Goal: Task Accomplishment & Management: Complete application form

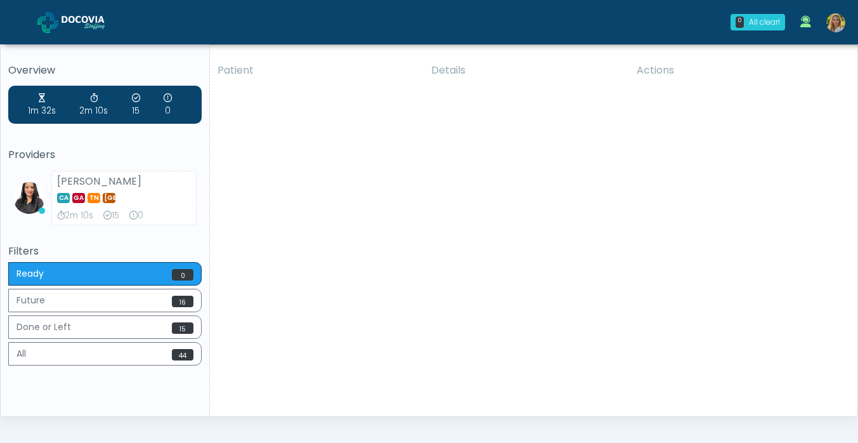
click at [834, 23] on img at bounding box center [836, 22] width 19 height 19
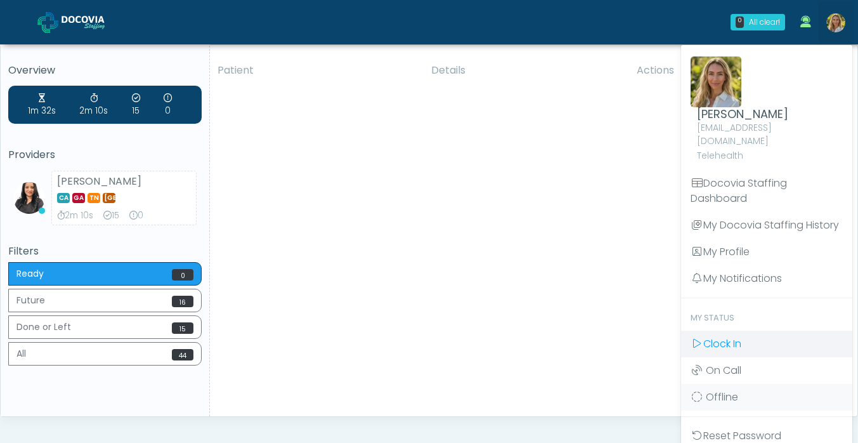
click at [721, 336] on span "Clock In" at bounding box center [723, 343] width 38 height 15
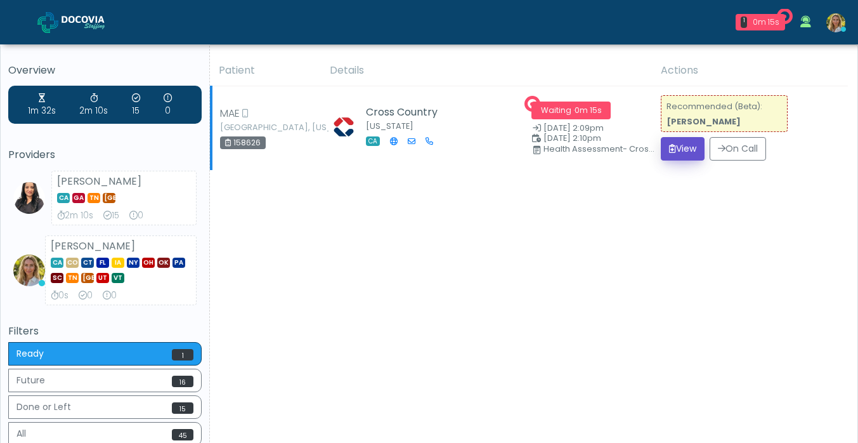
click at [683, 145] on button "View" at bounding box center [683, 148] width 44 height 23
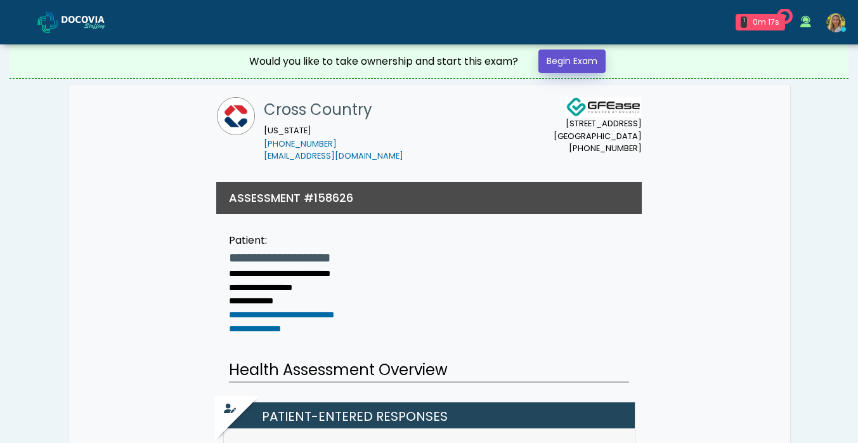
click at [566, 61] on link "Begin Exam" at bounding box center [572, 60] width 67 height 23
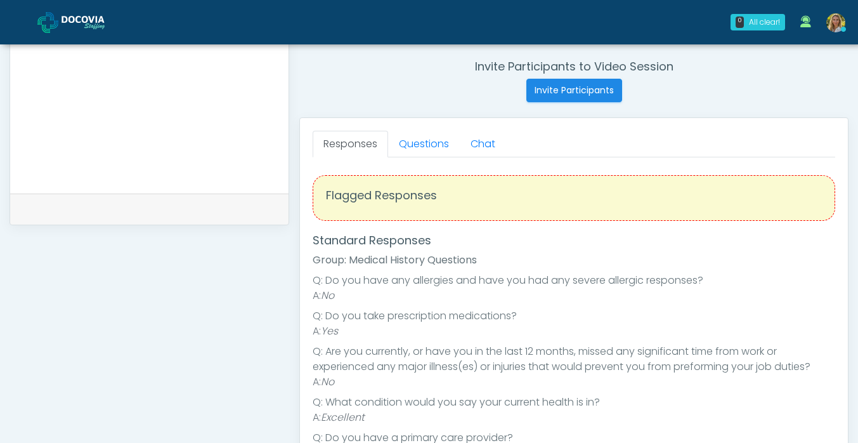
scroll to position [473, 0]
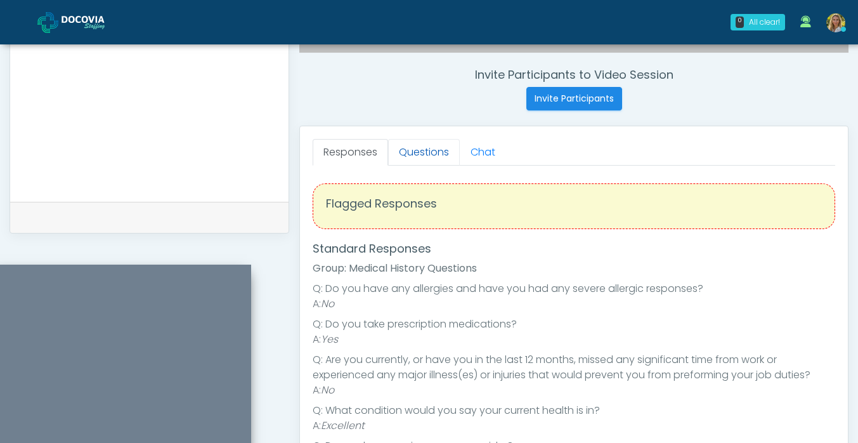
click at [426, 150] on link "Questions" at bounding box center [424, 152] width 72 height 27
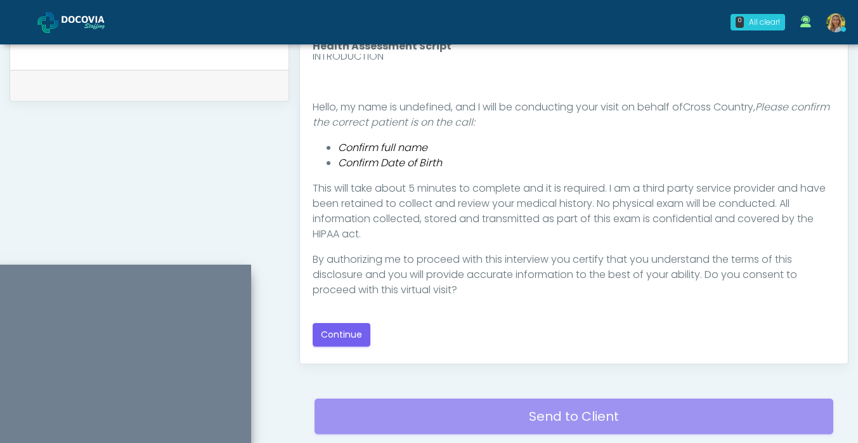
scroll to position [601, 0]
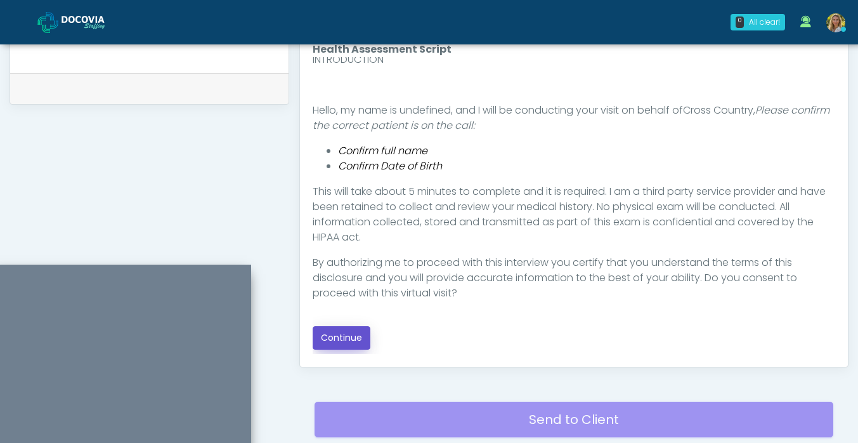
click at [361, 338] on button "Continue" at bounding box center [342, 337] width 58 height 23
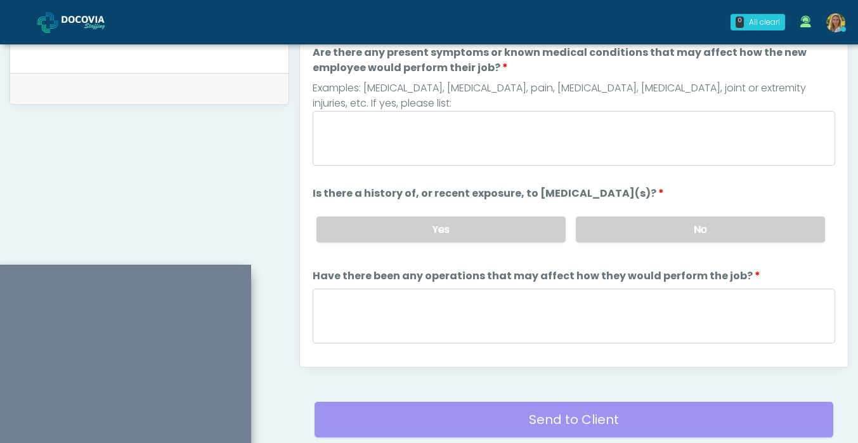
scroll to position [696, 0]
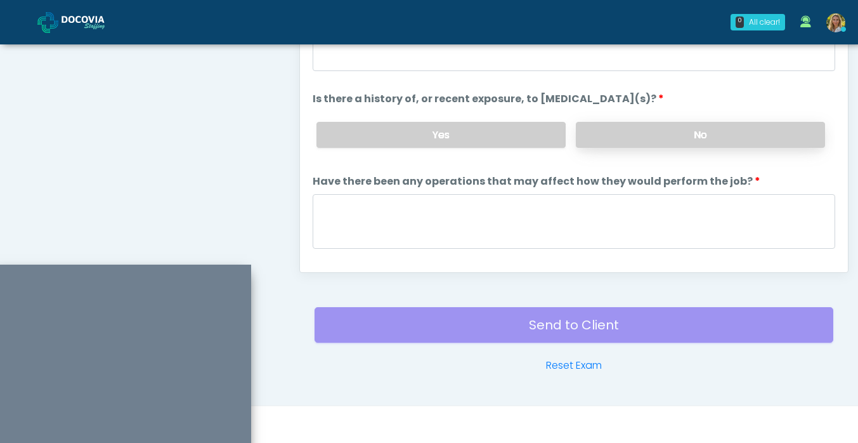
click at [633, 135] on label "No" at bounding box center [700, 135] width 249 height 26
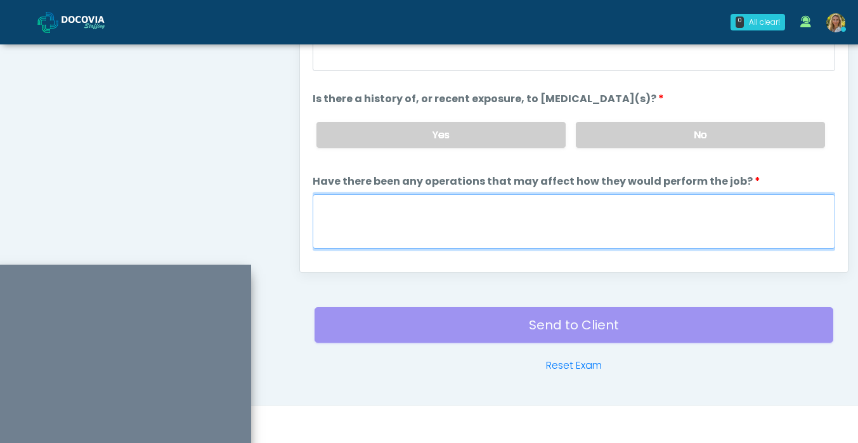
click at [433, 221] on textarea "Have there been any operations that may affect how they would perform the job?" at bounding box center [574, 221] width 523 height 55
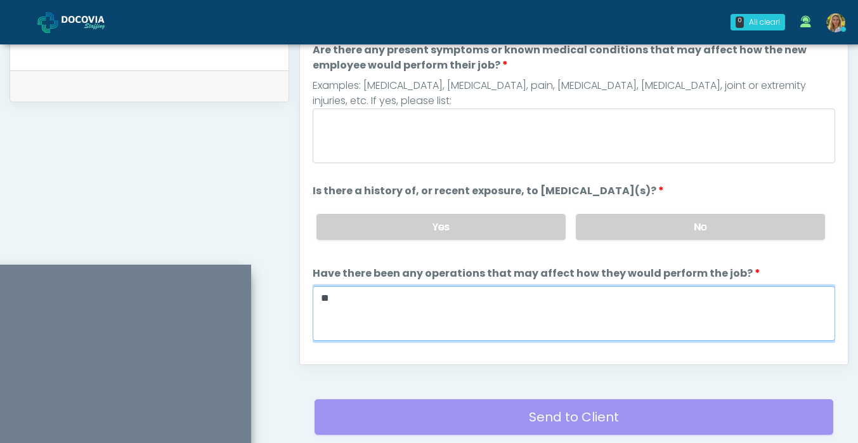
scroll to position [562, 0]
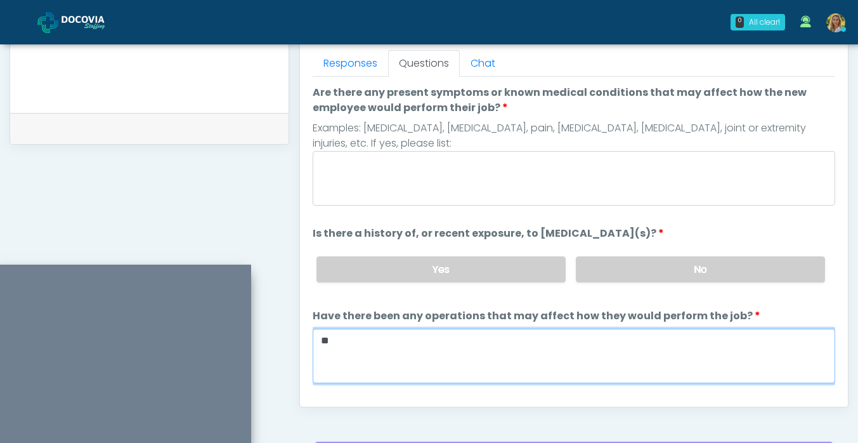
type textarea "**"
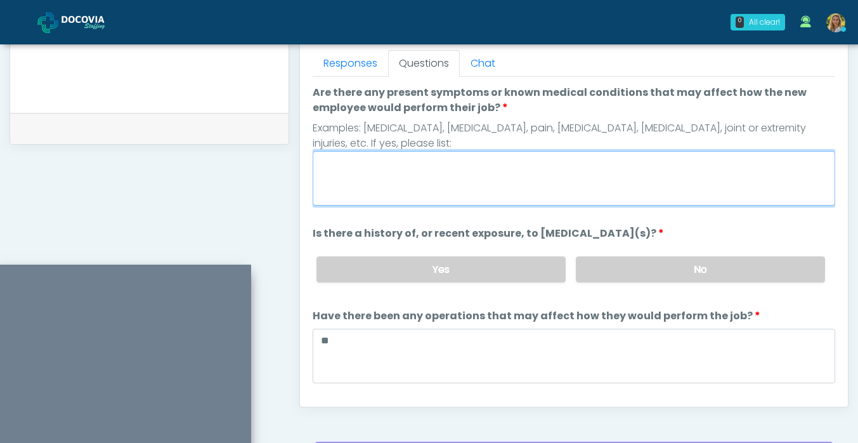
click at [402, 194] on textarea "Are there any present symptoms or known medical conditions that may affect how …" at bounding box center [574, 178] width 523 height 55
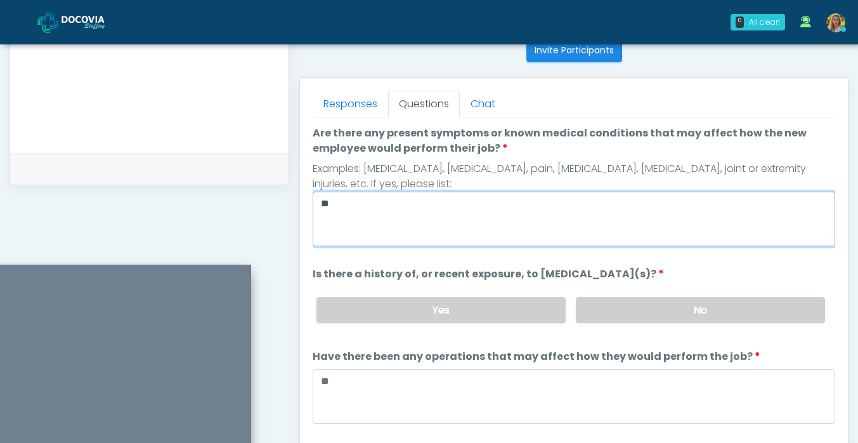
scroll to position [107, 0]
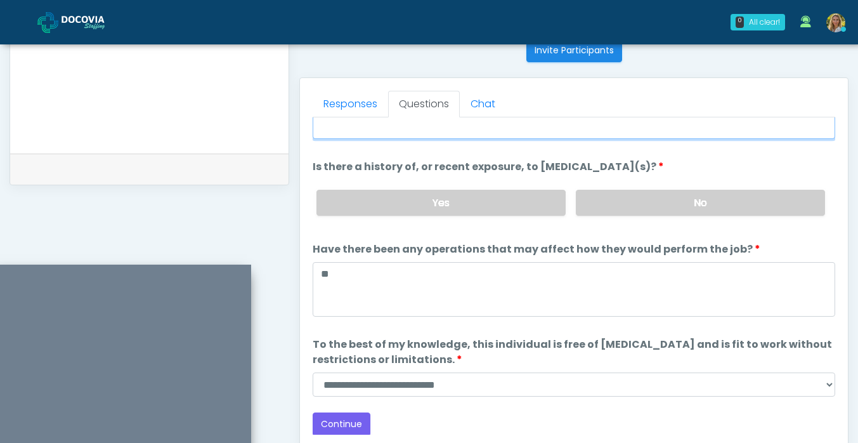
type textarea "**"
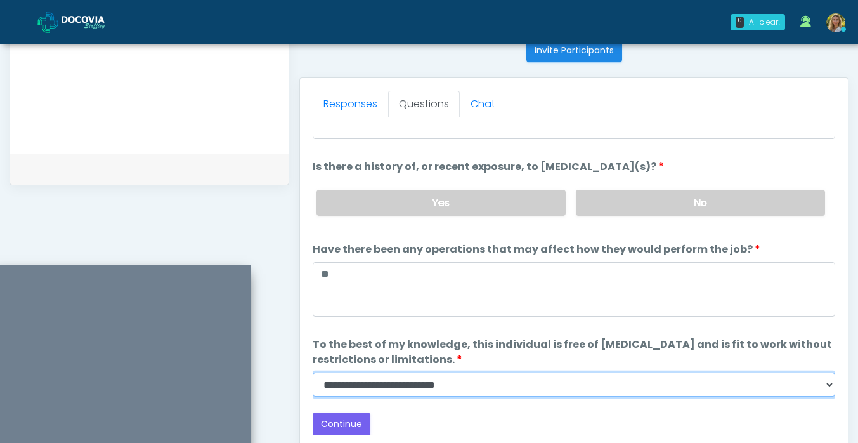
click at [372, 382] on select "**********" at bounding box center [574, 384] width 523 height 24
select select "******"
click at [313, 372] on select "**********" at bounding box center [574, 384] width 523 height 24
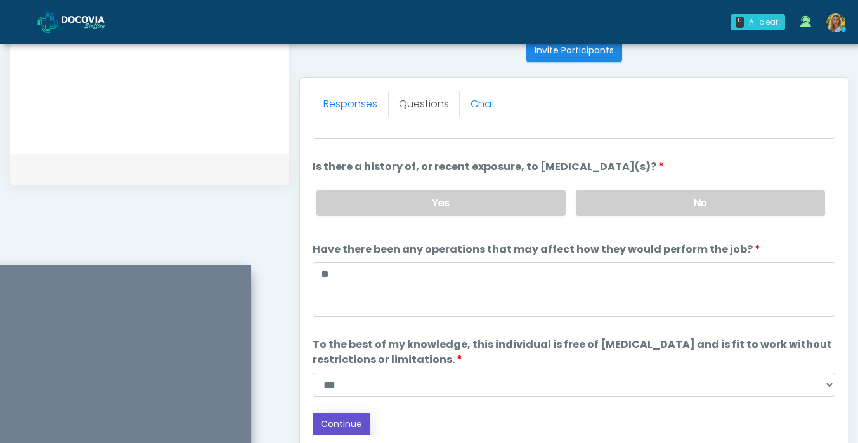
click at [346, 423] on button "Continue" at bounding box center [342, 423] width 58 height 23
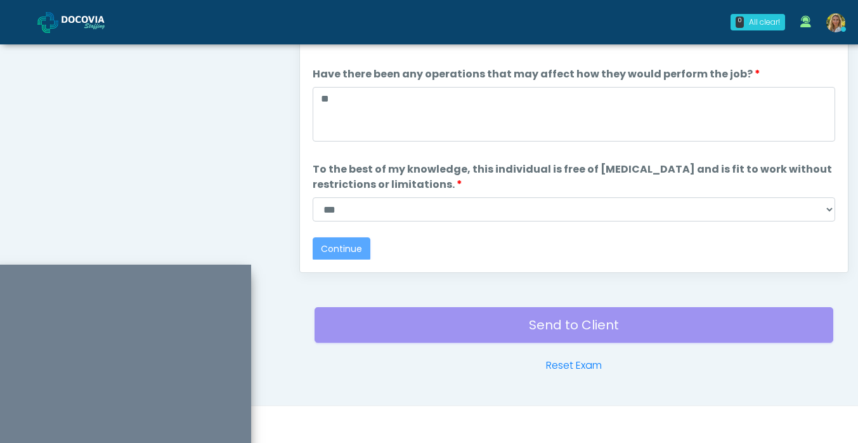
scroll to position [0, 0]
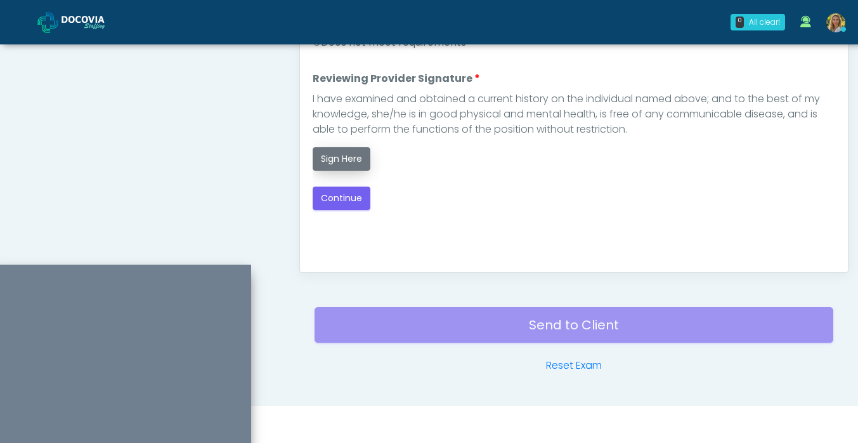
click at [351, 159] on button "Sign Here" at bounding box center [342, 158] width 58 height 23
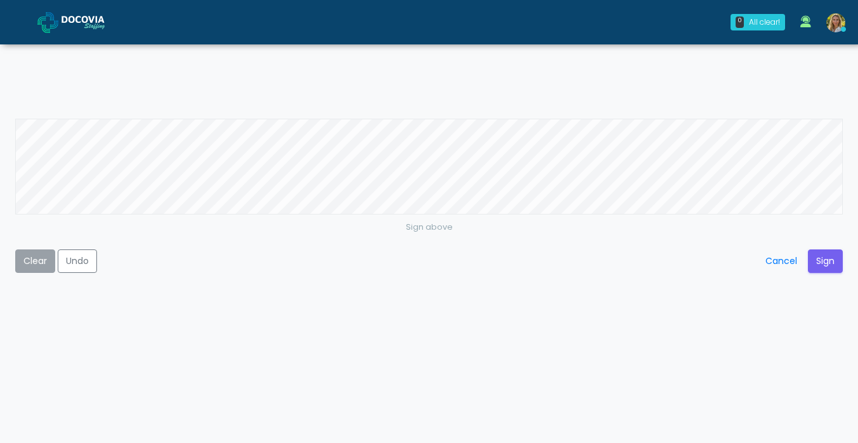
click at [29, 264] on button "Clear" at bounding box center [35, 260] width 40 height 23
click at [823, 261] on button "Sign" at bounding box center [825, 260] width 35 height 23
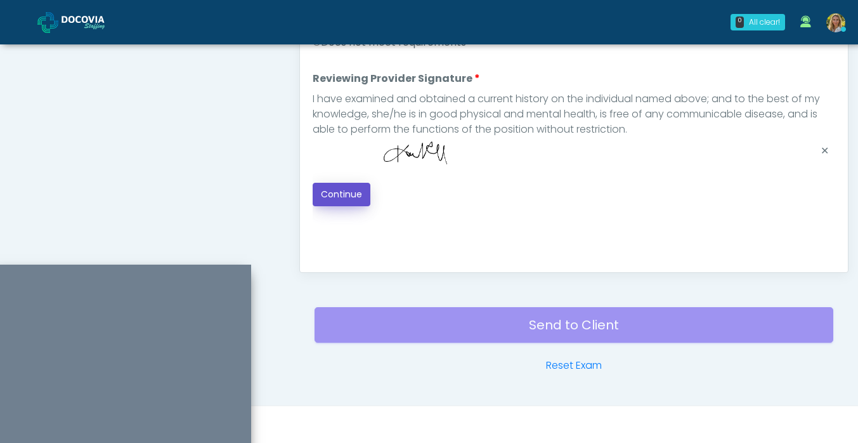
click at [335, 194] on button "Continue" at bounding box center [342, 194] width 58 height 23
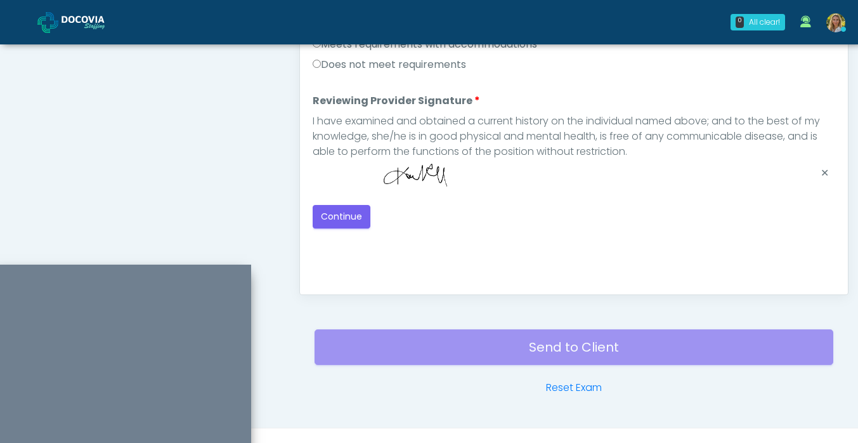
scroll to position [671, 0]
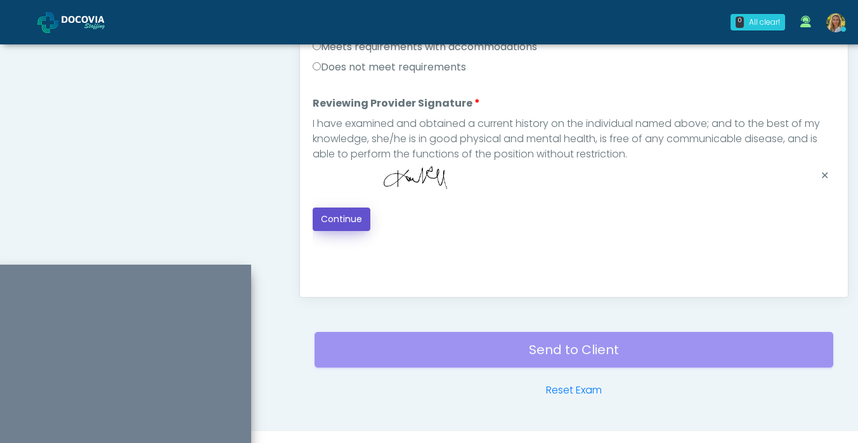
click at [338, 214] on button "Continue" at bounding box center [342, 218] width 58 height 23
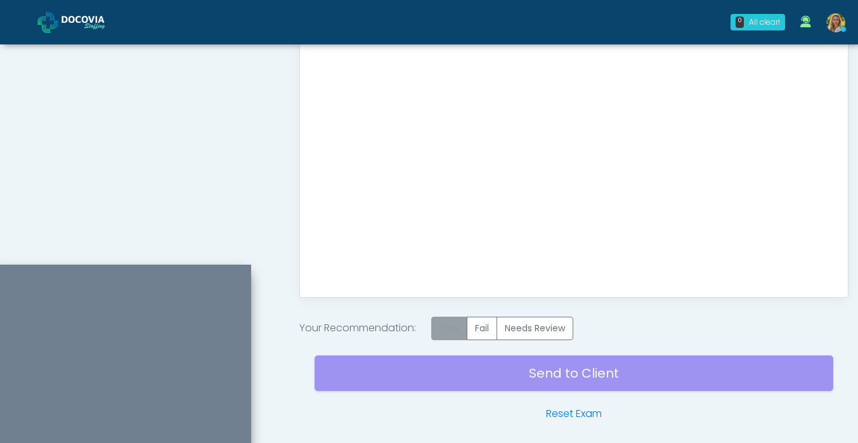
click at [454, 324] on label "Pass" at bounding box center [449, 328] width 36 height 23
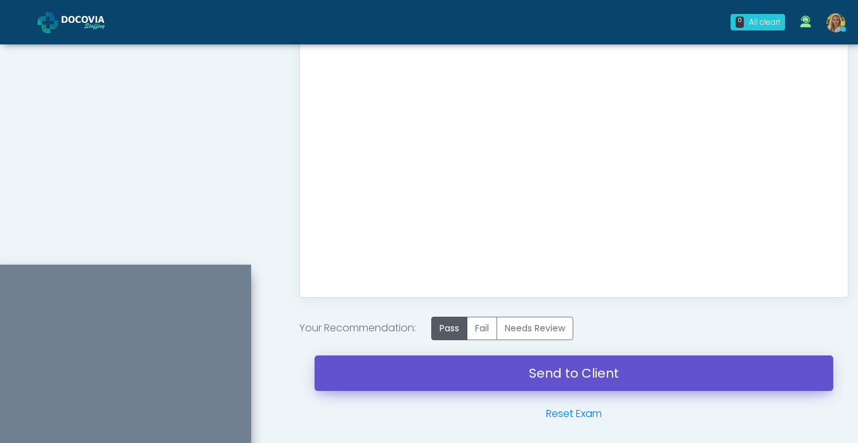
click at [457, 373] on link "Send to Client" at bounding box center [574, 373] width 519 height 36
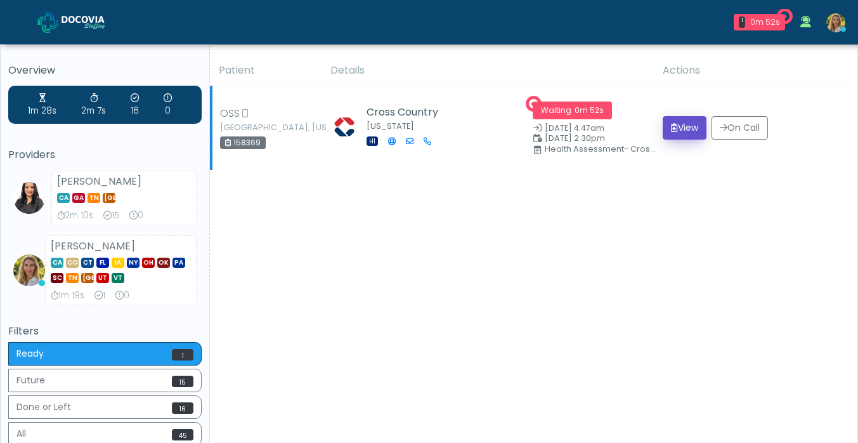
click at [684, 129] on button "View" at bounding box center [685, 127] width 44 height 23
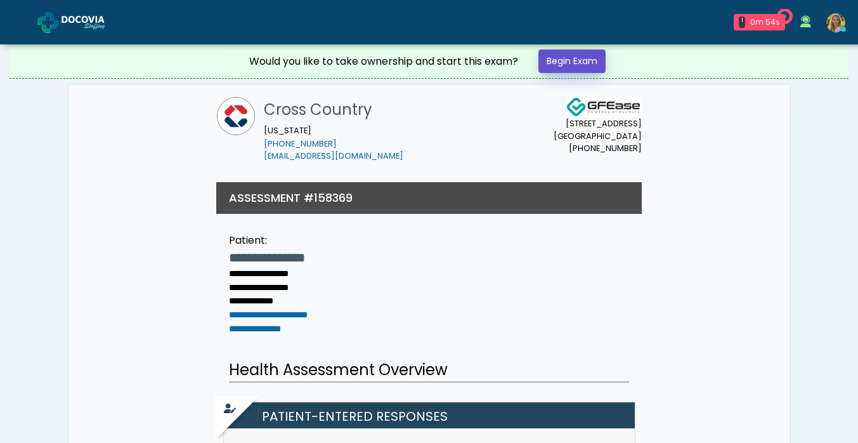
click at [569, 61] on link "Begin Exam" at bounding box center [572, 60] width 67 height 23
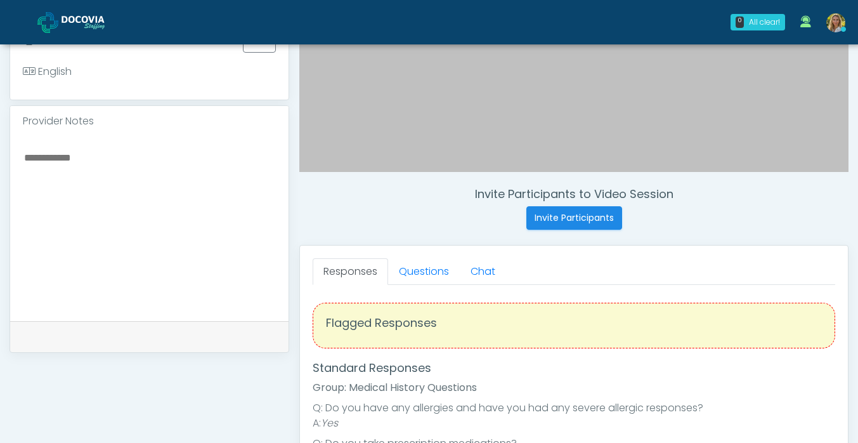
scroll to position [357, 0]
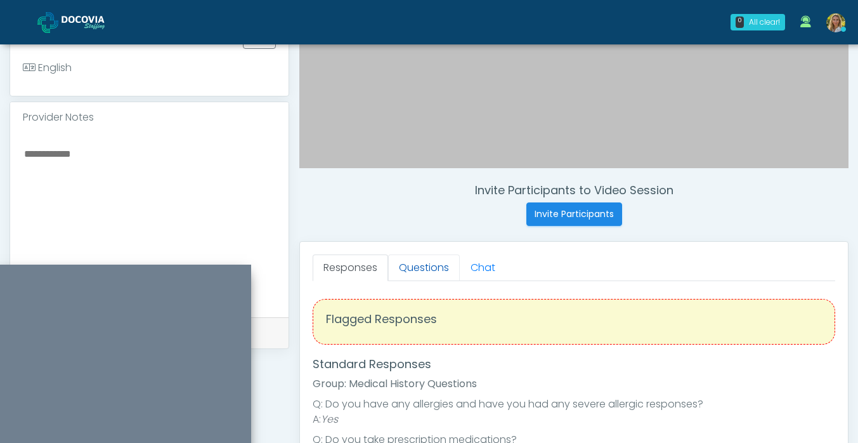
click at [407, 264] on link "Questions" at bounding box center [424, 267] width 72 height 27
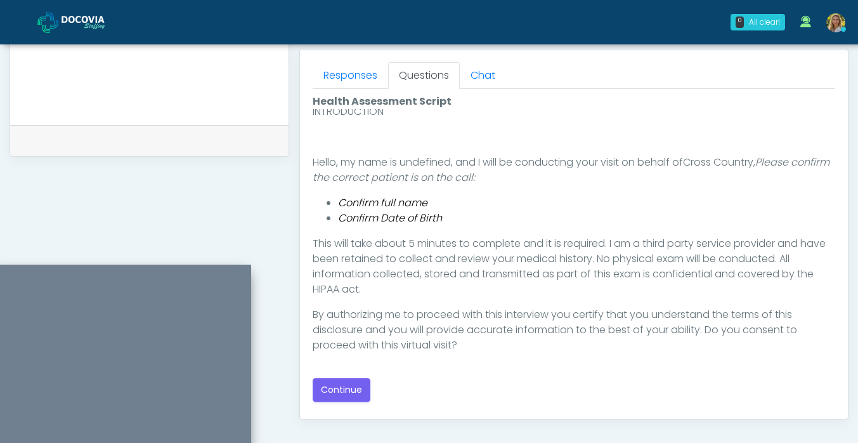
scroll to position [551, 0]
click at [336, 385] on button "Continue" at bounding box center [342, 388] width 58 height 23
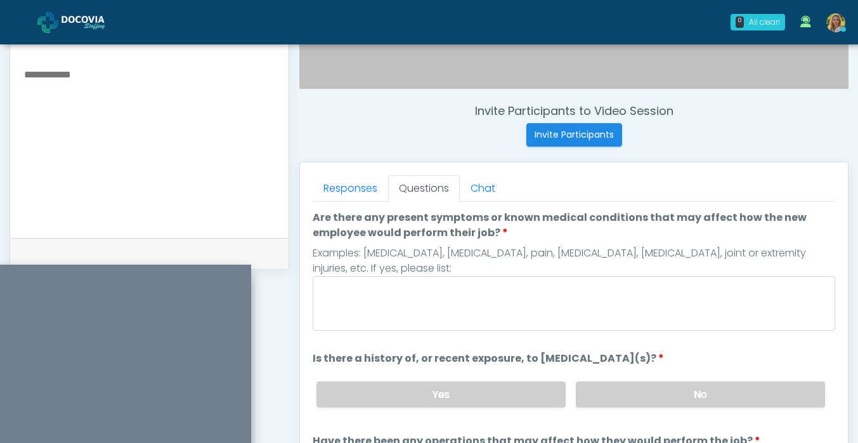
scroll to position [436, 0]
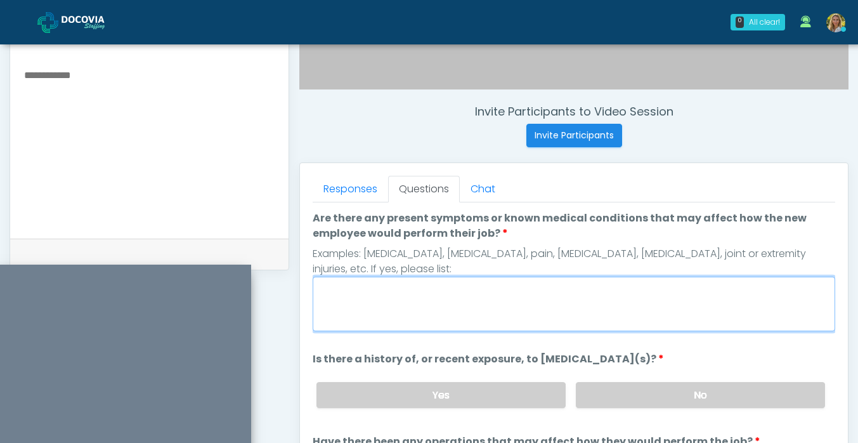
click at [390, 309] on textarea "Are there any present symptoms or known medical conditions that may affect how …" at bounding box center [574, 304] width 523 height 55
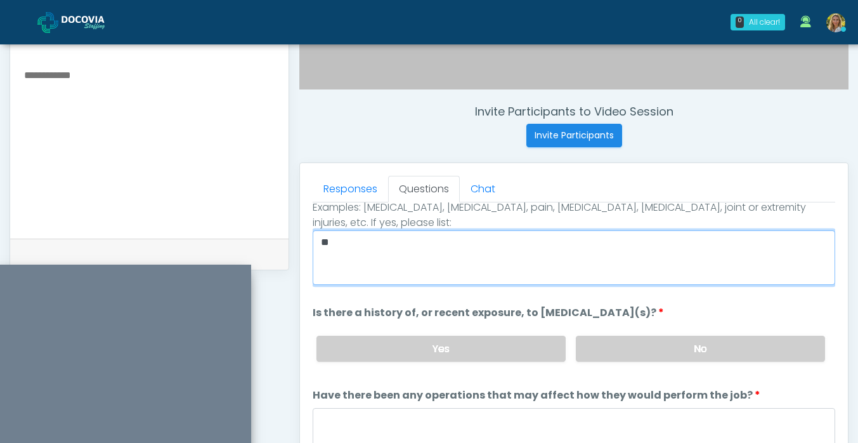
scroll to position [49, 0]
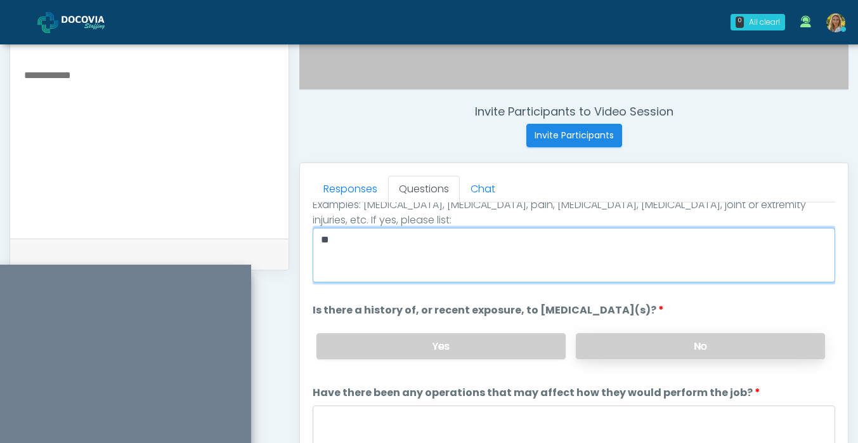
type textarea "**"
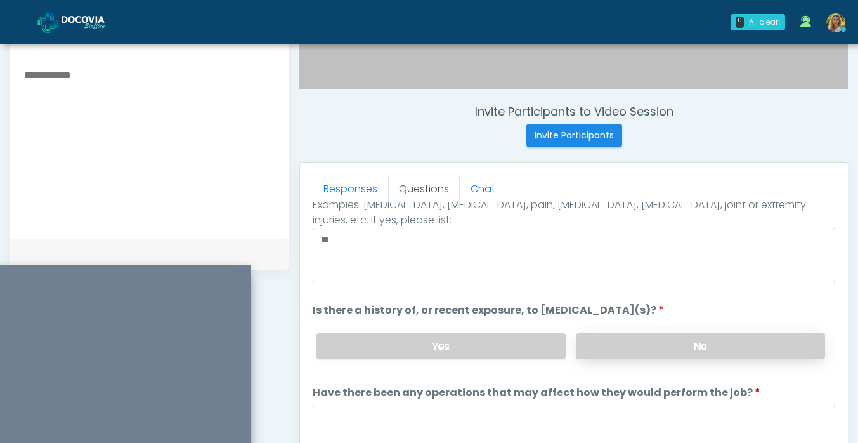
click at [648, 348] on label "No" at bounding box center [700, 346] width 249 height 26
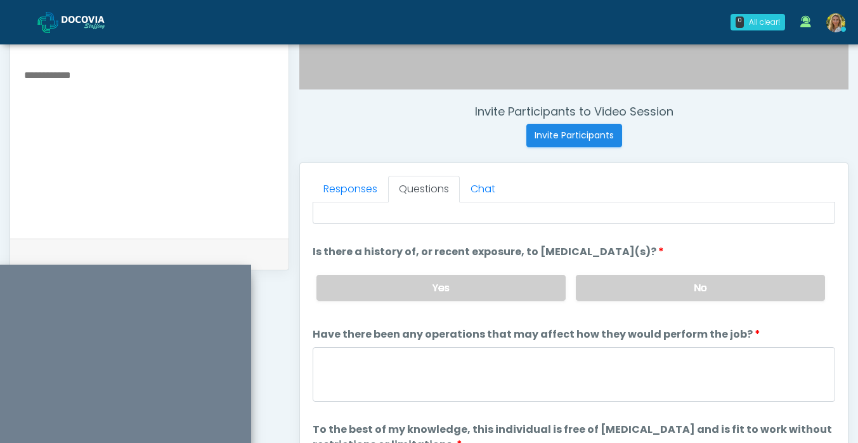
scroll to position [106, 0]
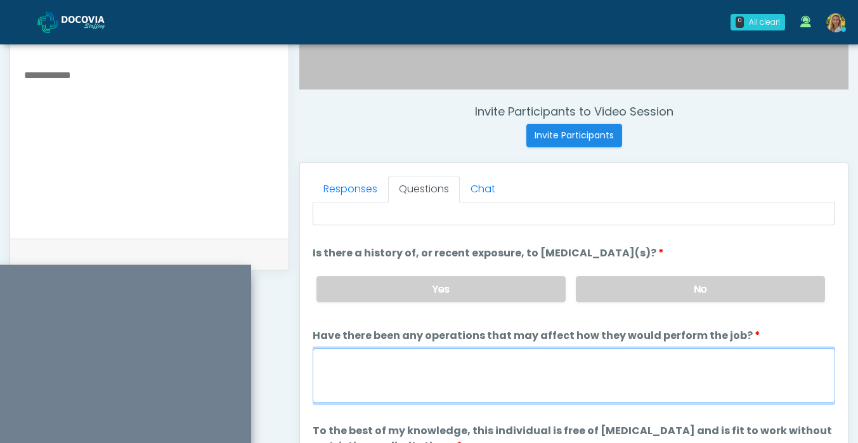
click at [496, 365] on textarea "Have there been any operations that may affect how they would perform the job?" at bounding box center [574, 375] width 523 height 55
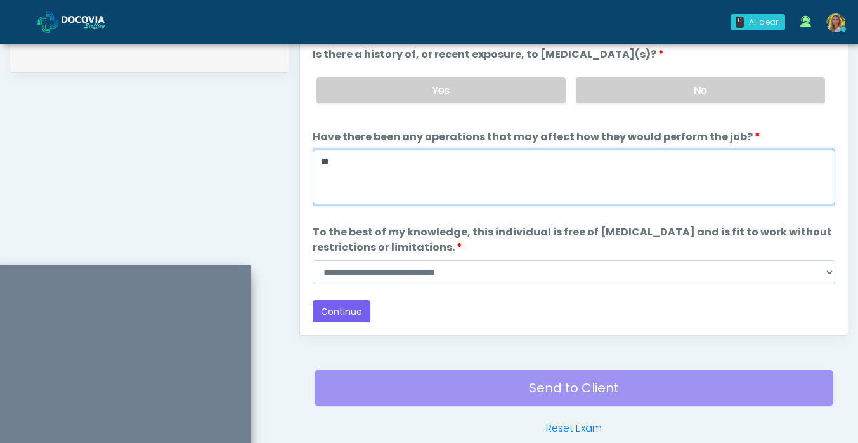
scroll to position [643, 0]
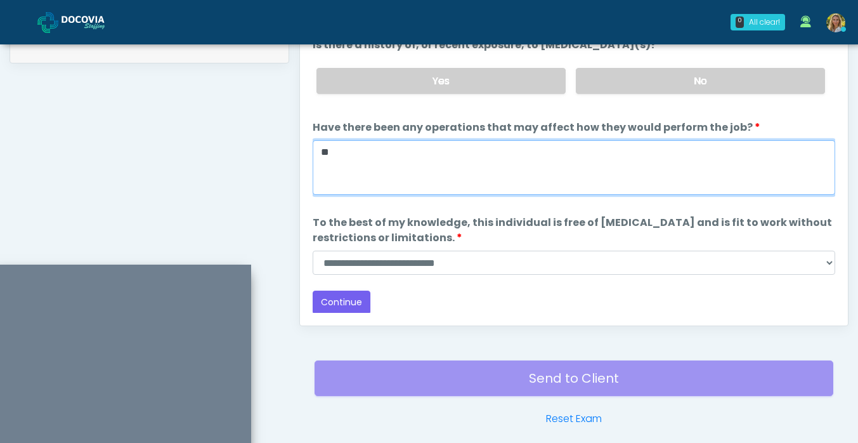
type textarea "**"
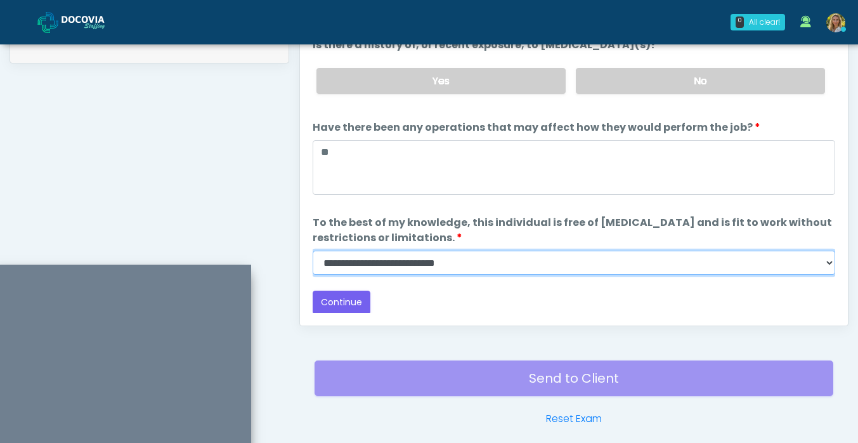
click at [371, 254] on select "**********" at bounding box center [574, 263] width 523 height 24
select select "******"
click at [313, 251] on select "**********" at bounding box center [574, 263] width 523 height 24
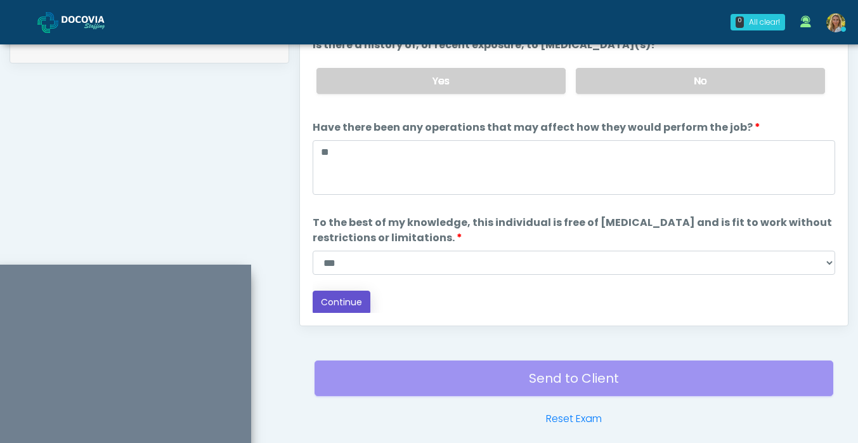
click at [345, 296] on button "Continue" at bounding box center [342, 302] width 58 height 23
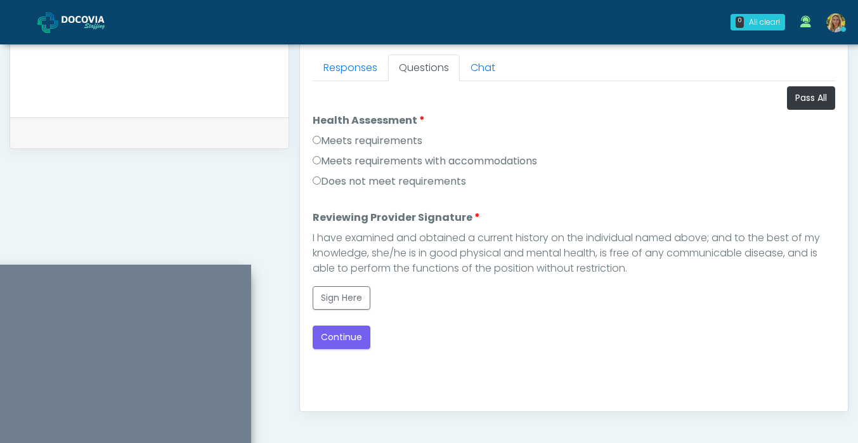
scroll to position [558, 0]
click at [369, 141] on label "Meets requirements" at bounding box center [368, 139] width 110 height 15
click at [344, 297] on button "Sign Here" at bounding box center [342, 296] width 58 height 23
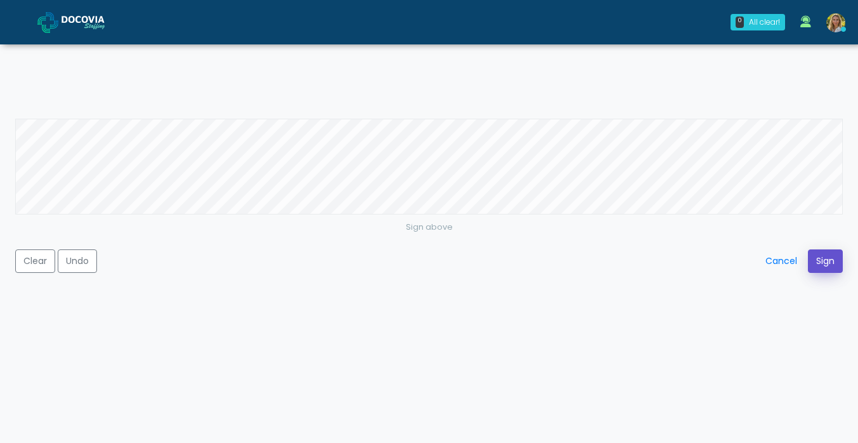
click at [823, 261] on button "Sign" at bounding box center [825, 260] width 35 height 23
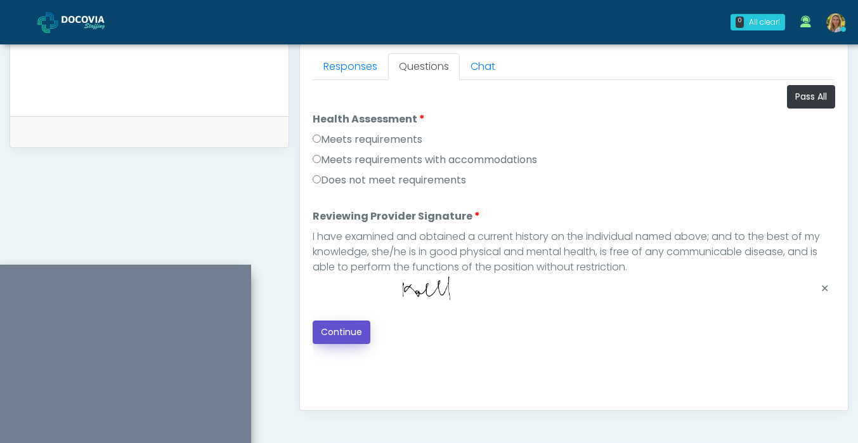
click at [329, 335] on button "Continue" at bounding box center [342, 331] width 58 height 23
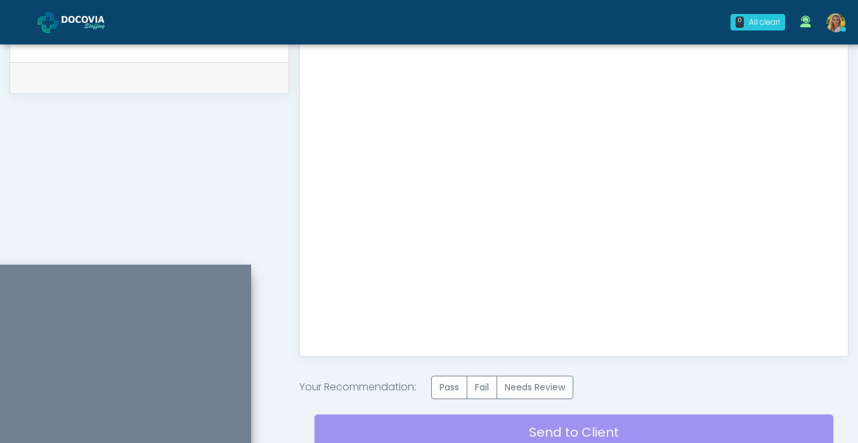
scroll to position [611, 0]
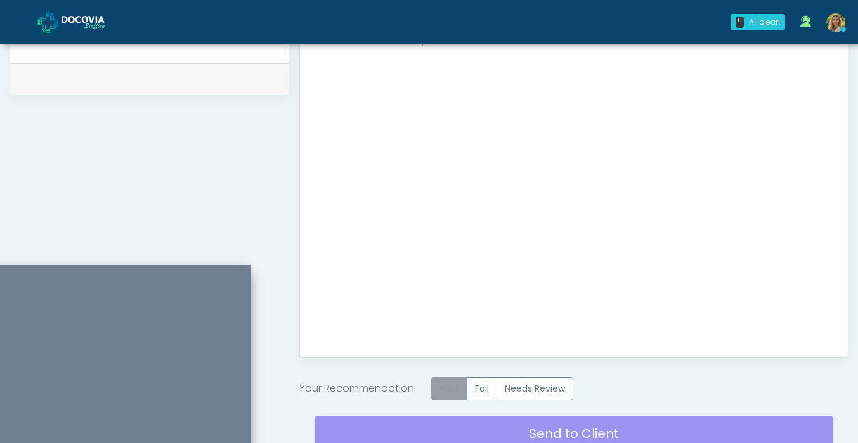
click at [459, 394] on label "Pass" at bounding box center [449, 388] width 36 height 23
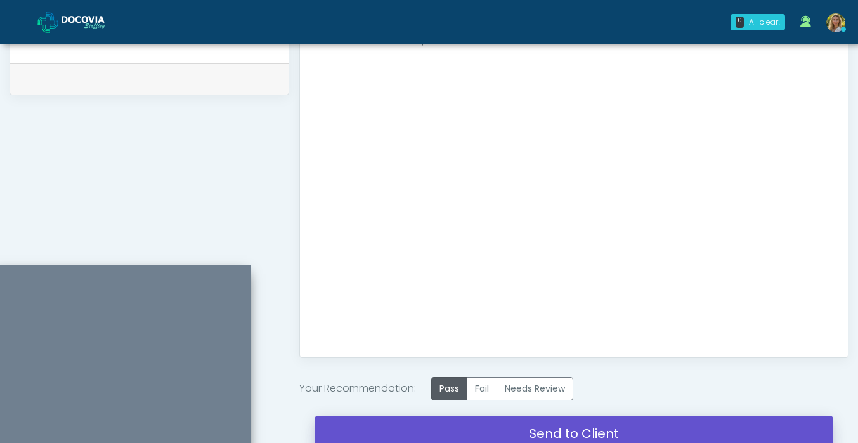
click at [391, 426] on link "Send to Client" at bounding box center [574, 434] width 519 height 36
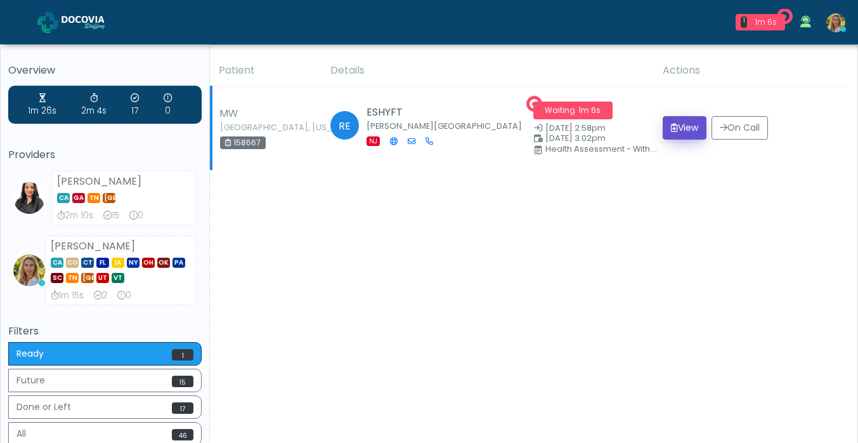
click at [685, 132] on button "View" at bounding box center [685, 127] width 44 height 23
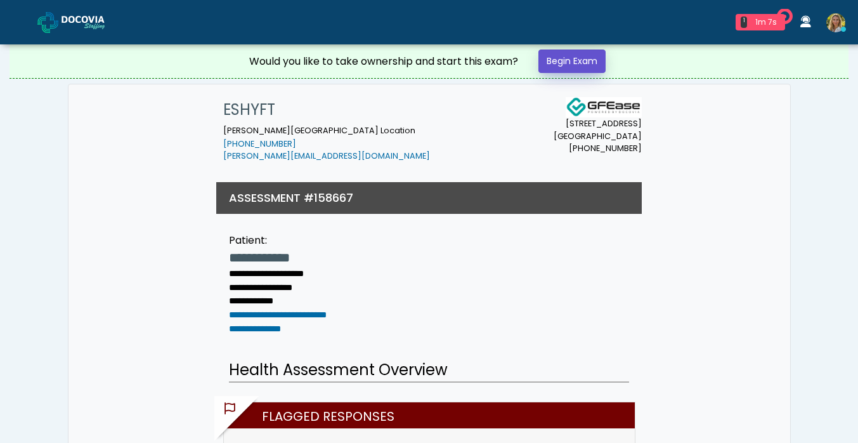
click at [570, 62] on link "Begin Exam" at bounding box center [572, 60] width 67 height 23
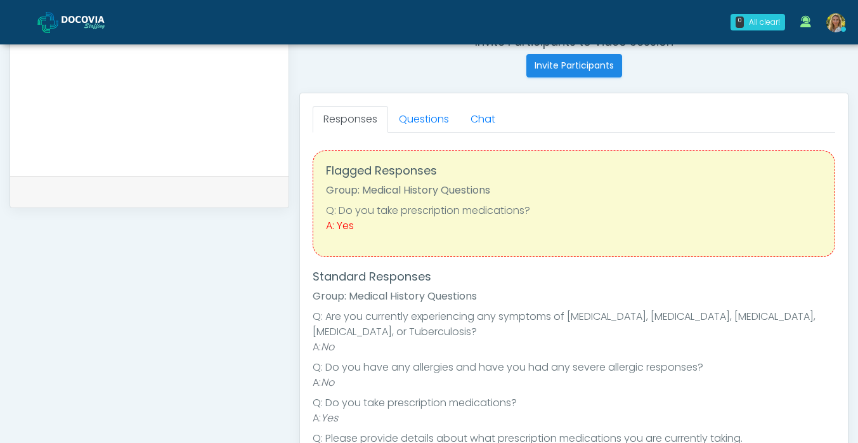
scroll to position [498, 0]
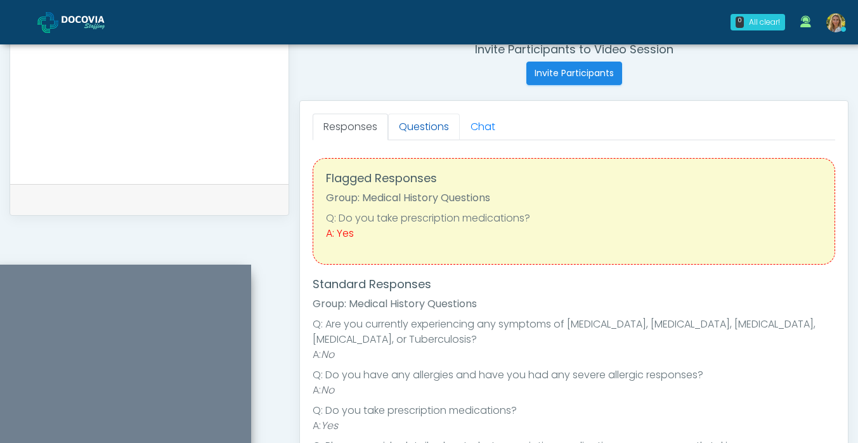
click at [428, 129] on link "Questions" at bounding box center [424, 127] width 72 height 27
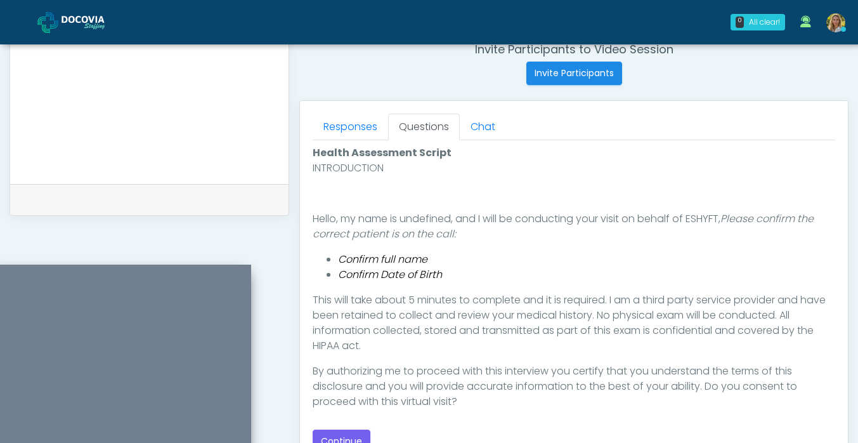
scroll to position [5, 0]
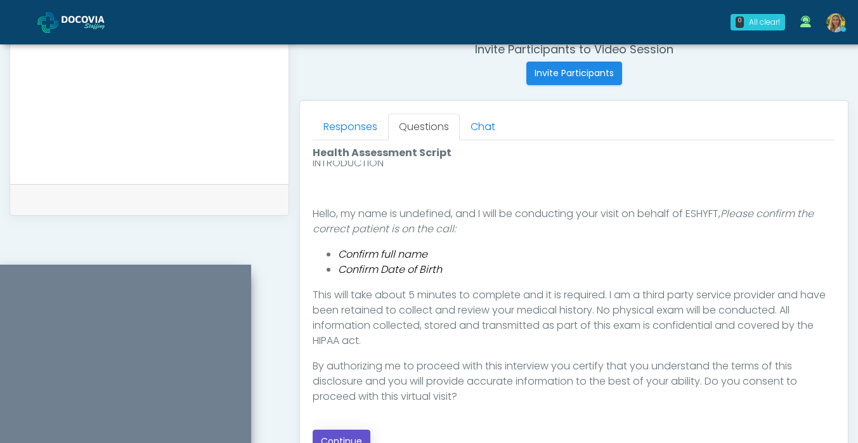
click at [350, 432] on button "Continue" at bounding box center [342, 441] width 58 height 23
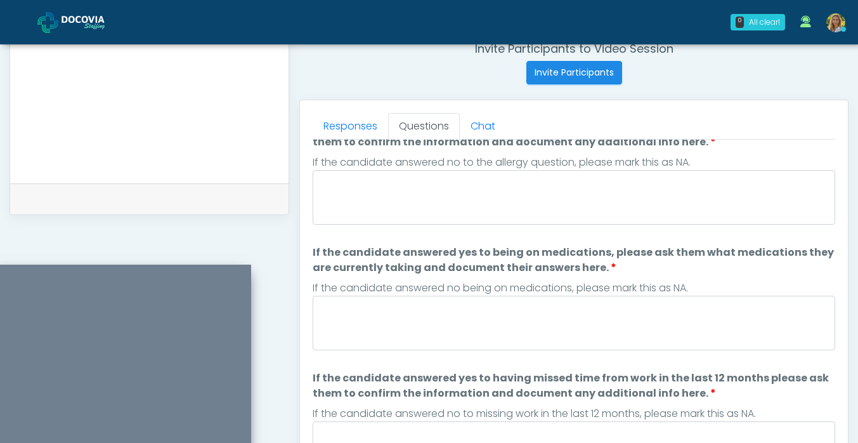
scroll to position [0, 0]
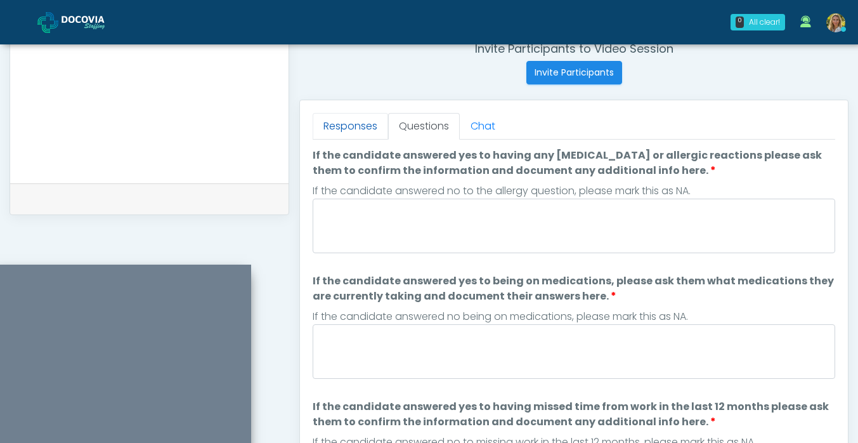
click at [350, 124] on link "Responses" at bounding box center [351, 126] width 76 height 27
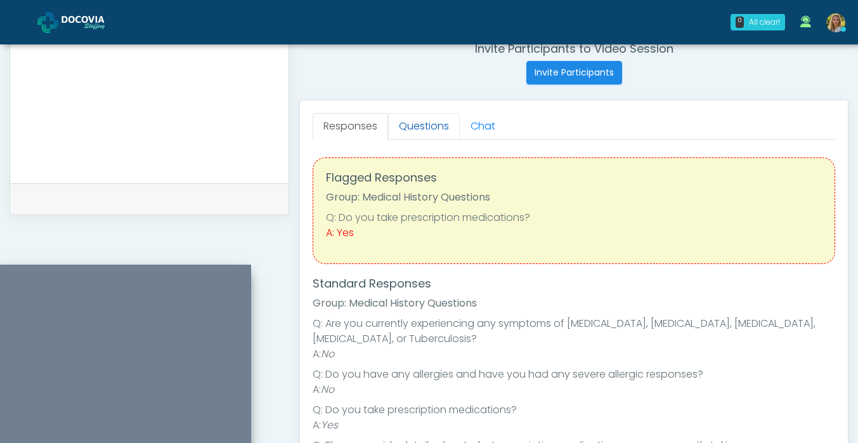
click at [431, 135] on link "Questions" at bounding box center [424, 126] width 72 height 27
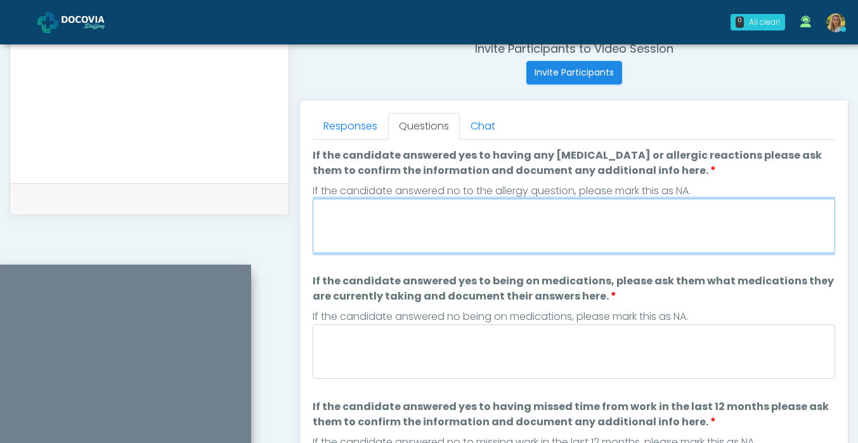
click at [407, 237] on textarea "If the candidate answered yes to having any allergies or allergic reactions ple…" at bounding box center [574, 226] width 523 height 55
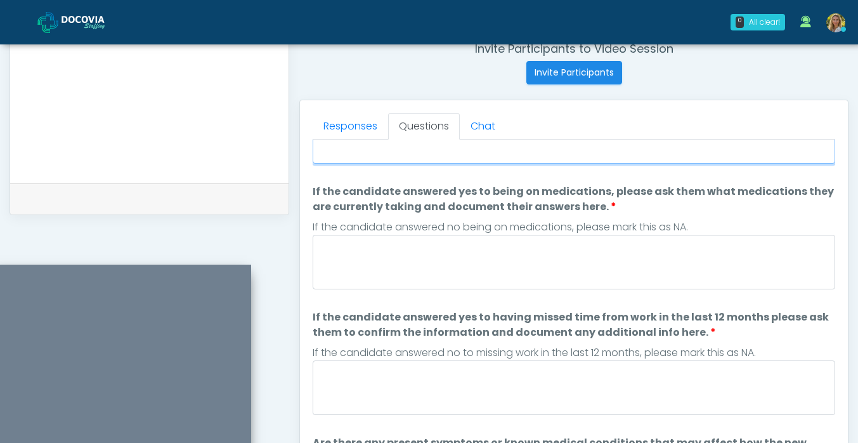
scroll to position [88, 0]
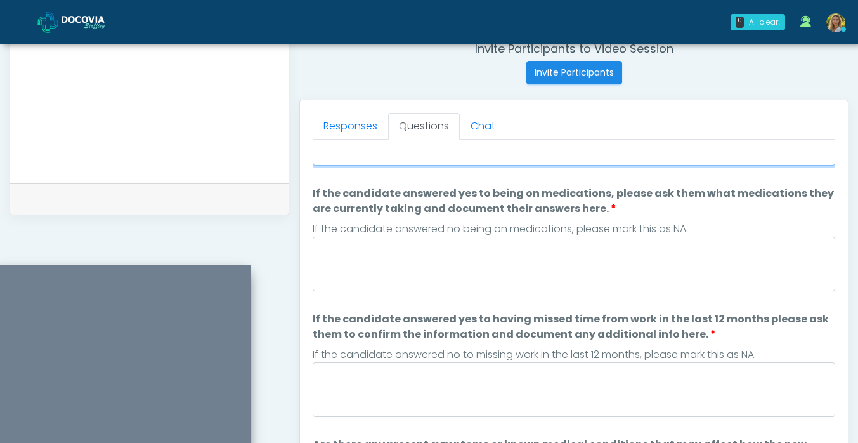
type textarea "**********"
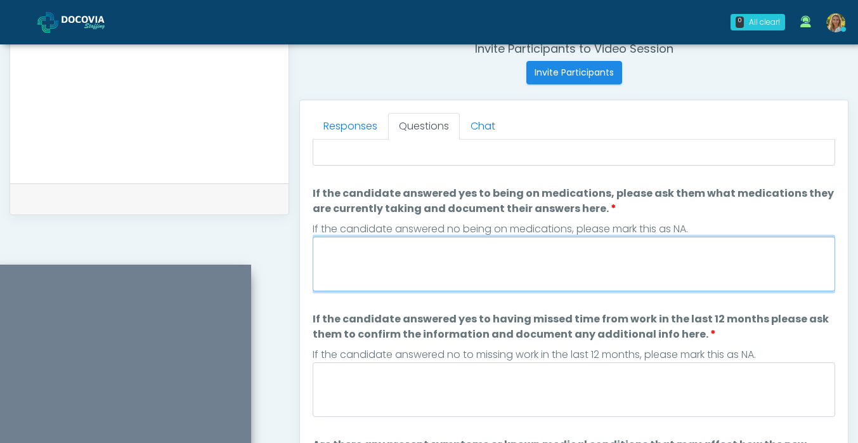
click at [447, 256] on textarea "If the candidate answered yes to being on medications, please ask them what med…" at bounding box center [574, 264] width 523 height 55
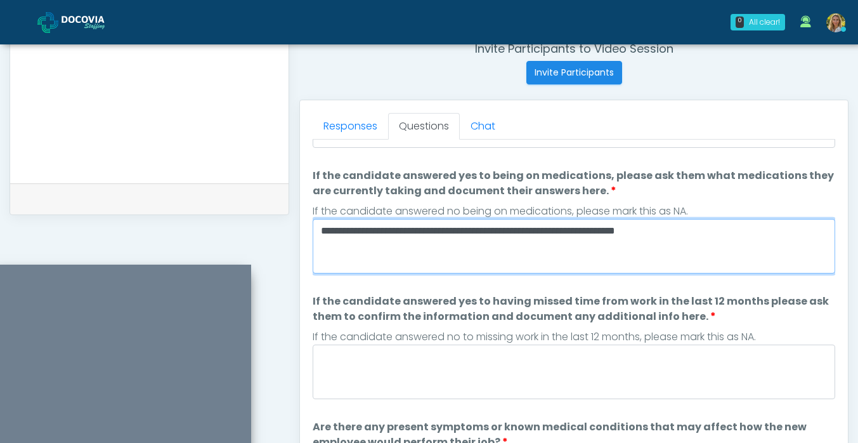
scroll to position [111, 0]
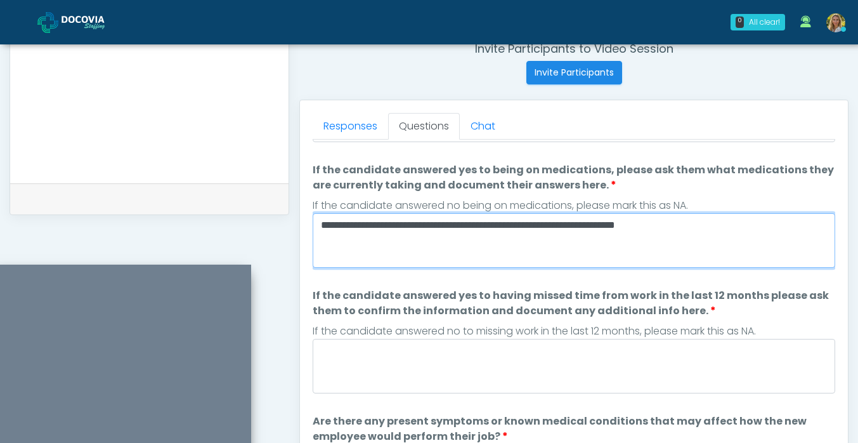
type textarea "**********"
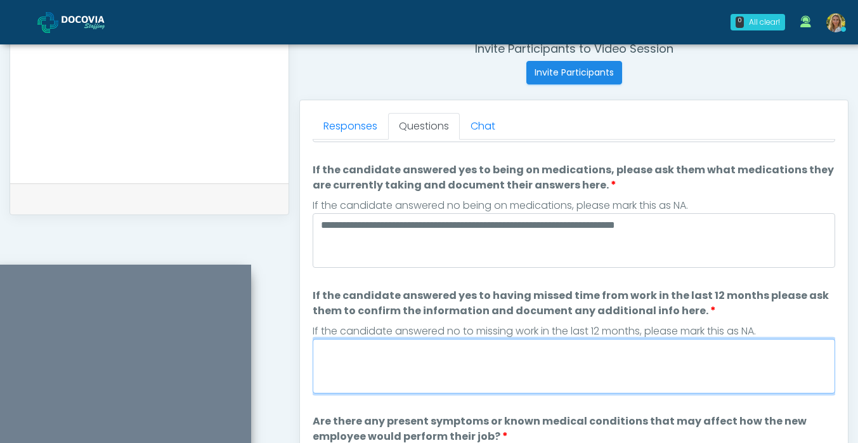
click at [413, 376] on textarea "If the candidate answered yes to having missed time from work in the last 12 mo…" at bounding box center [574, 366] width 523 height 55
drag, startPoint x: 339, startPoint y: 357, endPoint x: 248, endPoint y: 351, distance: 91.0
click at [225, 58] on div "**********" at bounding box center [429, 87] width 839 height 968
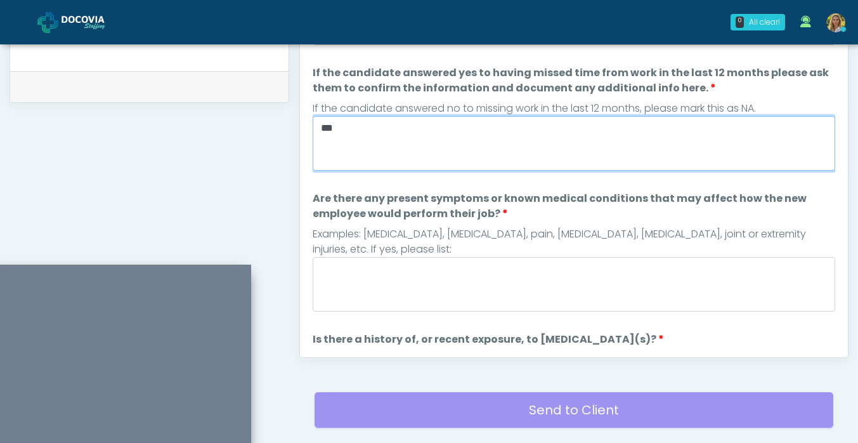
scroll to position [228, 0]
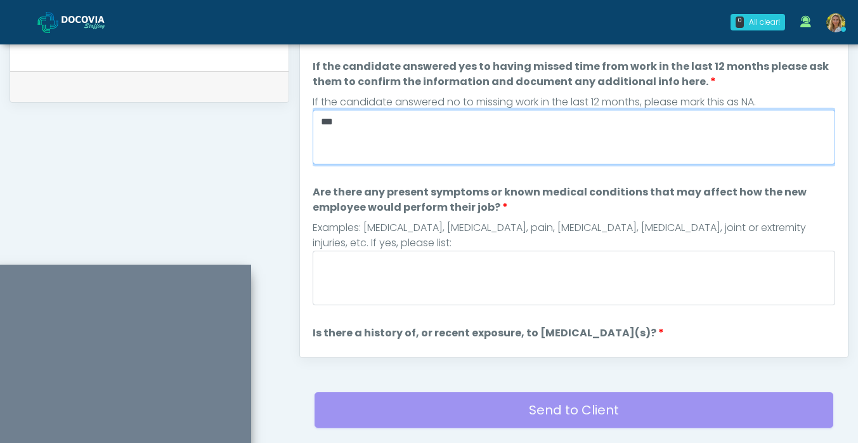
type textarea "***"
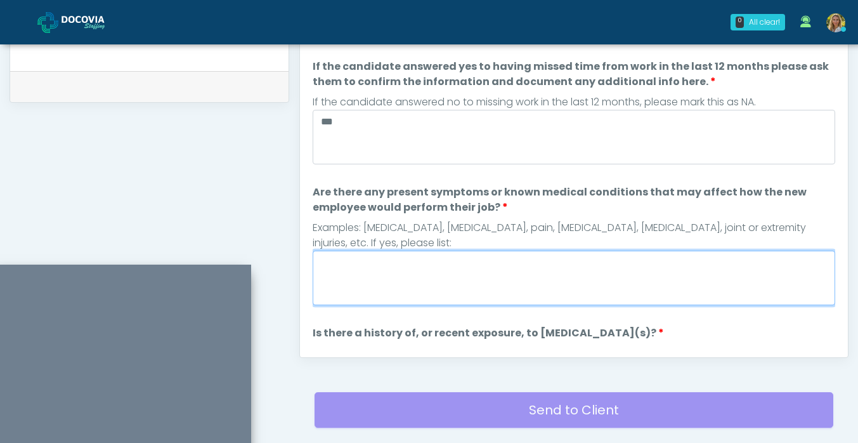
click at [424, 275] on textarea "Are there any present symptoms or known medical conditions that may affect how …" at bounding box center [574, 278] width 523 height 55
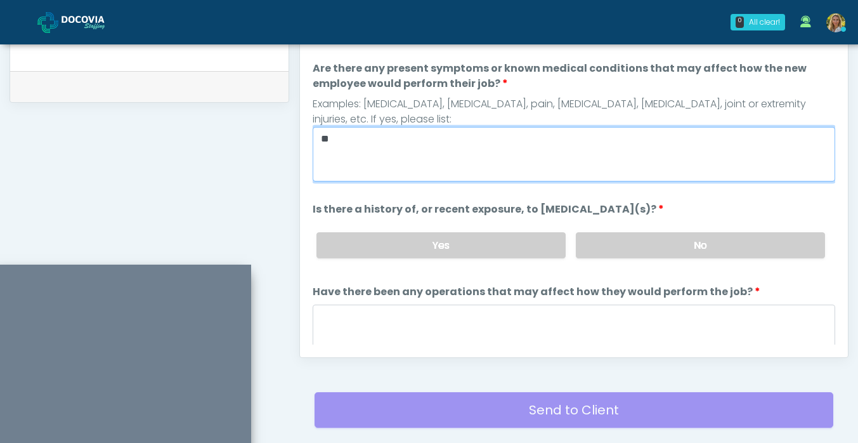
scroll to position [332, 0]
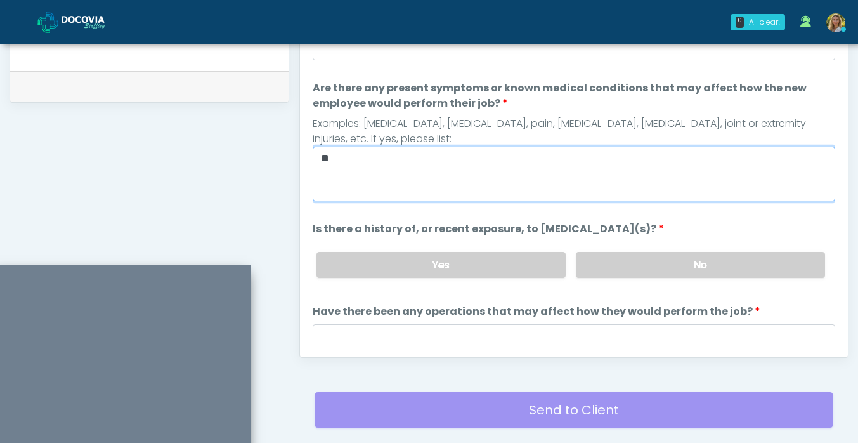
drag, startPoint x: 350, startPoint y: 158, endPoint x: 259, endPoint y: 157, distance: 90.7
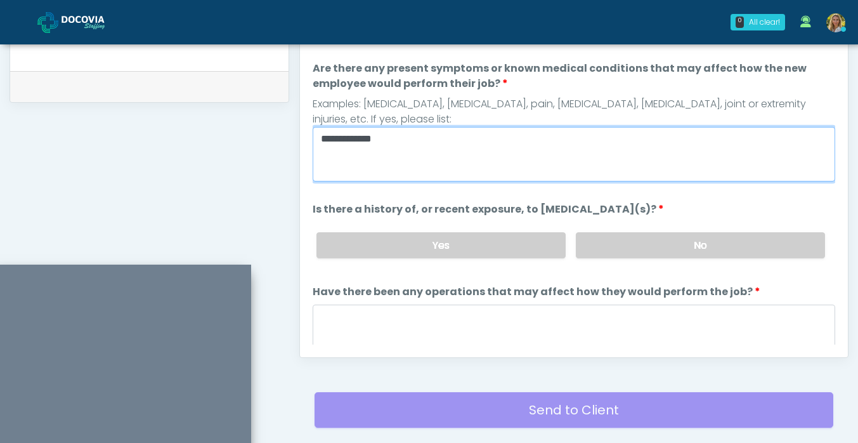
scroll to position [353, 0]
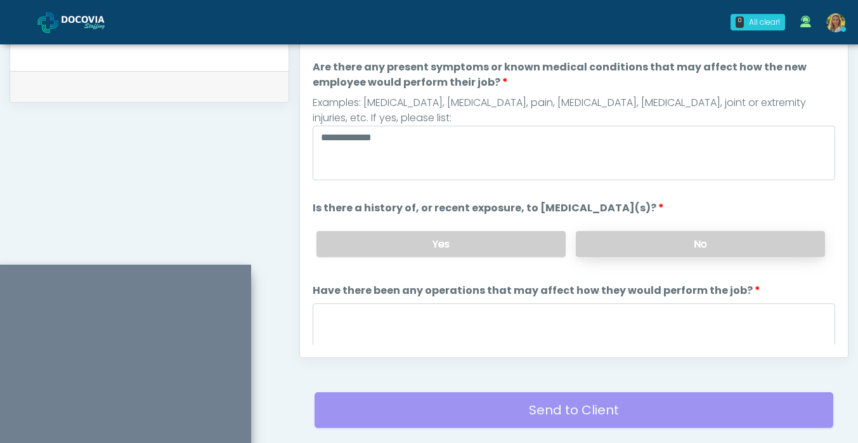
click at [621, 242] on label "No" at bounding box center [700, 244] width 249 height 26
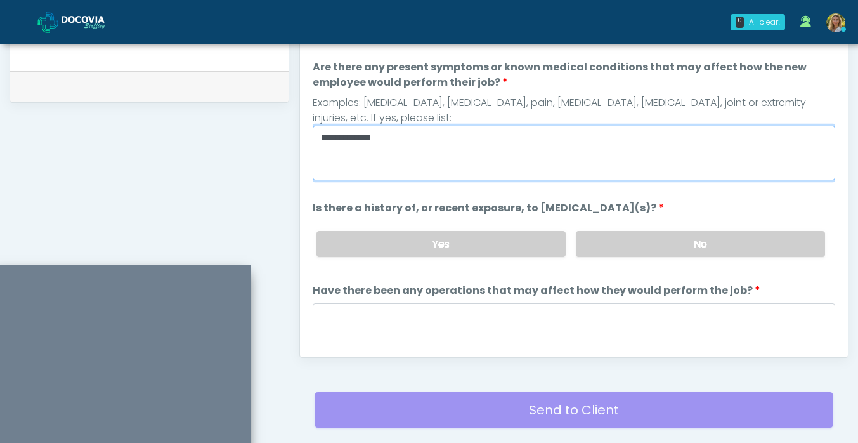
click at [403, 136] on textarea "**********" at bounding box center [574, 153] width 523 height 55
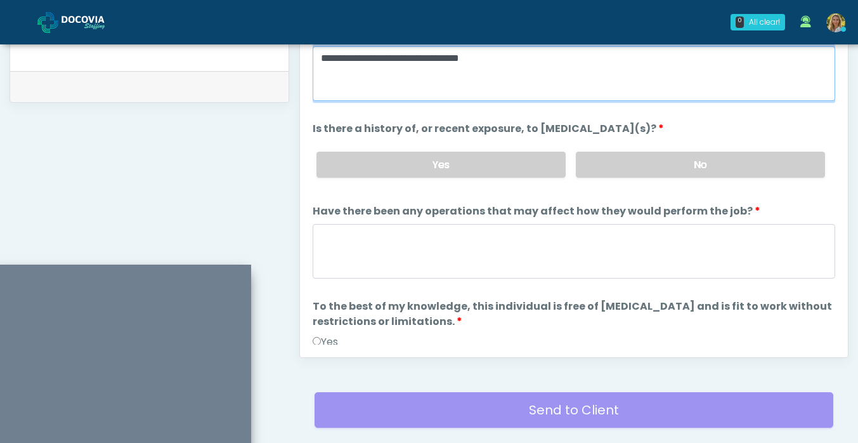
scroll to position [436, 0]
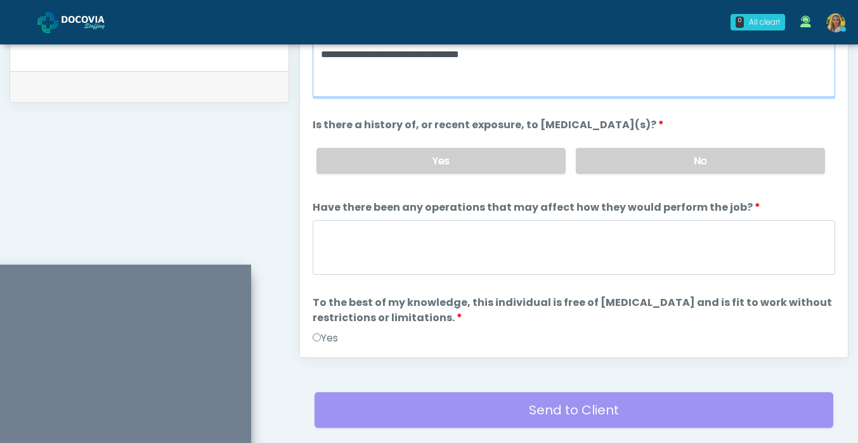
type textarea "**********"
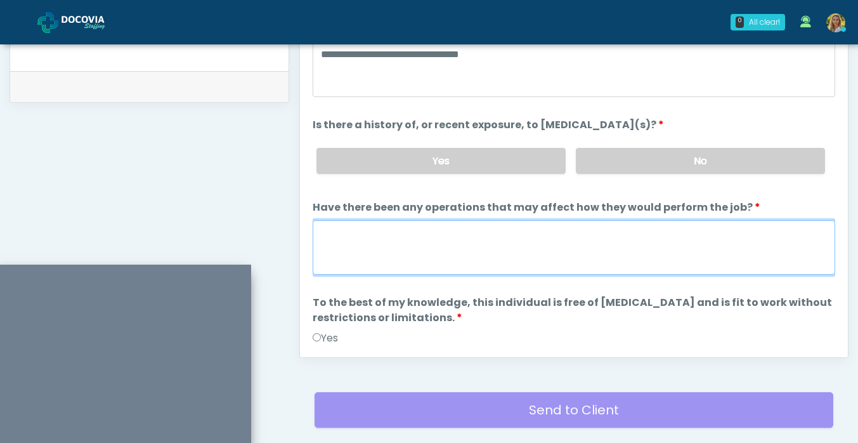
click at [437, 243] on textarea "Have there been any operations that may affect how they would perform the job?" at bounding box center [574, 247] width 523 height 55
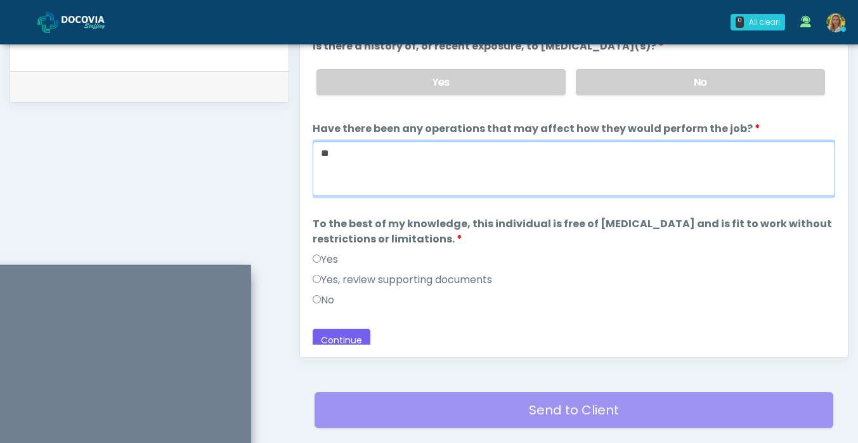
scroll to position [512, 0]
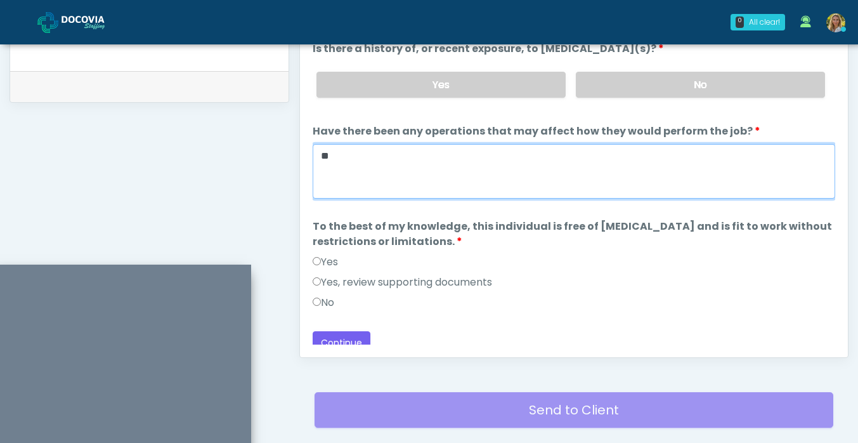
type textarea "**"
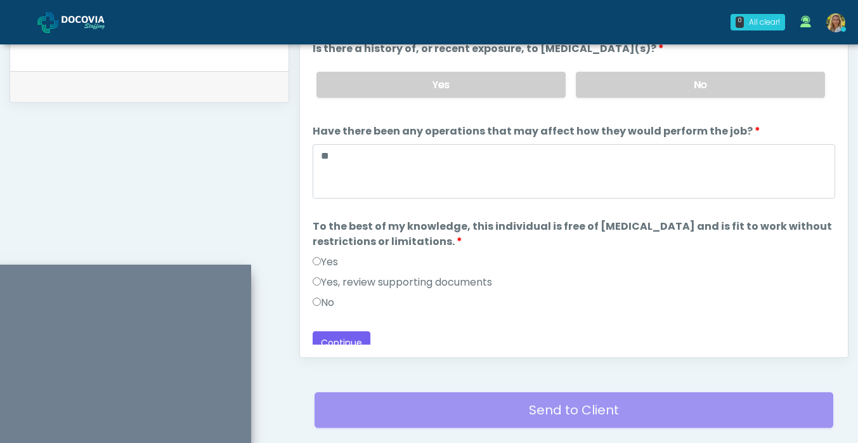
click at [334, 262] on label "Yes" at bounding box center [325, 261] width 25 height 15
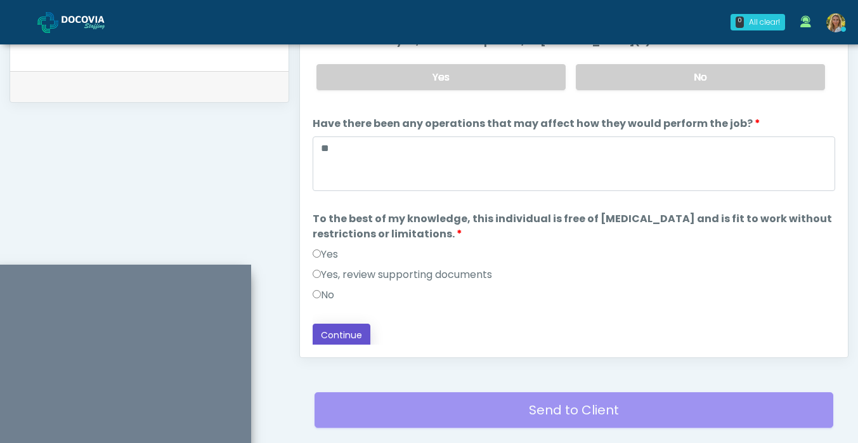
click at [334, 329] on button "Continue" at bounding box center [342, 335] width 58 height 23
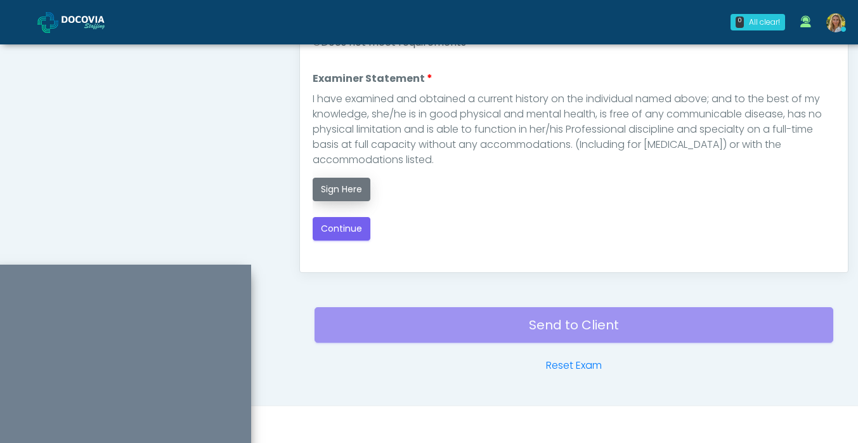
click at [355, 192] on button "Sign Here" at bounding box center [342, 189] width 58 height 23
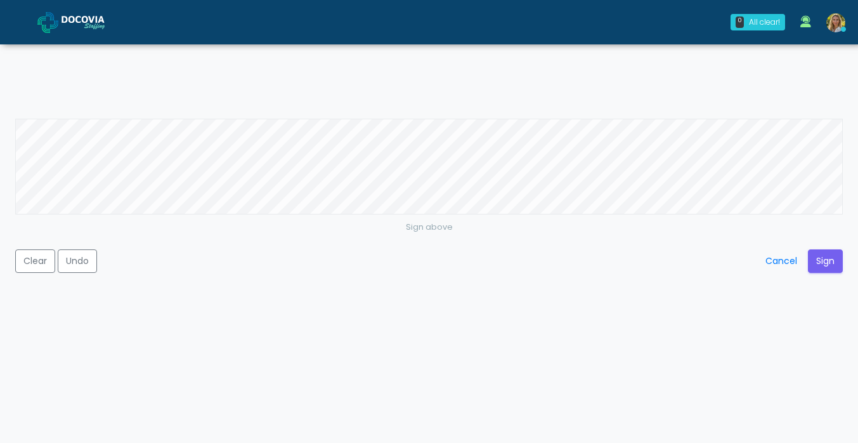
scroll to position [669, 0]
click at [827, 256] on button "Sign" at bounding box center [825, 260] width 35 height 23
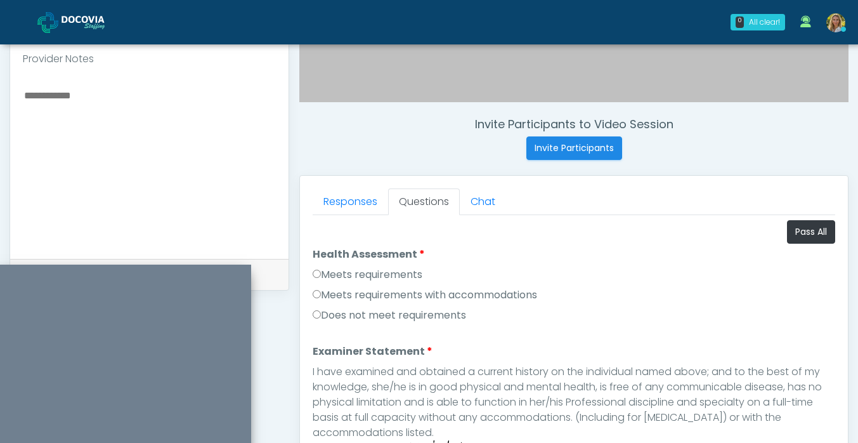
scroll to position [408, 0]
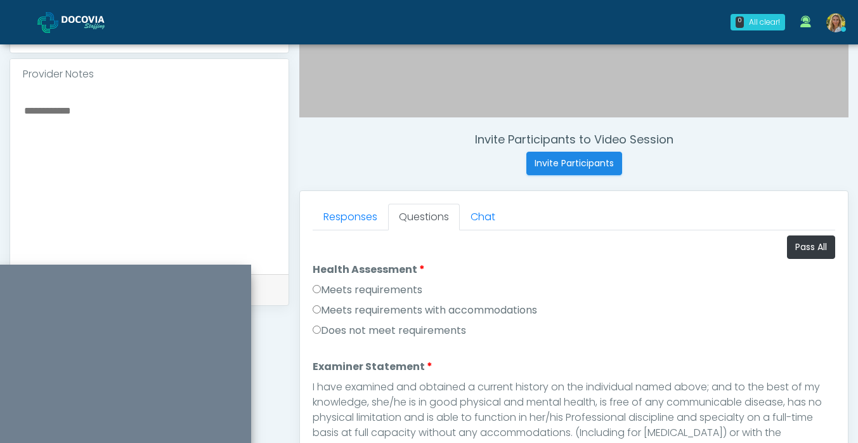
click at [367, 305] on label "Meets requirements with accommodations" at bounding box center [425, 310] width 225 height 15
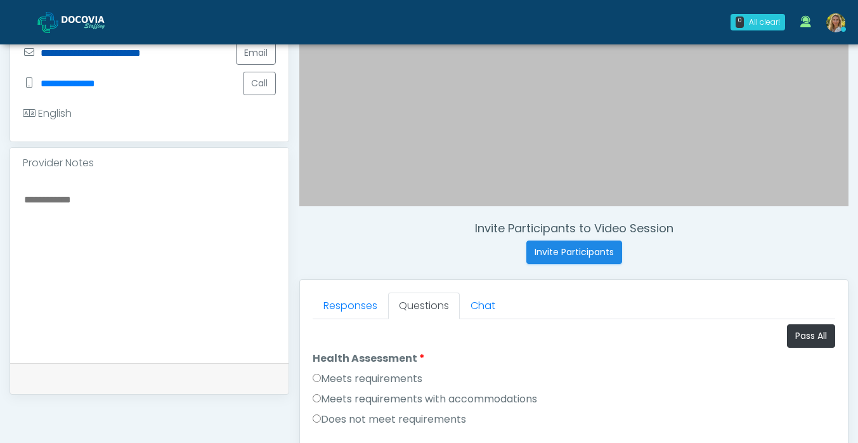
scroll to position [325, 0]
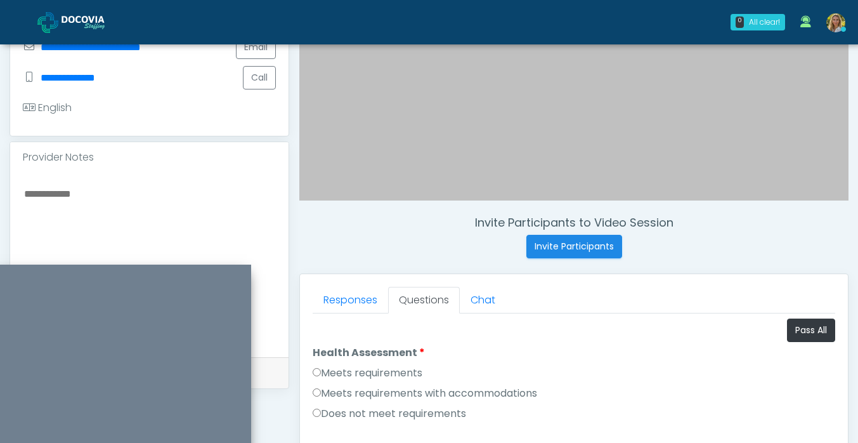
click at [66, 191] on textarea at bounding box center [149, 262] width 253 height 155
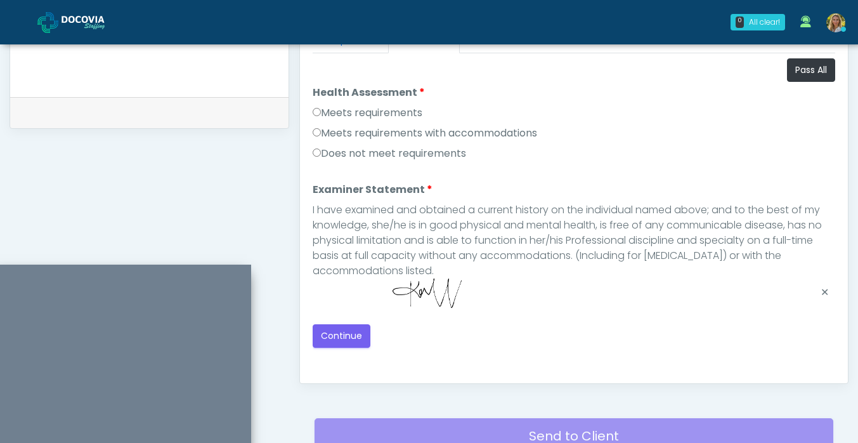
scroll to position [595, 0]
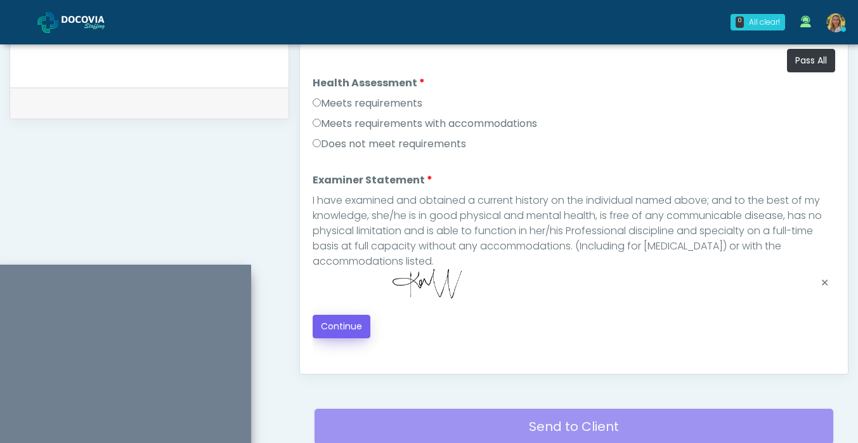
type textarea "**********"
click at [335, 326] on button "Continue" at bounding box center [342, 326] width 58 height 23
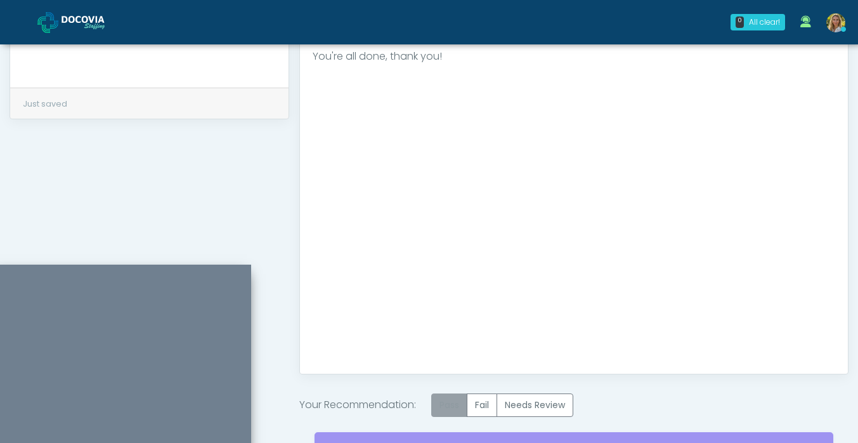
click at [459, 408] on label "Pass" at bounding box center [449, 404] width 36 height 23
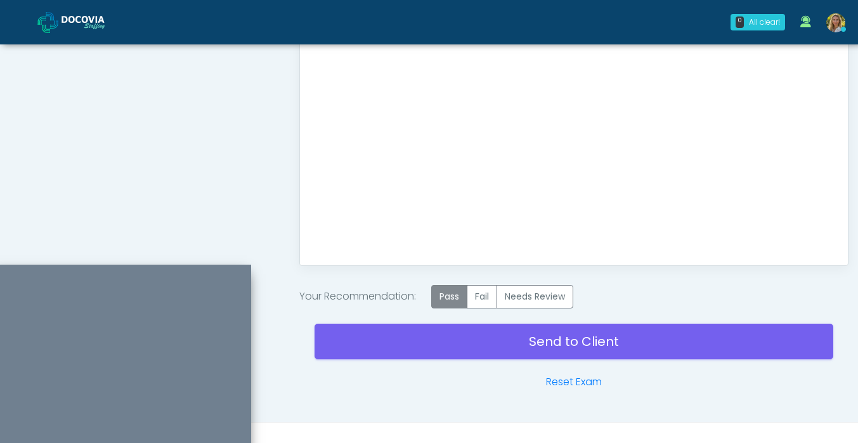
scroll to position [702, 0]
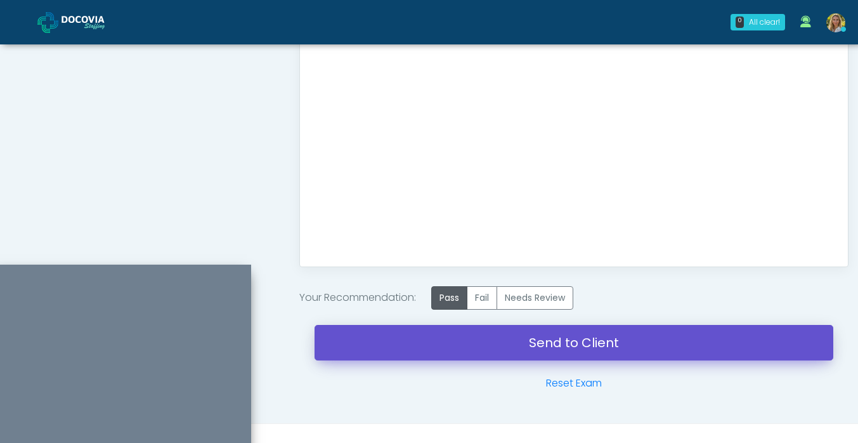
click at [445, 339] on link "Send to Client" at bounding box center [574, 343] width 519 height 36
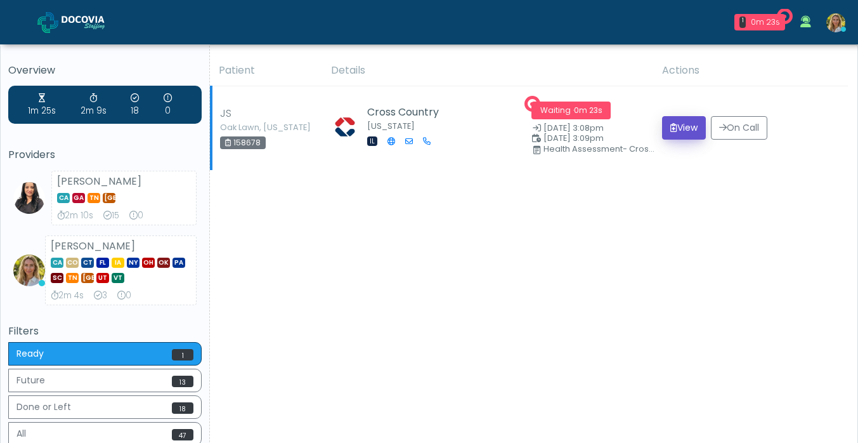
click at [671, 130] on icon "submit" at bounding box center [674, 127] width 7 height 9
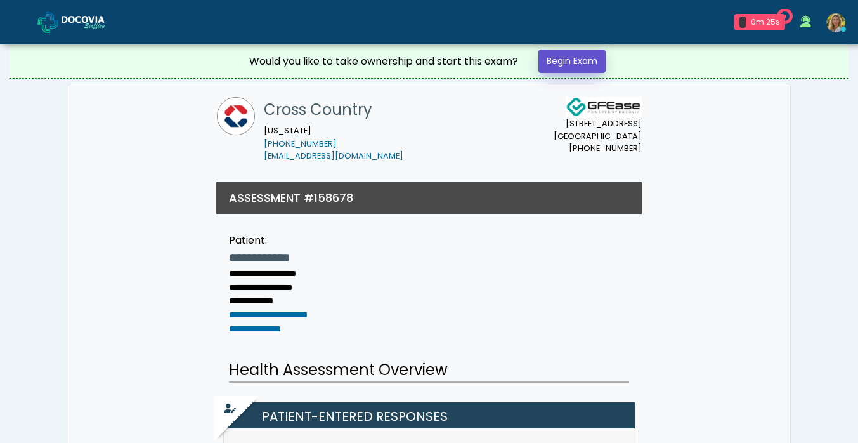
click at [573, 63] on link "Begin Exam" at bounding box center [572, 60] width 67 height 23
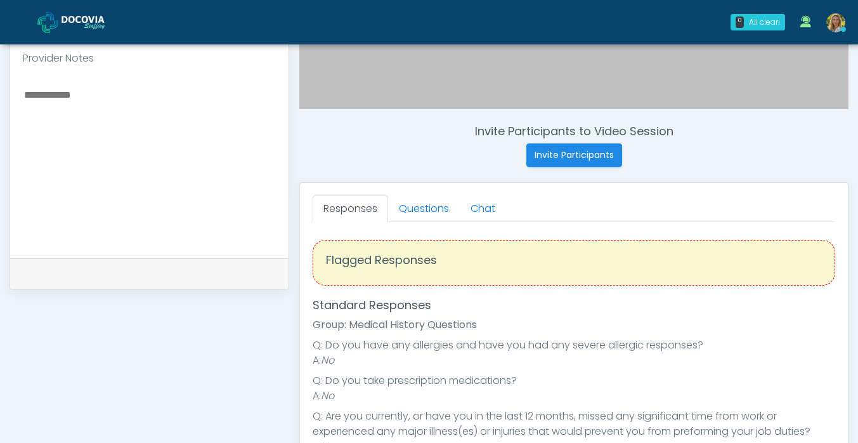
scroll to position [423, 0]
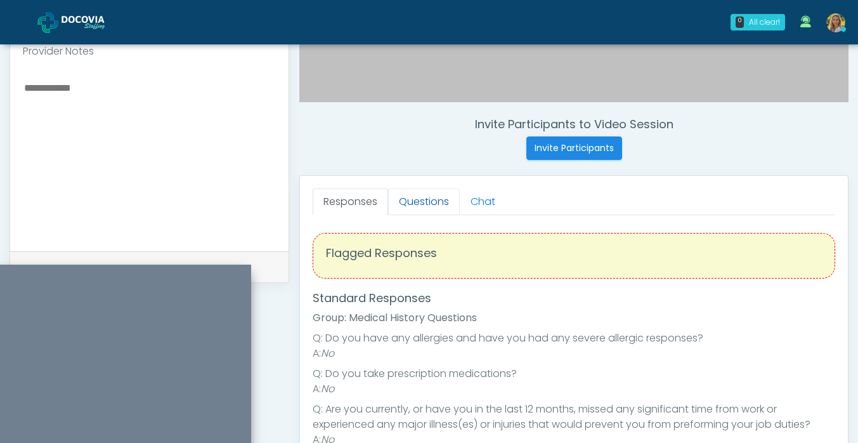
click at [428, 202] on link "Questions" at bounding box center [424, 201] width 72 height 27
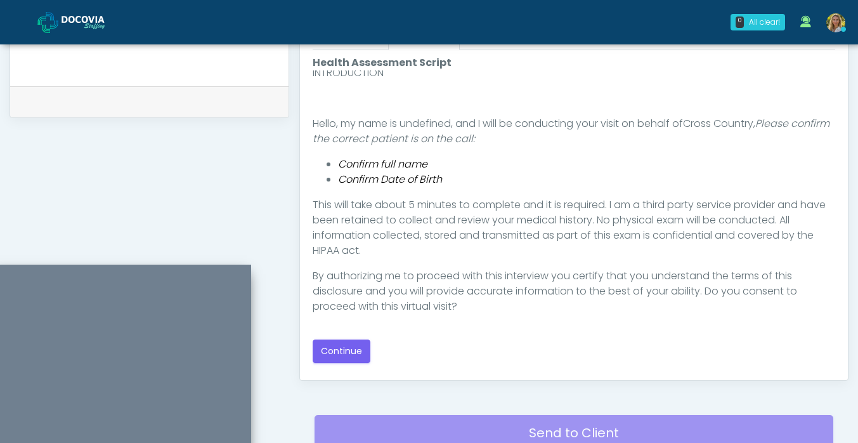
scroll to position [591, 0]
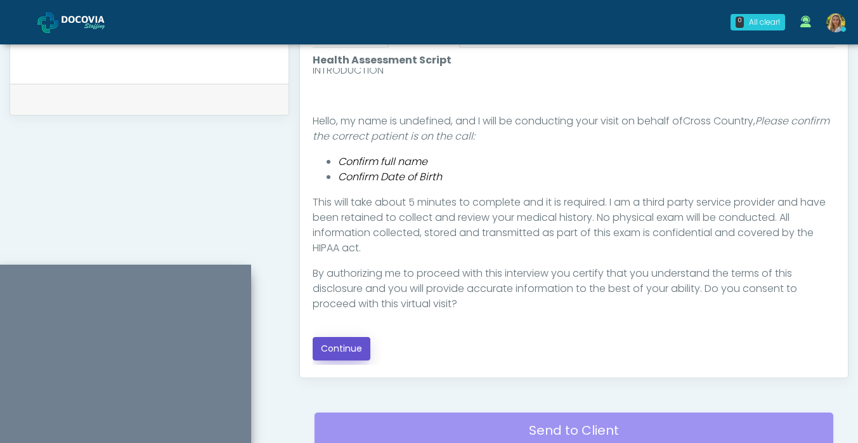
click at [340, 356] on button "Continue" at bounding box center [342, 348] width 58 height 23
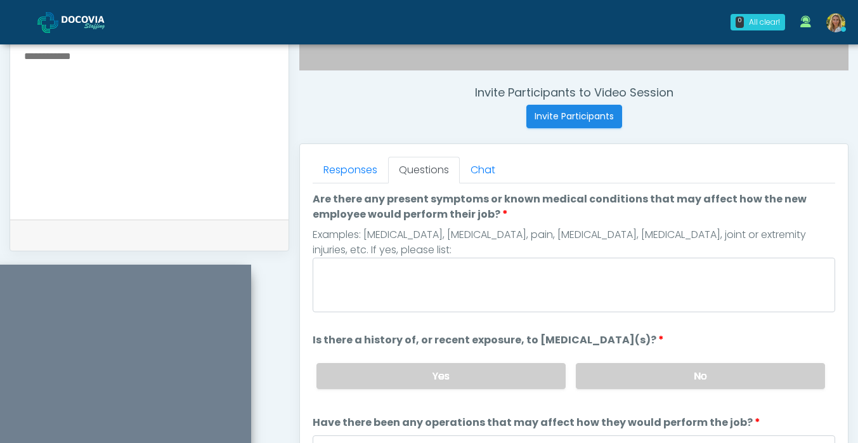
scroll to position [470, 0]
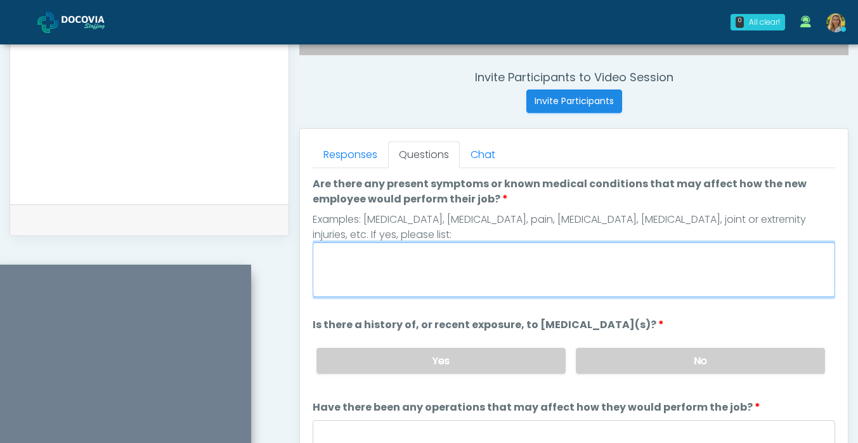
click at [397, 274] on textarea "Are there any present symptoms or known medical conditions that may affect how …" at bounding box center [574, 269] width 523 height 55
type textarea "**"
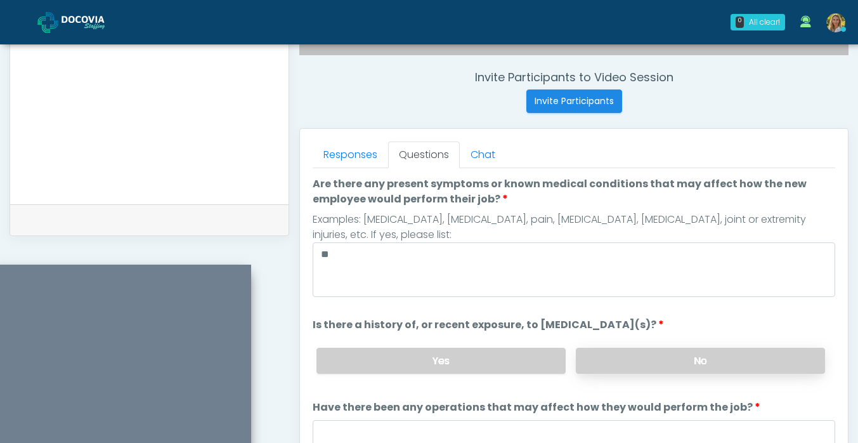
click at [627, 364] on label "No" at bounding box center [700, 361] width 249 height 26
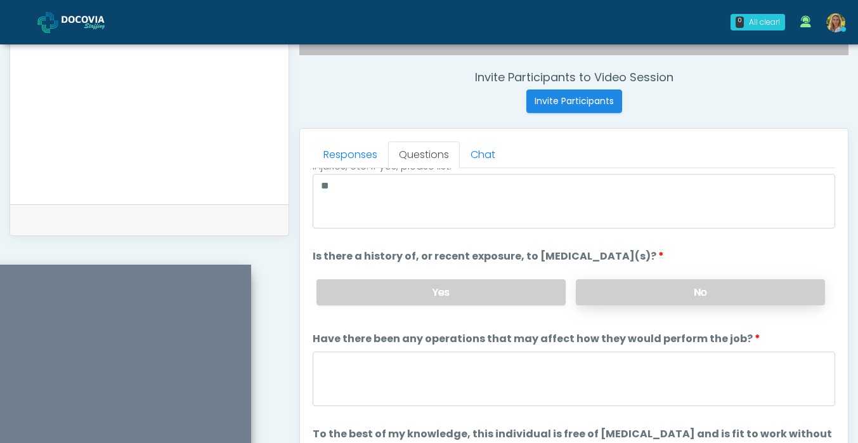
scroll to position [107, 0]
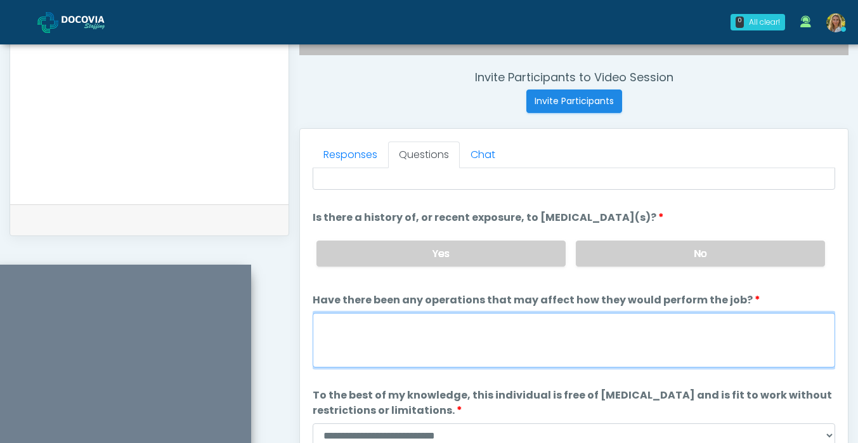
click at [511, 343] on textarea "Have there been any operations that may affect how they would perform the job?" at bounding box center [574, 340] width 523 height 55
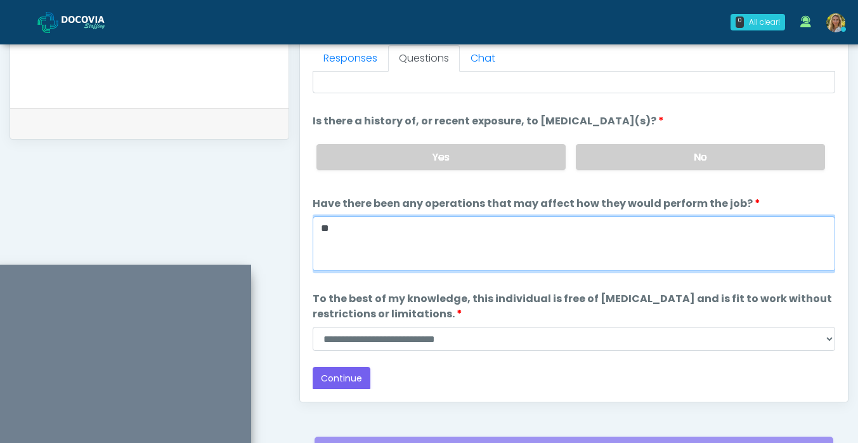
scroll to position [577, 0]
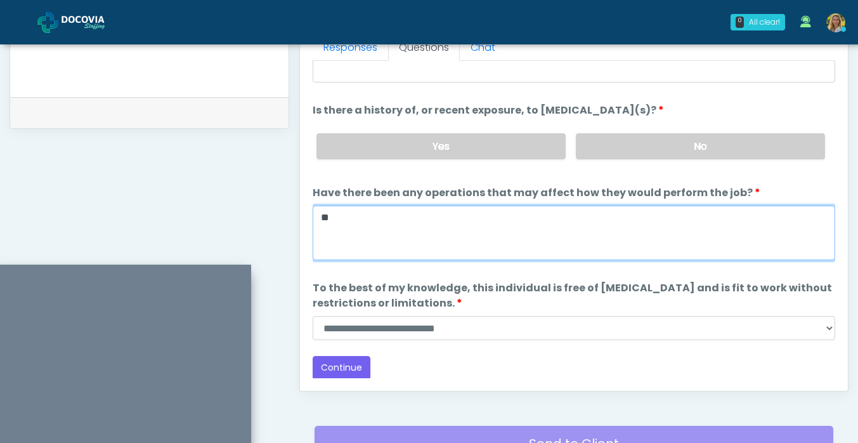
type textarea "**"
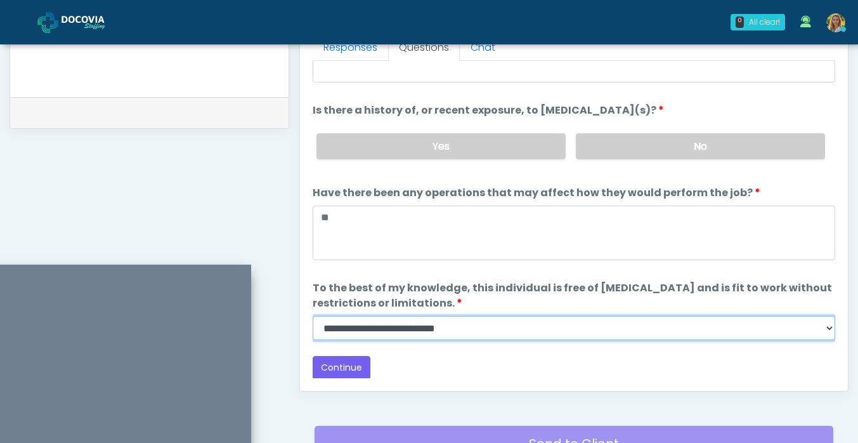
click at [525, 328] on select "**********" at bounding box center [574, 328] width 523 height 24
select select "******"
click at [313, 316] on select "**********" at bounding box center [574, 328] width 523 height 24
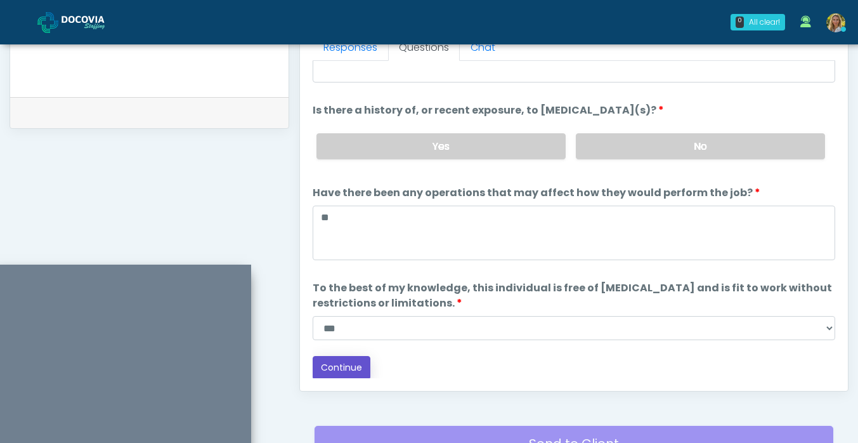
click at [345, 371] on button "Continue" at bounding box center [342, 367] width 58 height 23
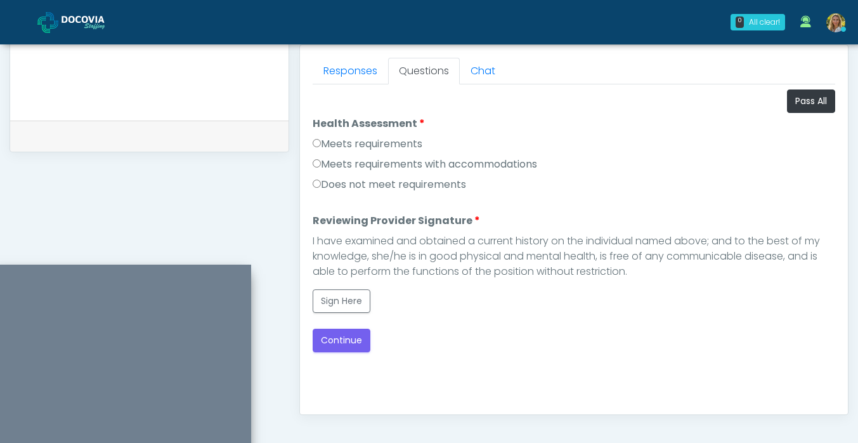
scroll to position [541, 0]
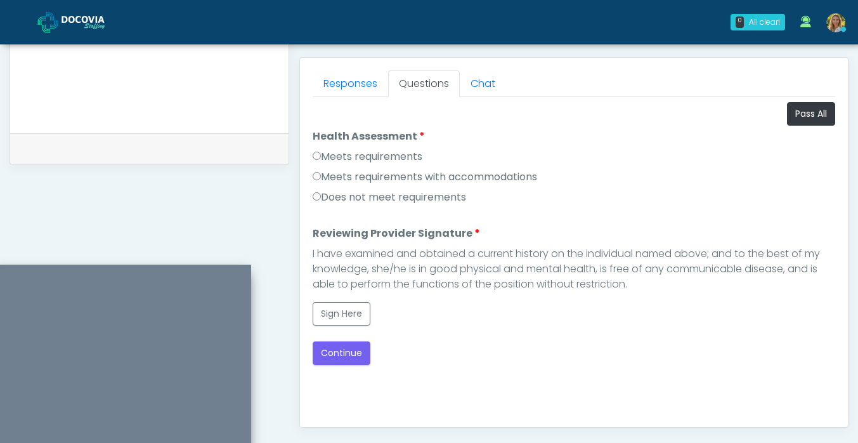
click at [373, 151] on label "Meets requirements" at bounding box center [368, 156] width 110 height 15
click at [329, 318] on button "Sign Here" at bounding box center [342, 313] width 58 height 23
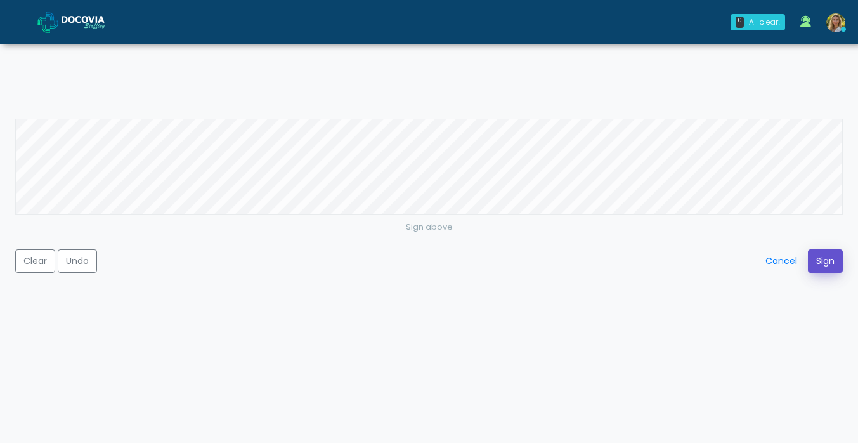
click at [815, 258] on button "Sign" at bounding box center [825, 260] width 35 height 23
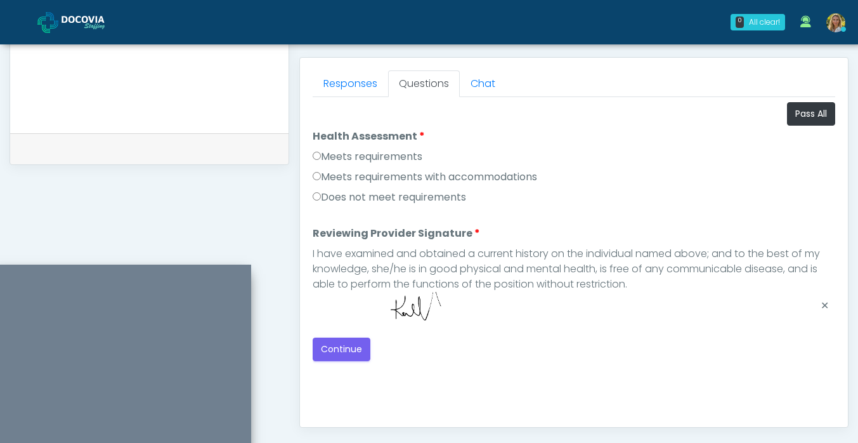
click at [358, 332] on div "Loading... Connecting to your agent... Please wait while we prepare your person…" at bounding box center [574, 231] width 523 height 259
click at [354, 343] on button "Continue" at bounding box center [342, 349] width 58 height 23
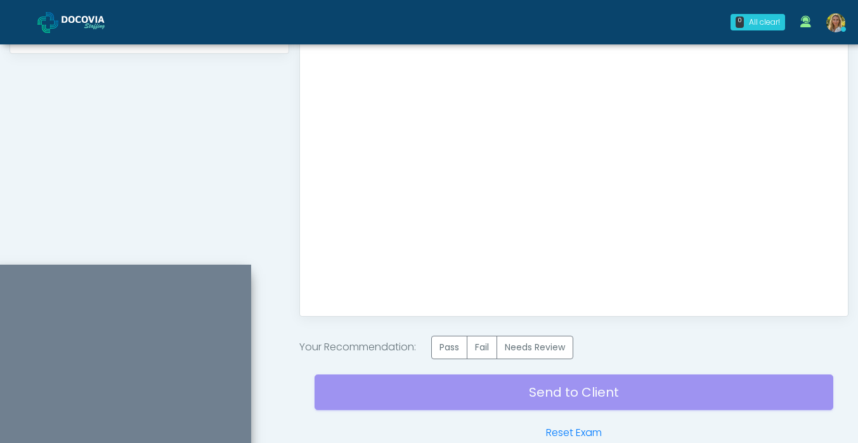
scroll to position [719, 0]
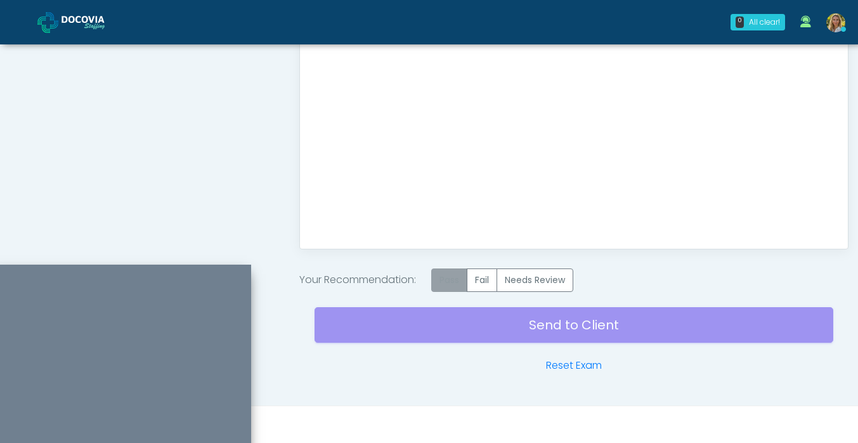
click at [454, 278] on label "Pass" at bounding box center [449, 279] width 36 height 23
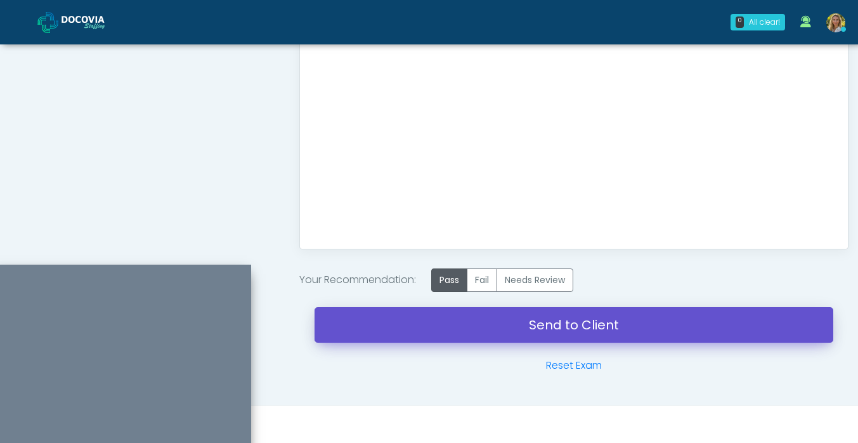
click at [453, 324] on link "Send to Client" at bounding box center [574, 325] width 519 height 36
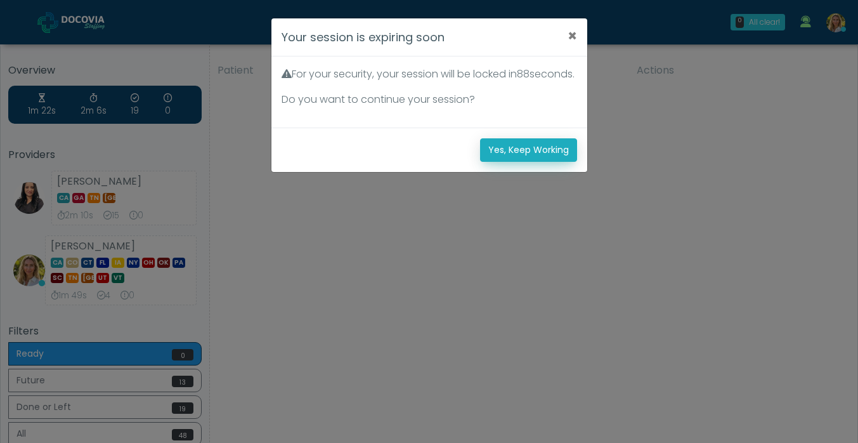
click at [525, 162] on button "Yes, Keep Working" at bounding box center [528, 149] width 97 height 23
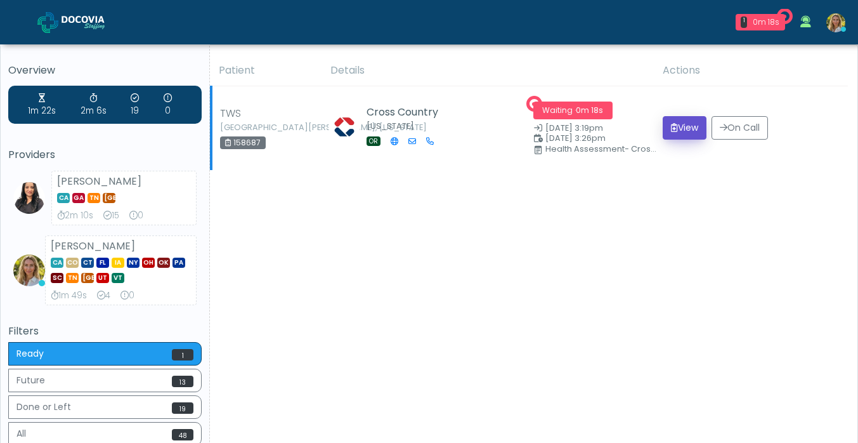
click at [673, 127] on button "View" at bounding box center [685, 127] width 44 height 23
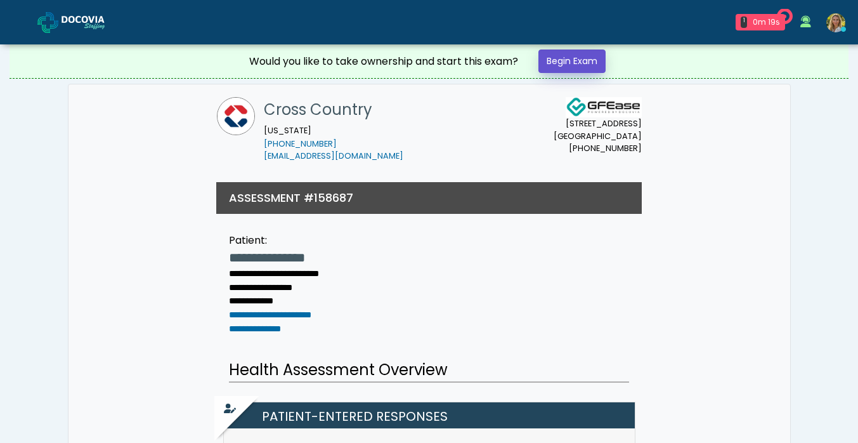
click at [584, 59] on link "Begin Exam" at bounding box center [572, 60] width 67 height 23
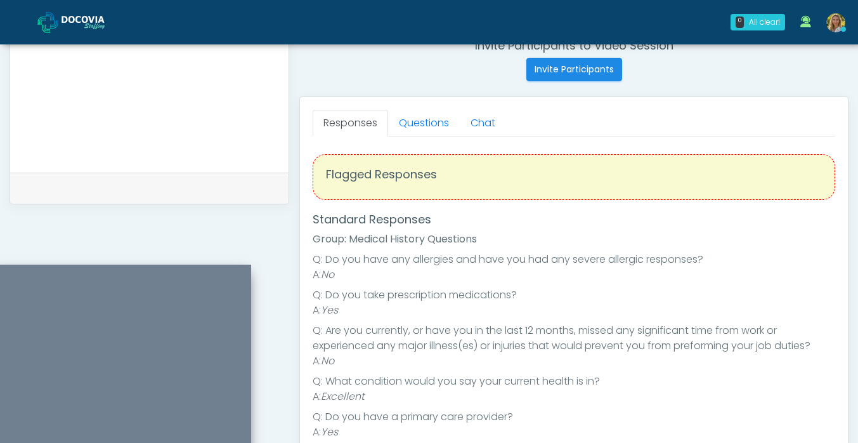
scroll to position [532, 0]
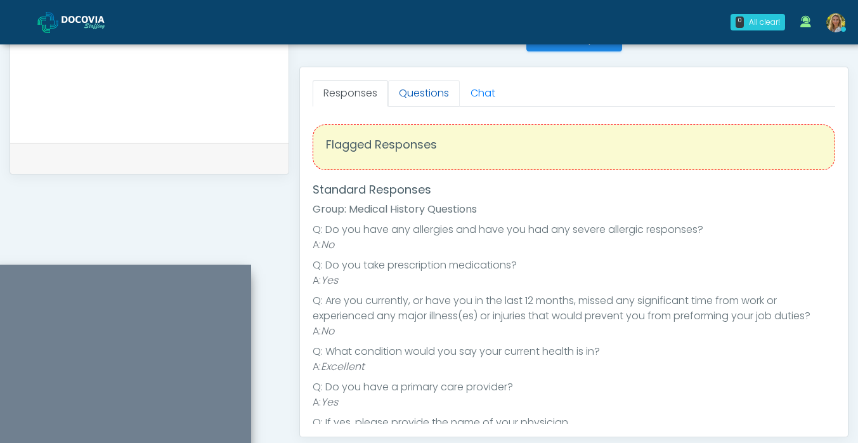
click at [421, 96] on link "Questions" at bounding box center [424, 93] width 72 height 27
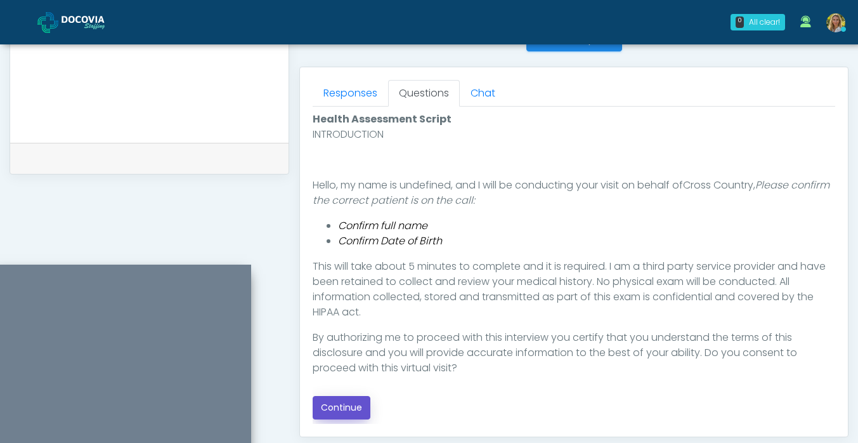
click at [349, 411] on button "Continue" at bounding box center [342, 407] width 58 height 23
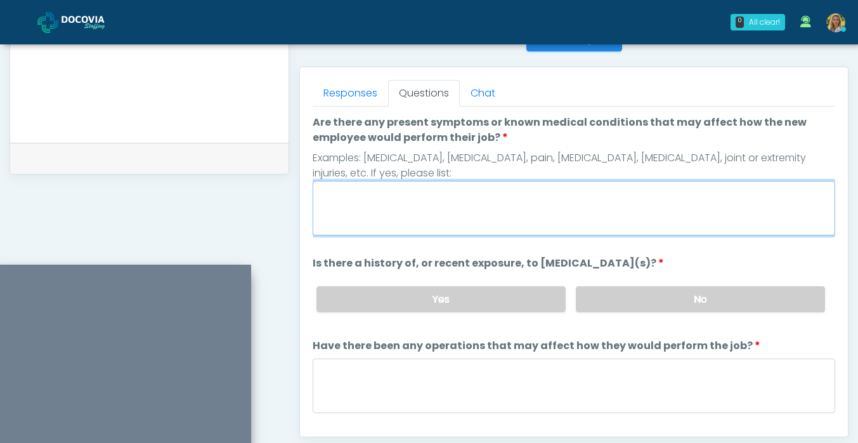
click at [401, 209] on textarea "Are there any present symptoms or known medical conditions that may affect how …" at bounding box center [574, 208] width 523 height 55
type textarea "**"
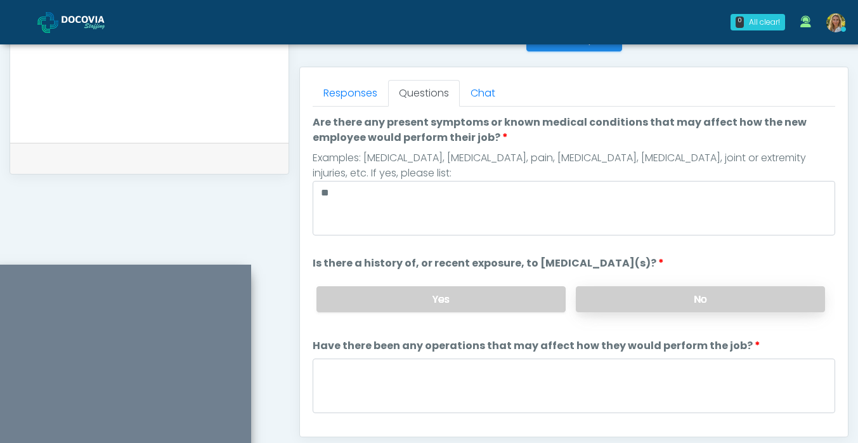
click at [640, 296] on label "No" at bounding box center [700, 299] width 249 height 26
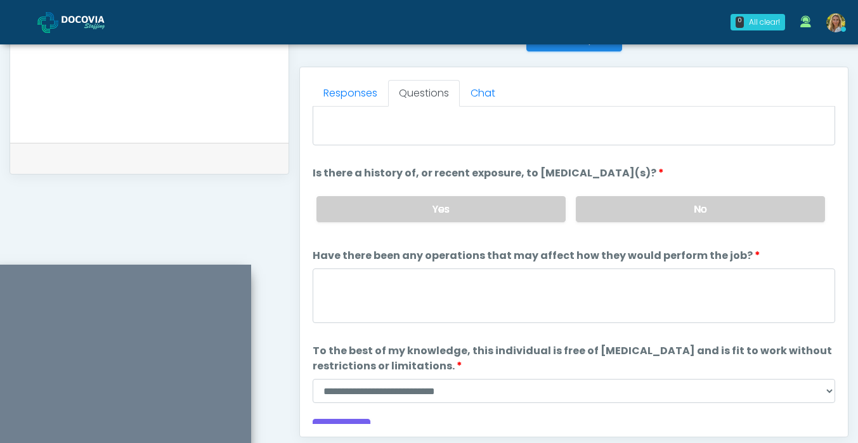
scroll to position [92, 0]
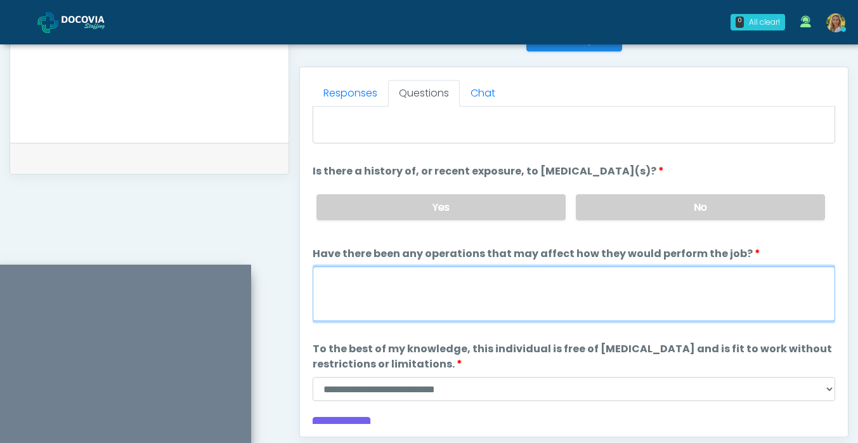
click at [468, 316] on textarea "Have there been any operations that may affect how they would perform the job?" at bounding box center [574, 293] width 523 height 55
type textarea "**"
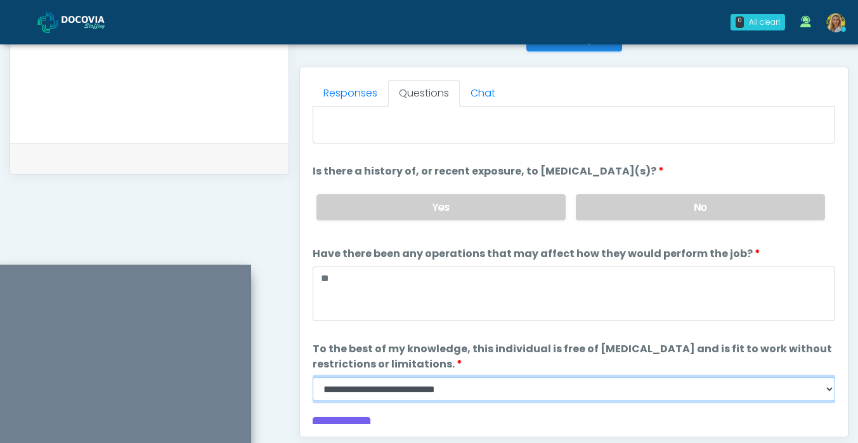
click at [441, 394] on select "**********" at bounding box center [574, 389] width 523 height 24
select select "******"
click at [313, 377] on select "**********" at bounding box center [574, 389] width 523 height 24
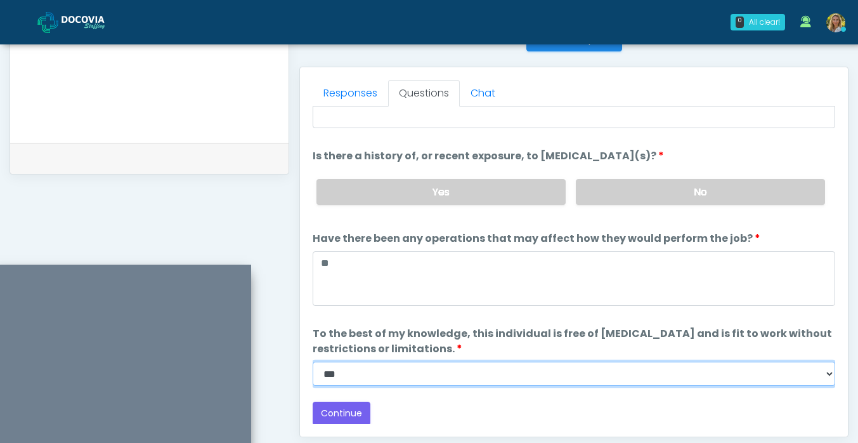
scroll to position [107, 0]
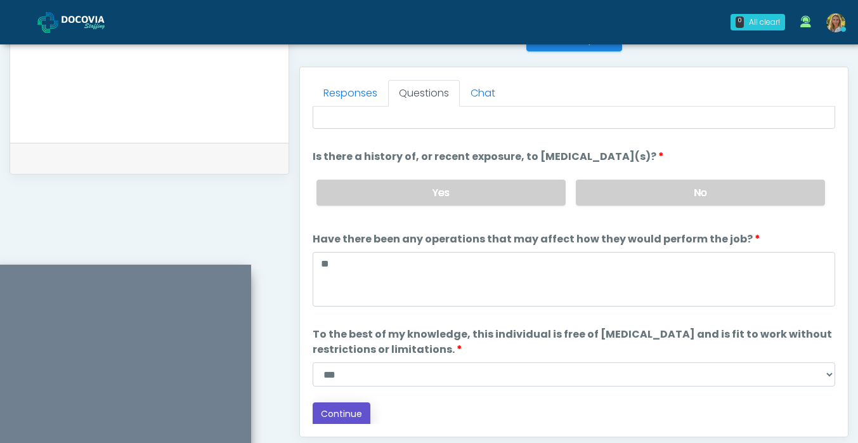
click at [339, 411] on button "Continue" at bounding box center [342, 413] width 58 height 23
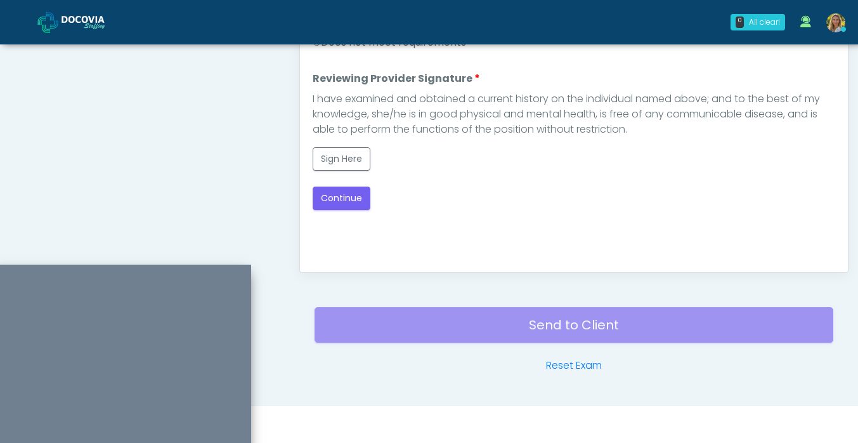
scroll to position [0, 0]
click at [355, 156] on button "Sign Here" at bounding box center [342, 158] width 58 height 23
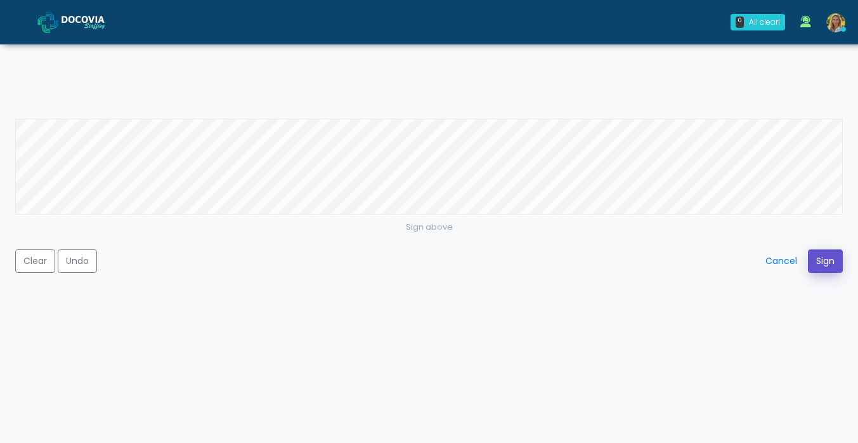
click at [820, 261] on button "Sign" at bounding box center [825, 260] width 35 height 23
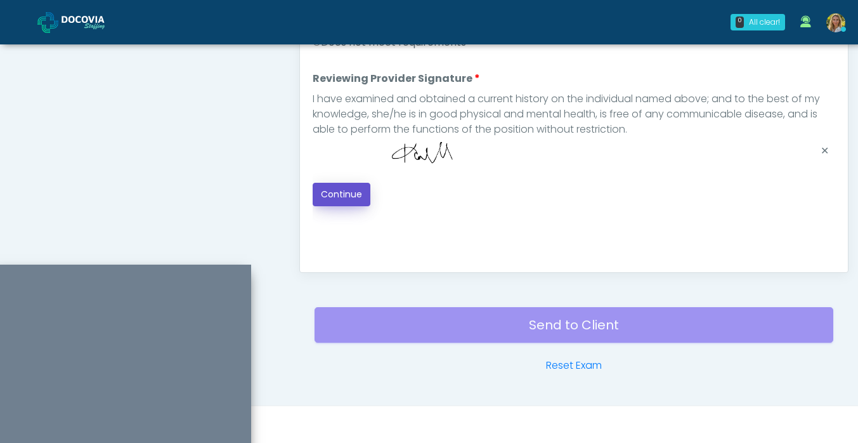
click at [351, 189] on button "Continue" at bounding box center [342, 194] width 58 height 23
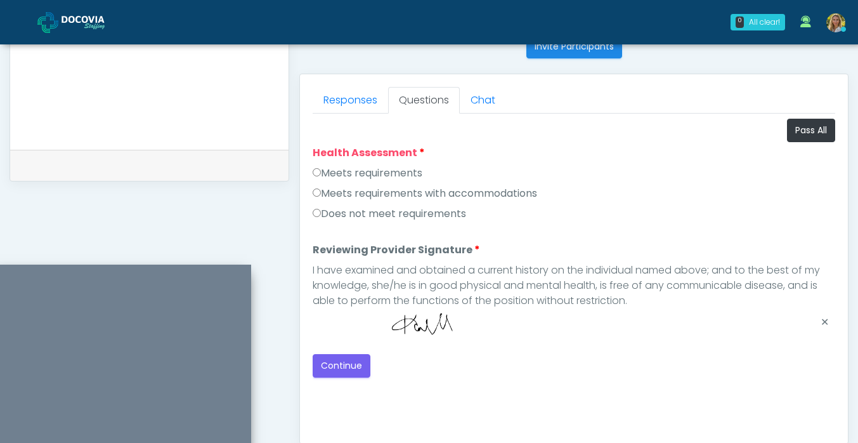
scroll to position [507, 0]
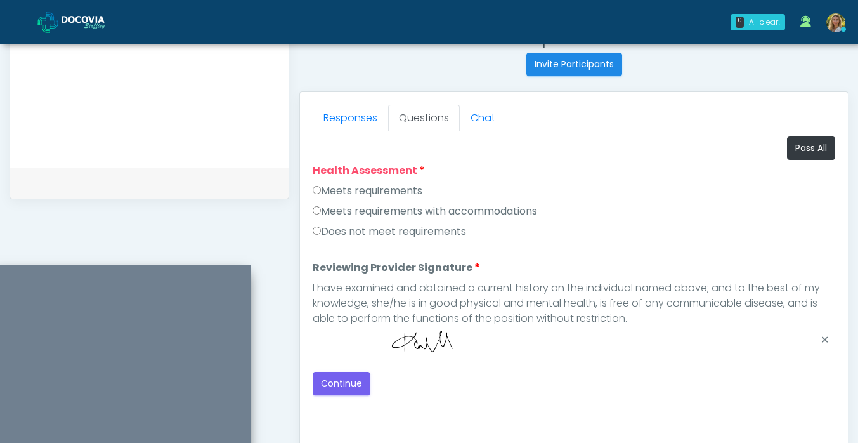
click at [364, 191] on label "Meets requirements" at bounding box center [368, 190] width 110 height 15
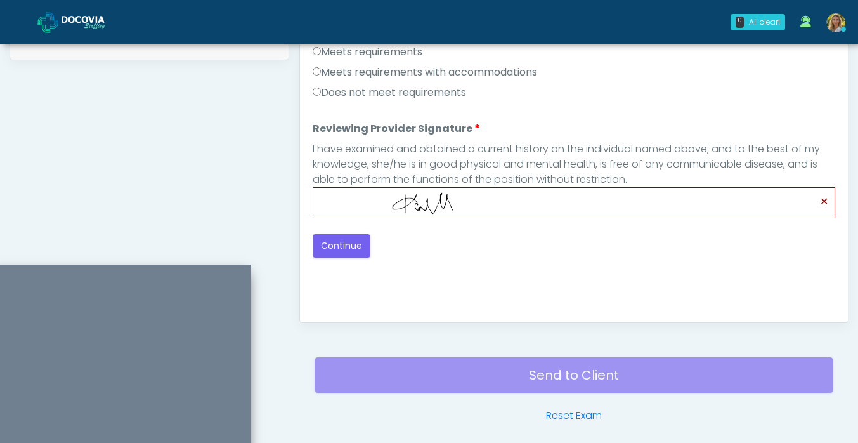
scroll to position [644, 0]
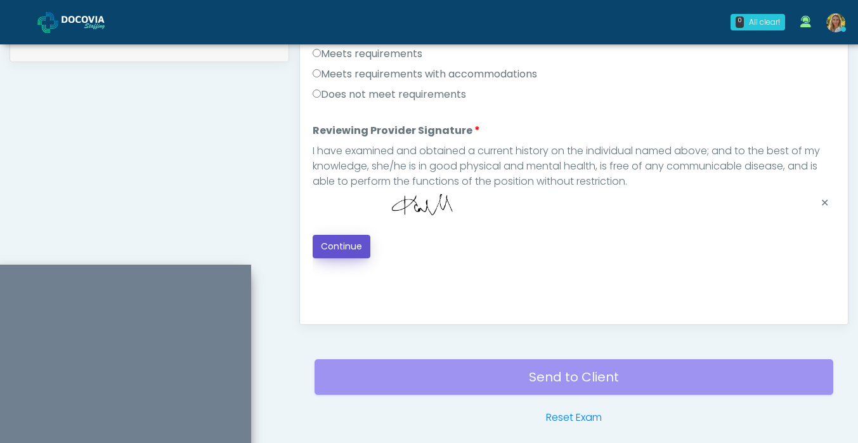
click at [337, 242] on button "Continue" at bounding box center [342, 246] width 58 height 23
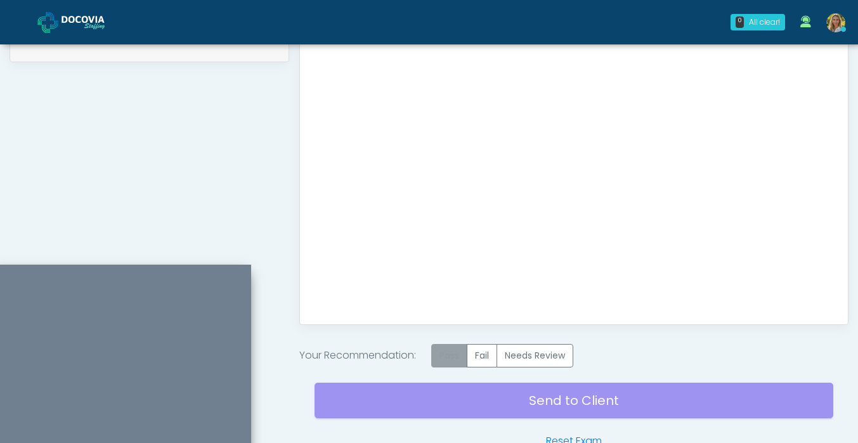
click at [447, 353] on label "Pass" at bounding box center [449, 355] width 36 height 23
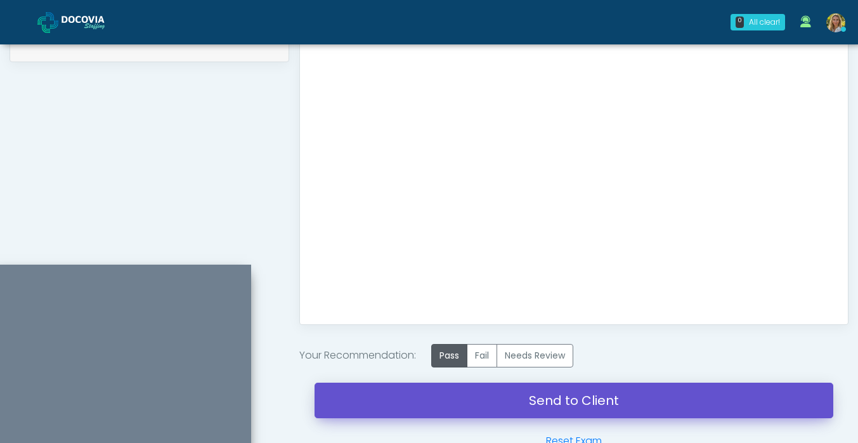
click at [443, 398] on link "Send to Client" at bounding box center [574, 401] width 519 height 36
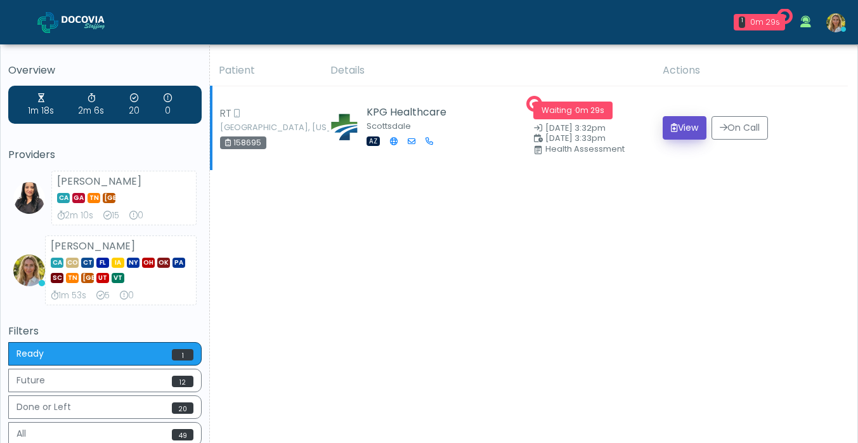
click at [687, 124] on button "View" at bounding box center [685, 127] width 44 height 23
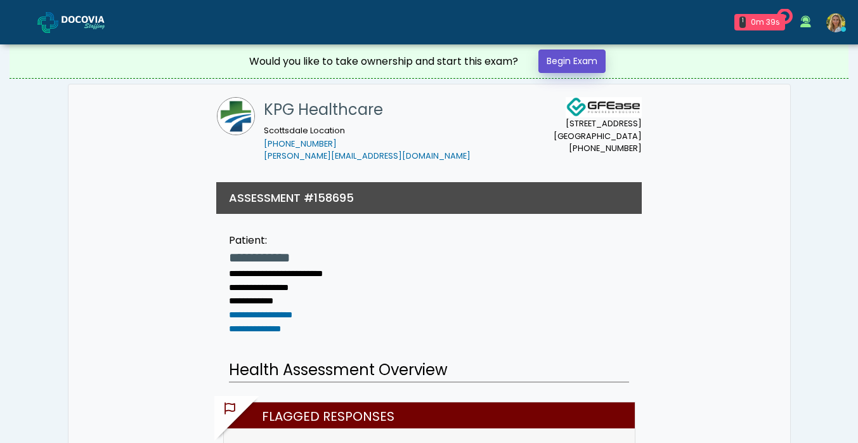
click at [567, 65] on link "Begin Exam" at bounding box center [572, 60] width 67 height 23
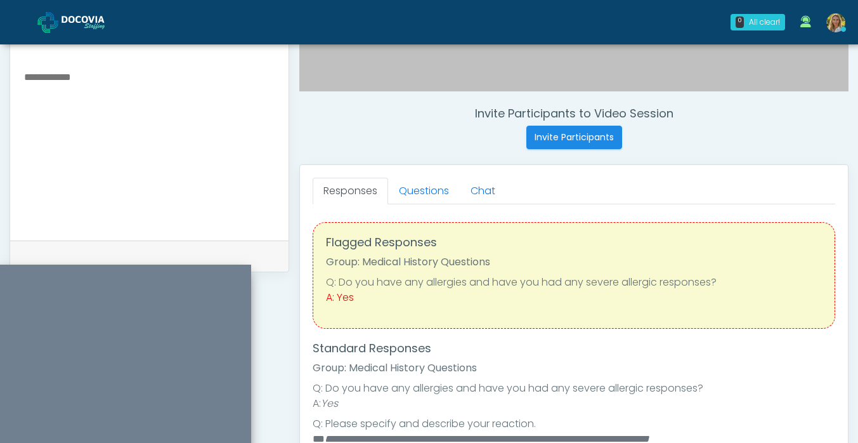
scroll to position [442, 0]
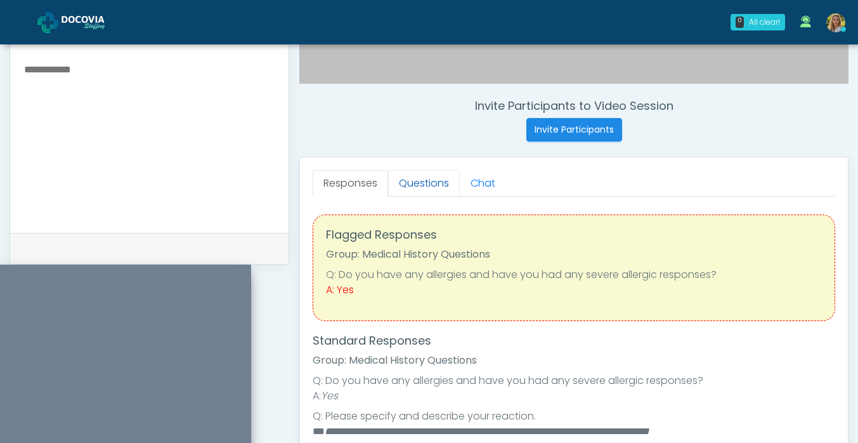
click at [421, 187] on link "Questions" at bounding box center [424, 183] width 72 height 27
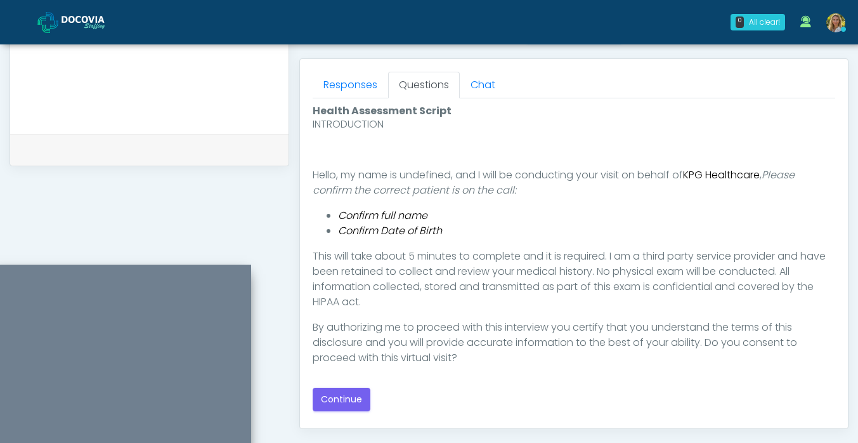
scroll to position [543, 0]
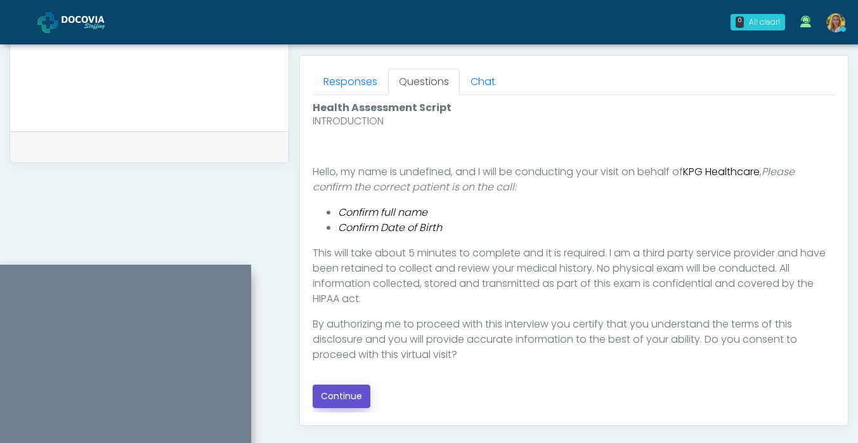
click at [339, 390] on button "Continue" at bounding box center [342, 395] width 58 height 23
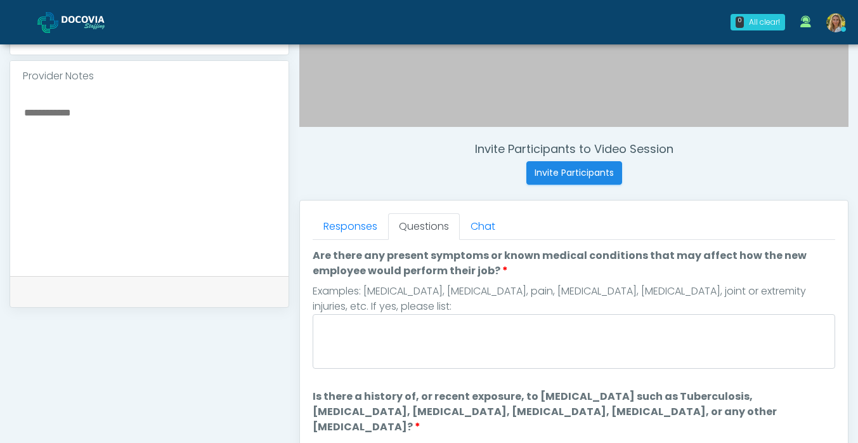
scroll to position [407, 0]
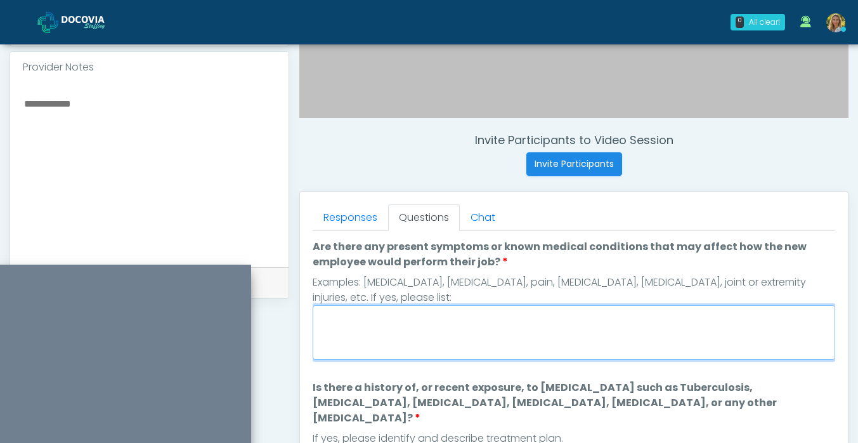
click at [388, 331] on textarea "Are there any present symptoms or known medical conditions that may affect how …" at bounding box center [574, 332] width 523 height 55
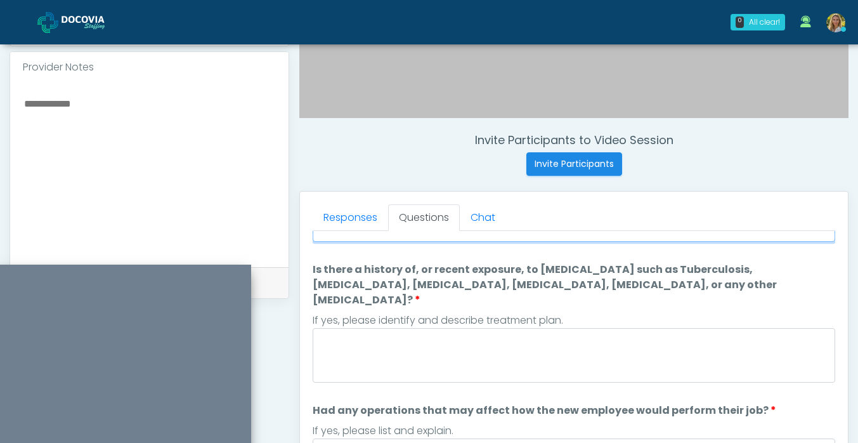
scroll to position [126, 0]
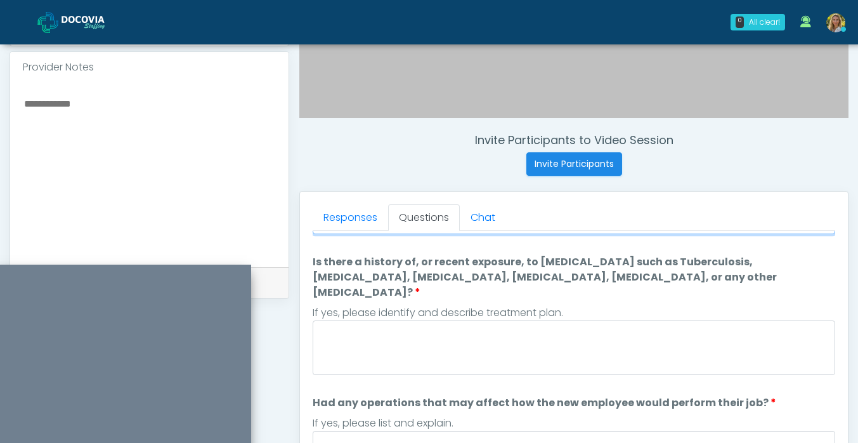
type textarea "**"
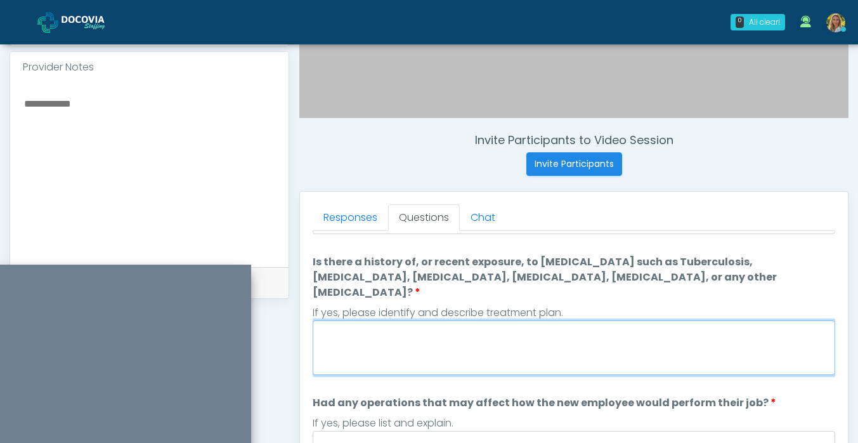
click at [399, 345] on textarea "Is there a history of, or recent exposure, to infectious diseases such as Tuber…" at bounding box center [574, 347] width 523 height 55
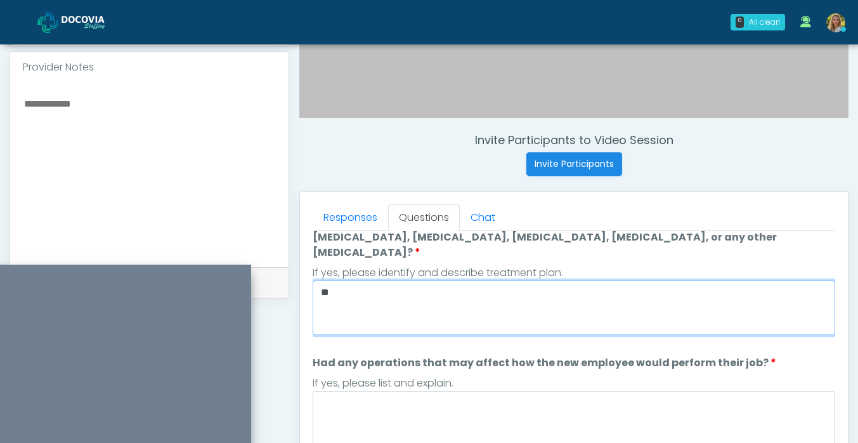
type textarea "**"
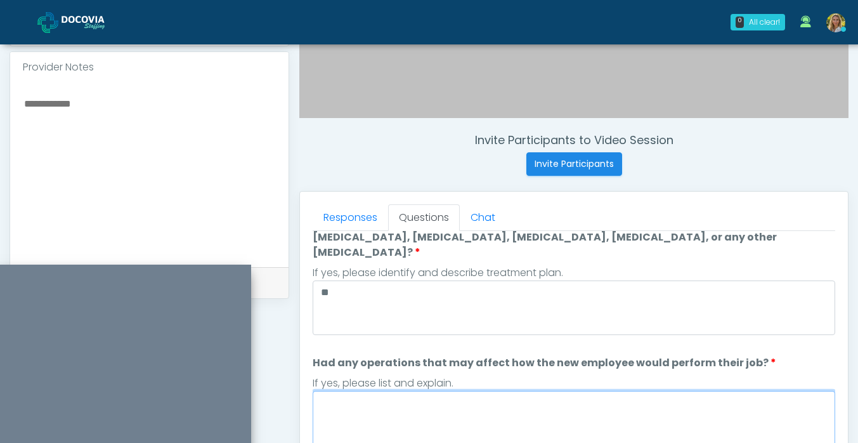
click at [406, 401] on textarea "Had any operations that may affect how the new employee would perform their job?" at bounding box center [574, 418] width 523 height 55
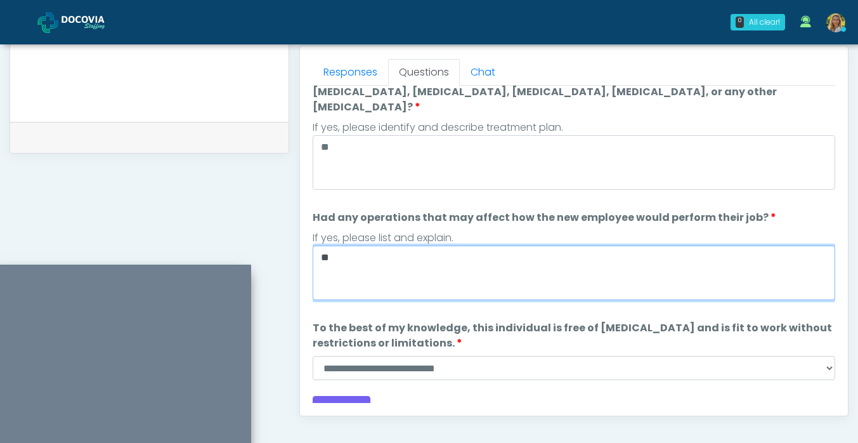
scroll to position [562, 0]
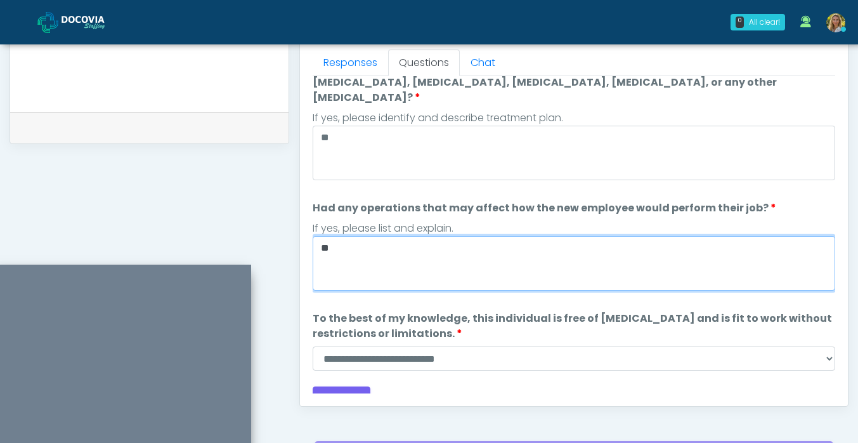
type textarea "**"
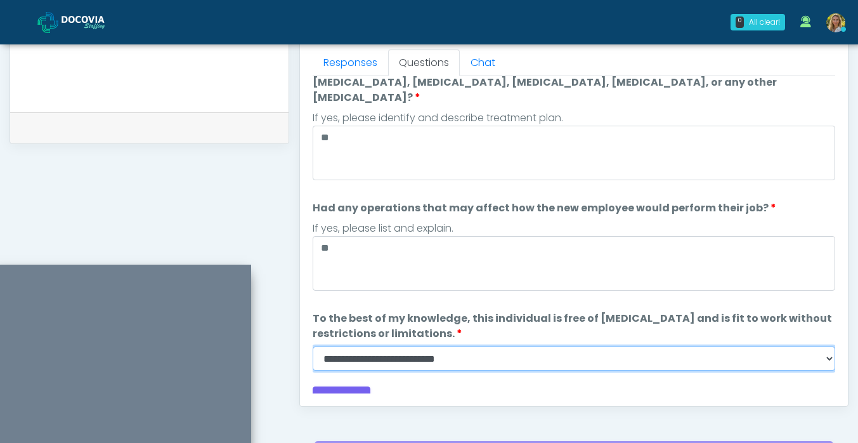
click at [407, 346] on select "**********" at bounding box center [574, 358] width 523 height 24
select select "******"
click at [313, 346] on select "**********" at bounding box center [574, 358] width 523 height 24
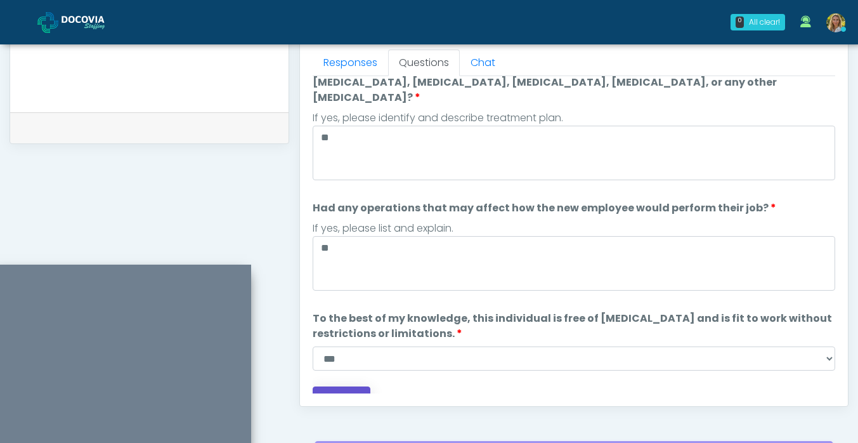
click at [343, 386] on button "Continue" at bounding box center [342, 397] width 58 height 23
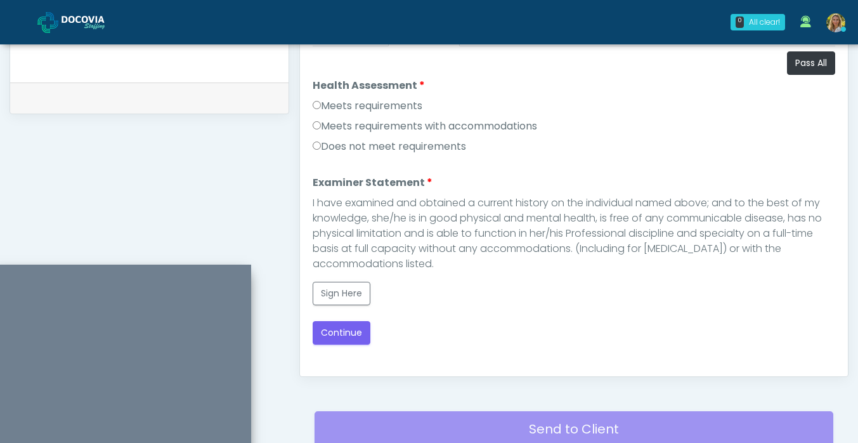
scroll to position [571, 0]
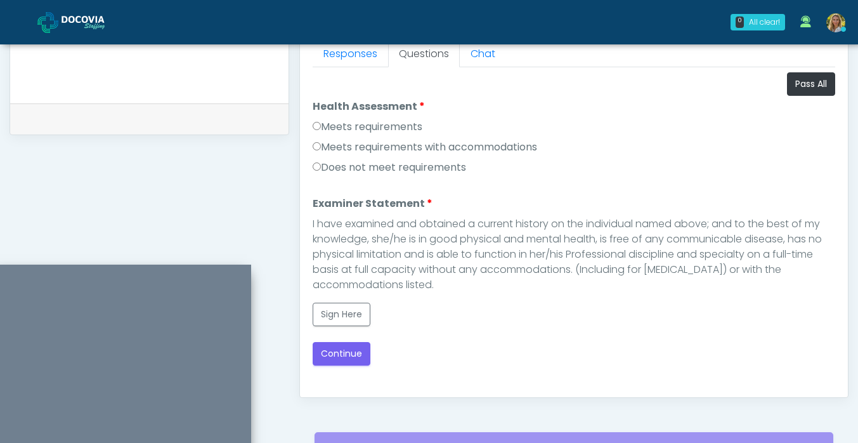
click at [369, 131] on label "Meets requirements" at bounding box center [368, 126] width 110 height 15
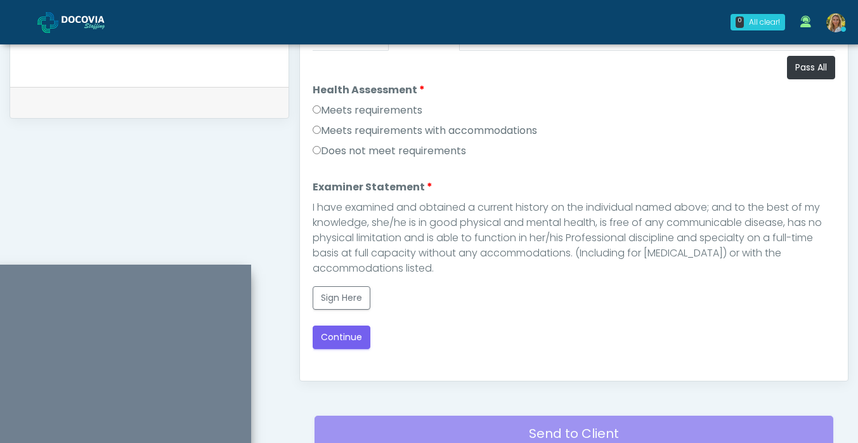
scroll to position [605, 0]
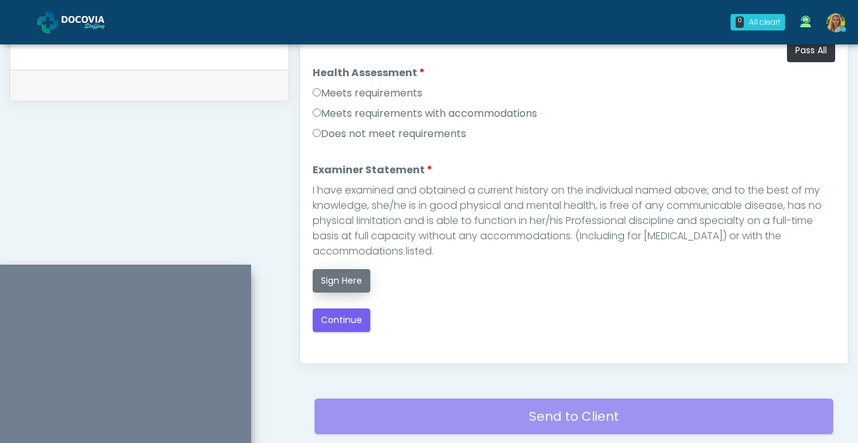
click at [341, 270] on button "Sign Here" at bounding box center [342, 280] width 58 height 23
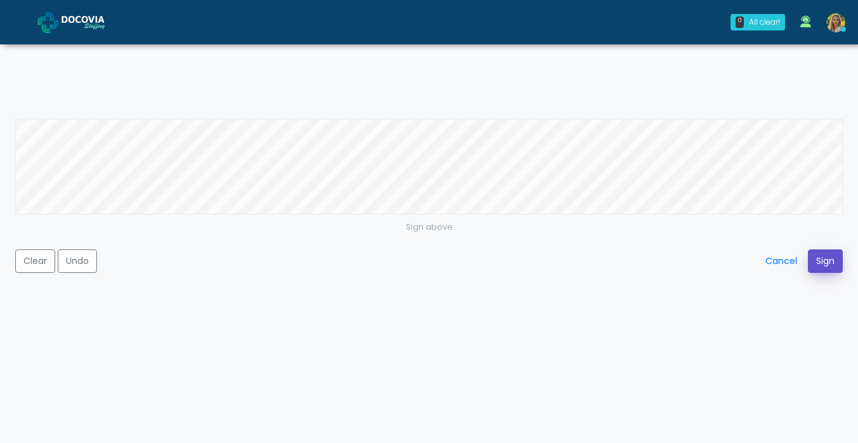
click at [826, 258] on button "Sign" at bounding box center [825, 260] width 35 height 23
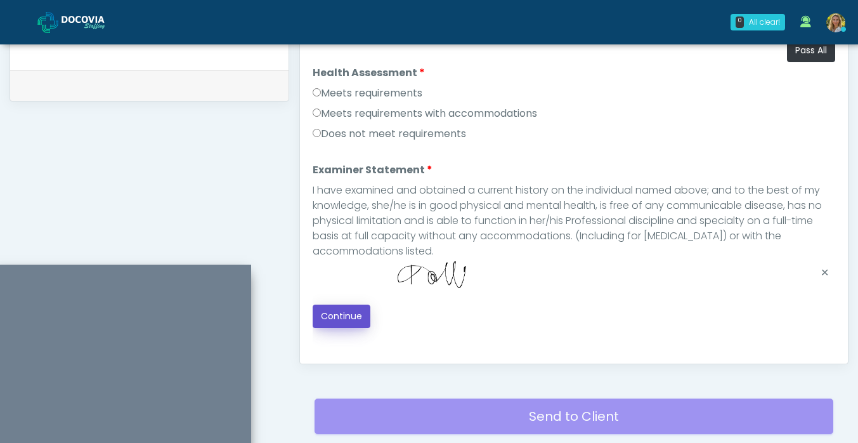
click at [350, 320] on button "Continue" at bounding box center [342, 316] width 58 height 23
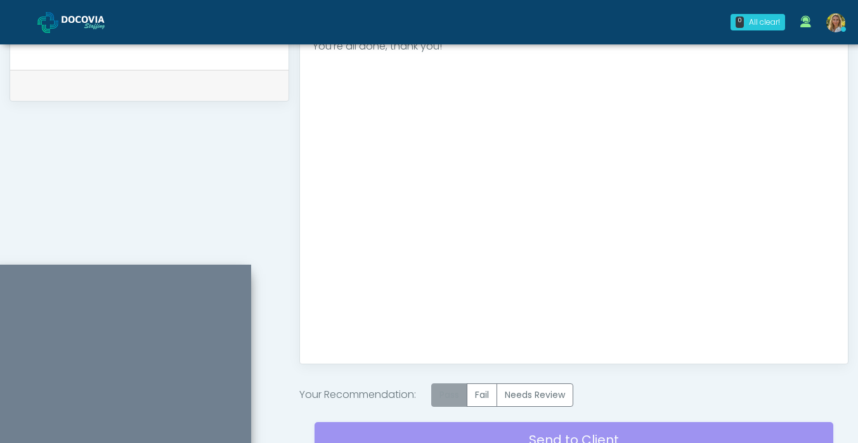
click at [459, 398] on label "Pass" at bounding box center [449, 394] width 36 height 23
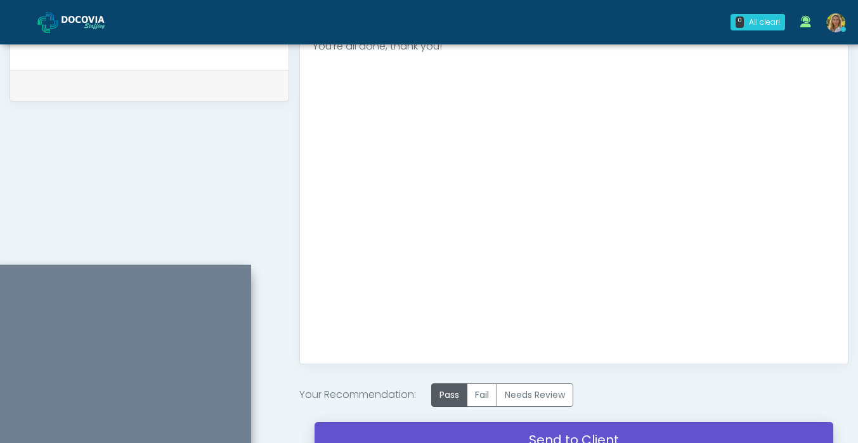
click at [453, 430] on link "Send to Client" at bounding box center [574, 440] width 519 height 36
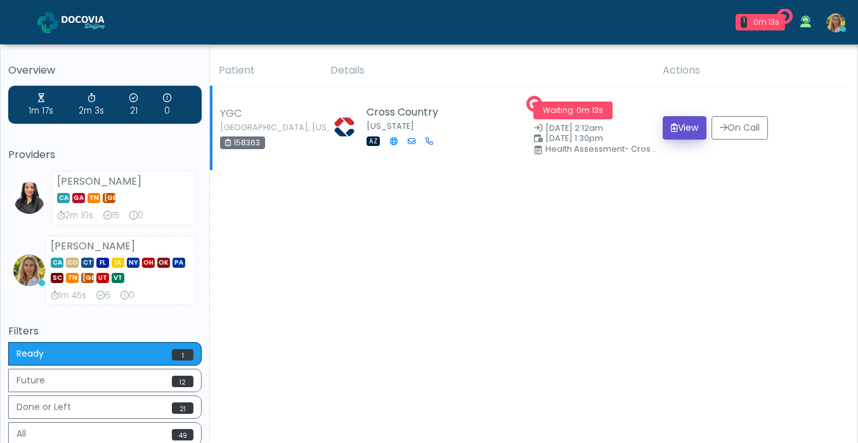
click at [687, 129] on button "View" at bounding box center [685, 127] width 44 height 23
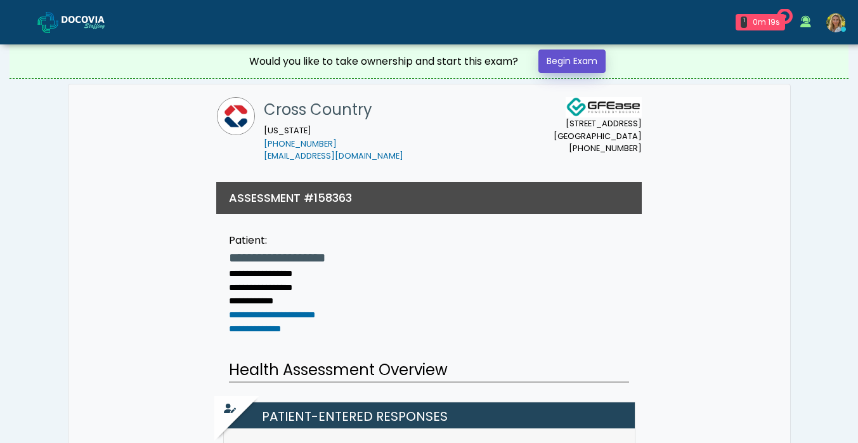
click at [575, 59] on link "Begin Exam" at bounding box center [572, 60] width 67 height 23
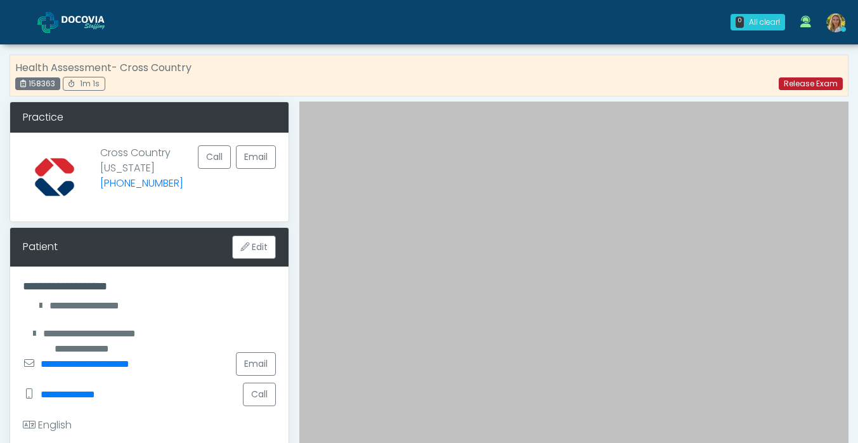
click at [792, 84] on link "Release Exam" at bounding box center [811, 83] width 64 height 13
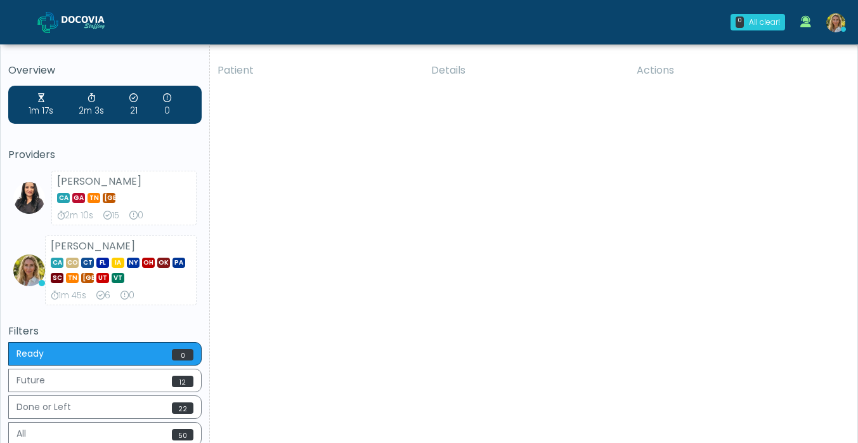
click at [480, 120] on div "Patient Details Actions RJR Hallandale, Florida 158702 Cross Country New York NY" at bounding box center [529, 275] width 638 height 441
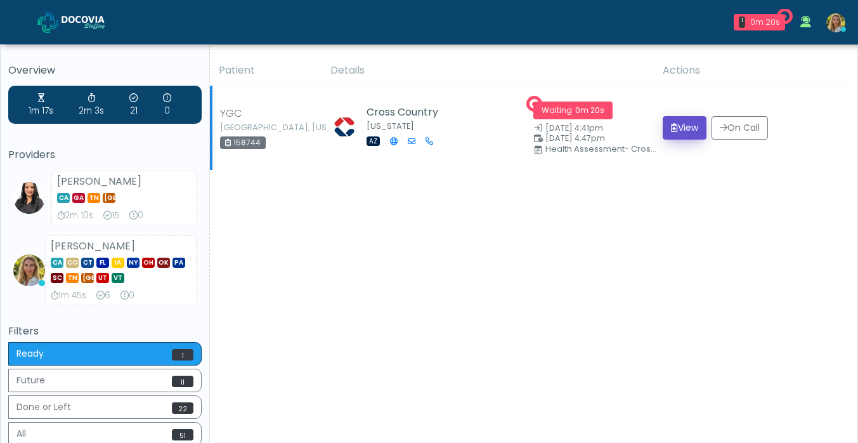
click at [684, 128] on button "View" at bounding box center [685, 127] width 44 height 23
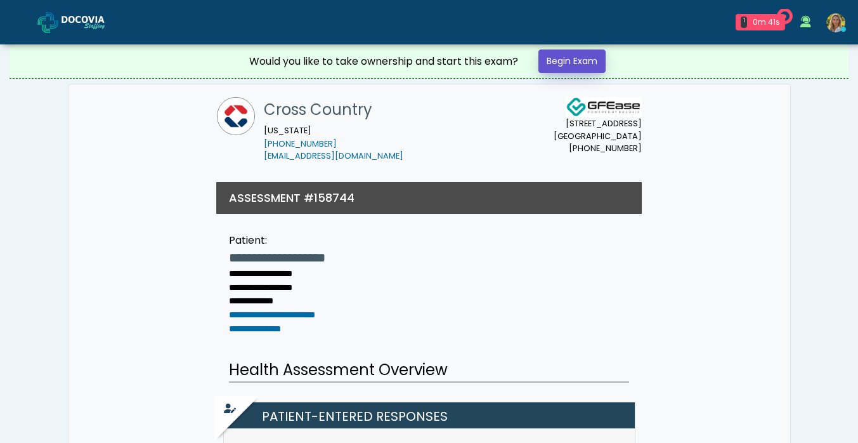
click at [589, 65] on link "Begin Exam" at bounding box center [572, 60] width 67 height 23
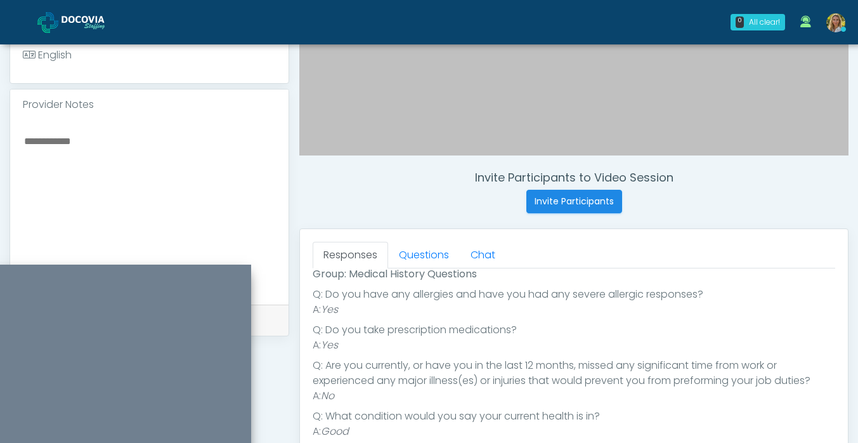
scroll to position [98, 0]
click at [423, 262] on link "Questions" at bounding box center [424, 255] width 72 height 27
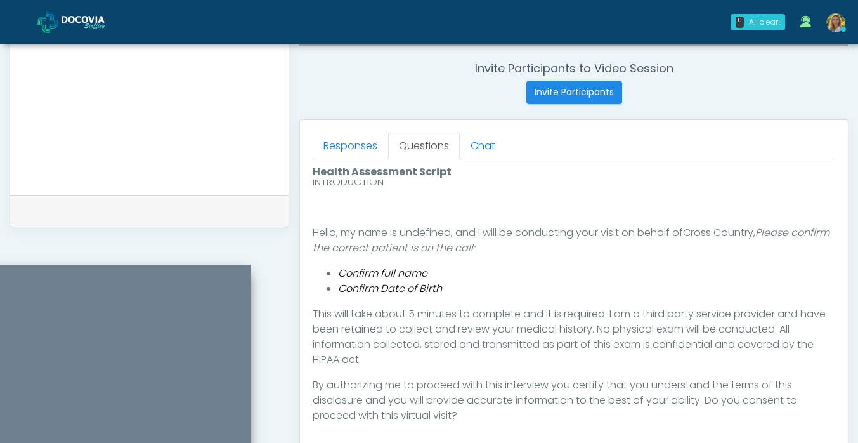
scroll to position [696, 0]
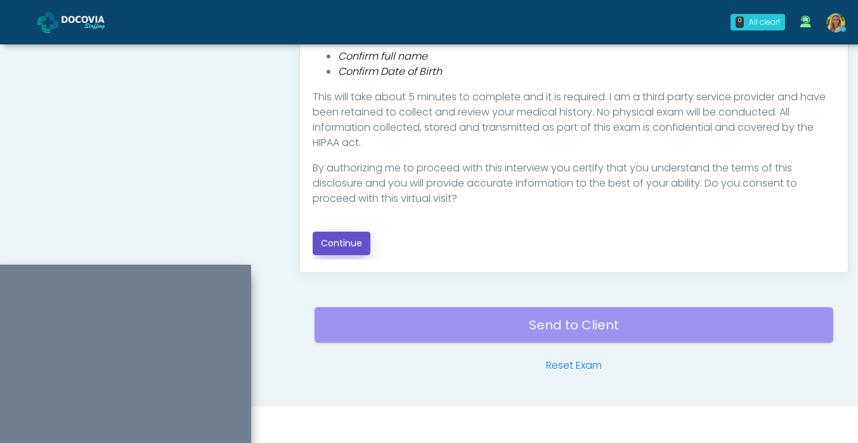
click at [340, 246] on button "Continue" at bounding box center [342, 243] width 58 height 23
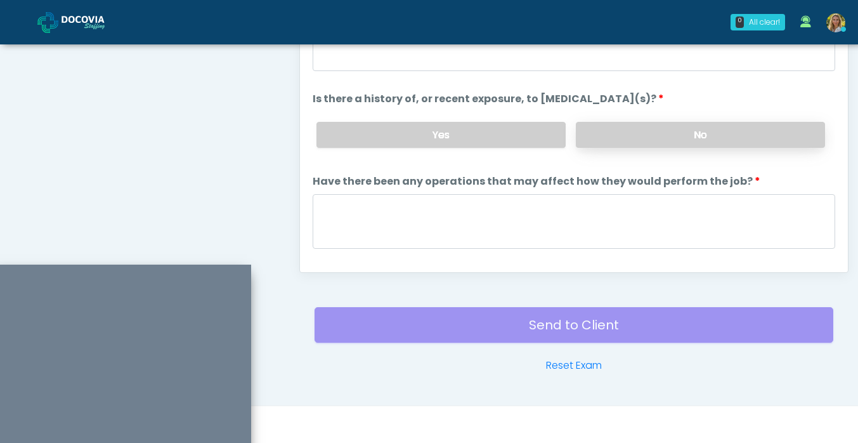
click at [635, 135] on label "No" at bounding box center [700, 135] width 249 height 26
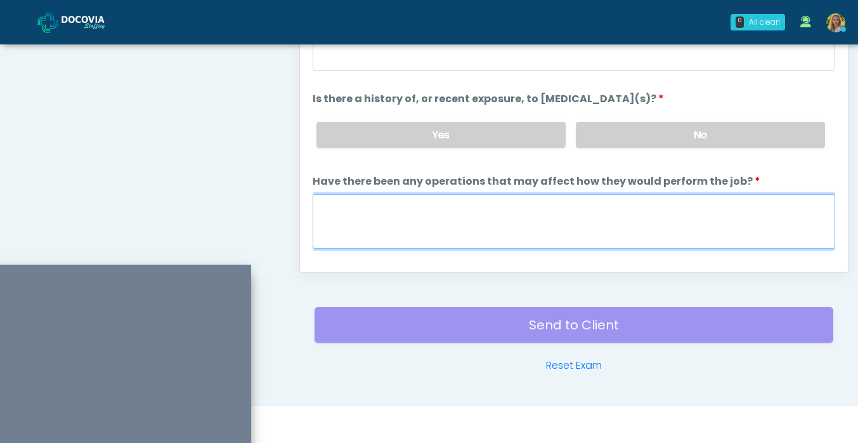
click at [525, 226] on textarea "Have there been any operations that may affect how they would perform the job?" at bounding box center [574, 221] width 523 height 55
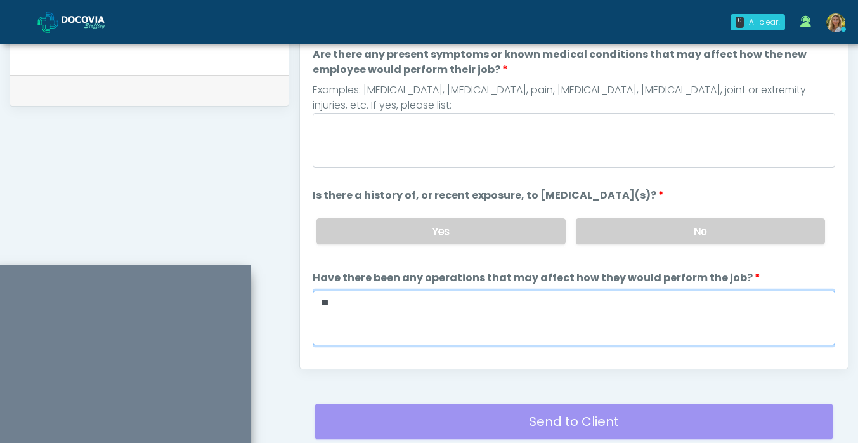
scroll to position [568, 0]
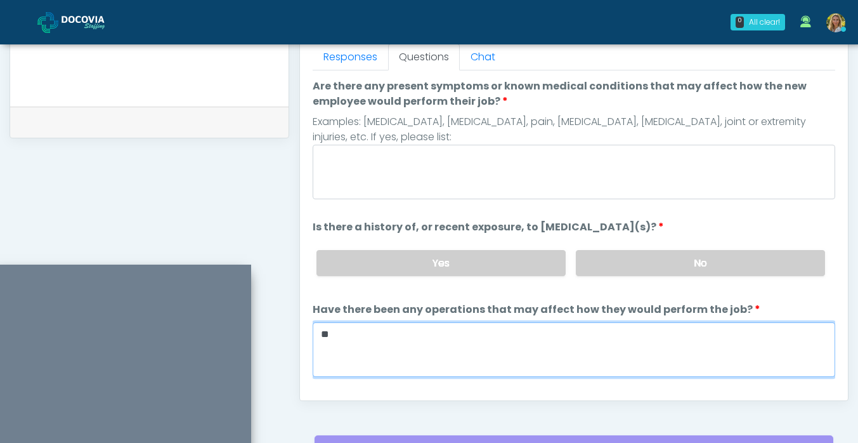
type textarea "**"
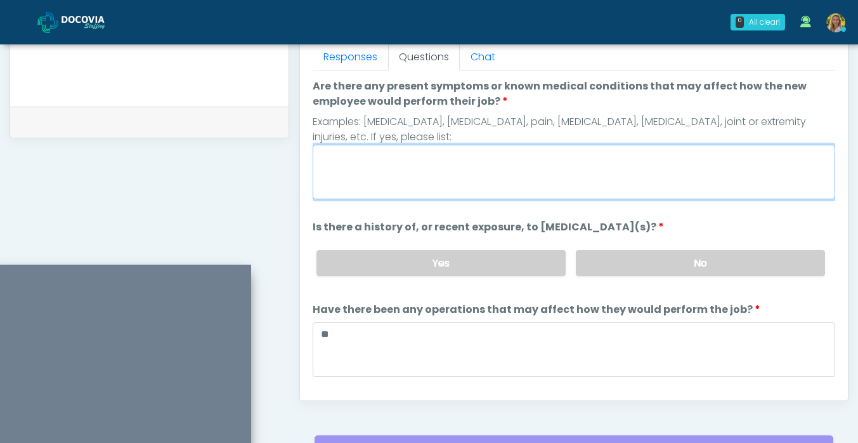
click at [447, 176] on textarea "Are there any present symptoms or known medical conditions that may affect how …" at bounding box center [574, 172] width 523 height 55
type textarea "**"
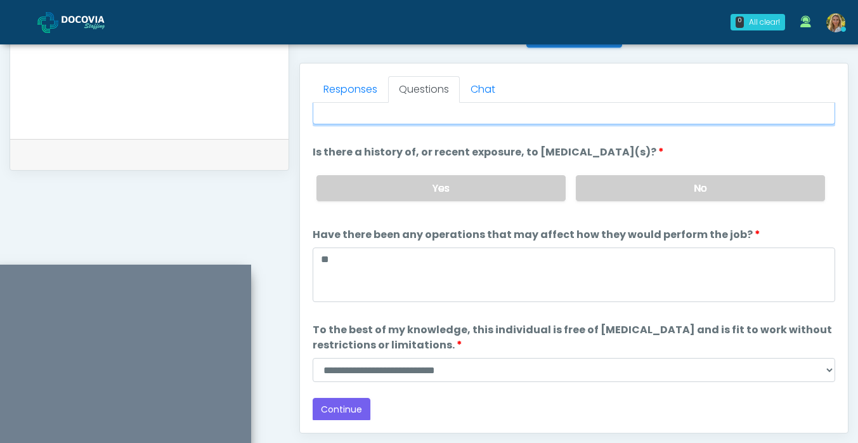
scroll to position [104, 0]
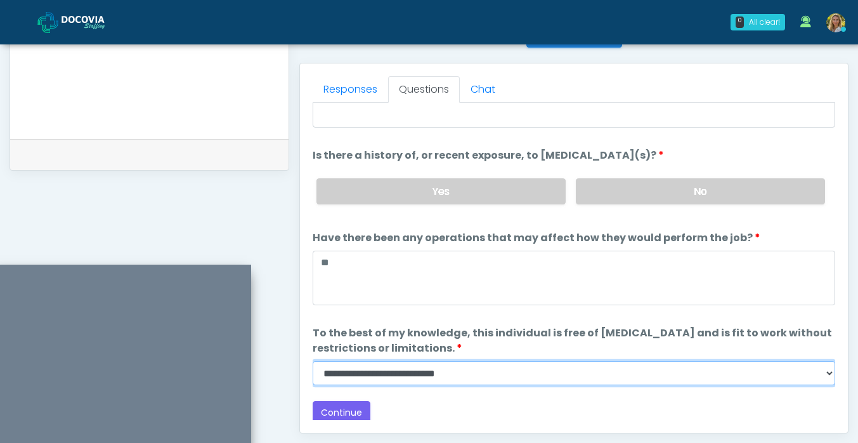
click at [421, 373] on select "**********" at bounding box center [574, 373] width 523 height 24
select select "******"
click at [313, 361] on select "**********" at bounding box center [574, 373] width 523 height 24
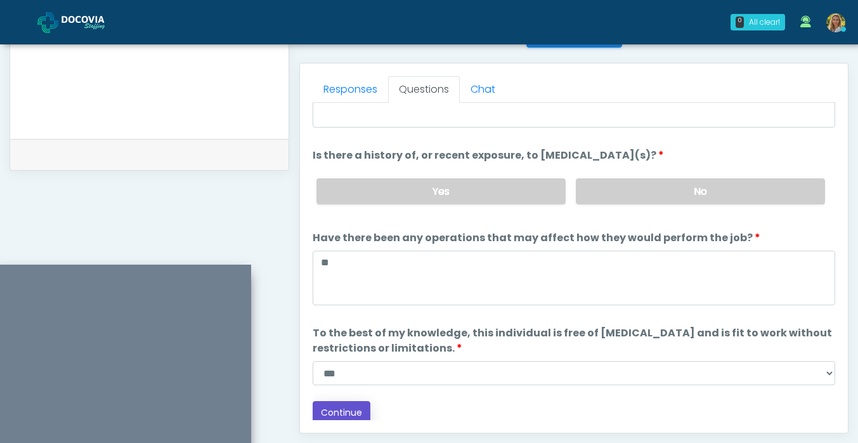
click at [353, 407] on button "Continue" at bounding box center [342, 412] width 58 height 23
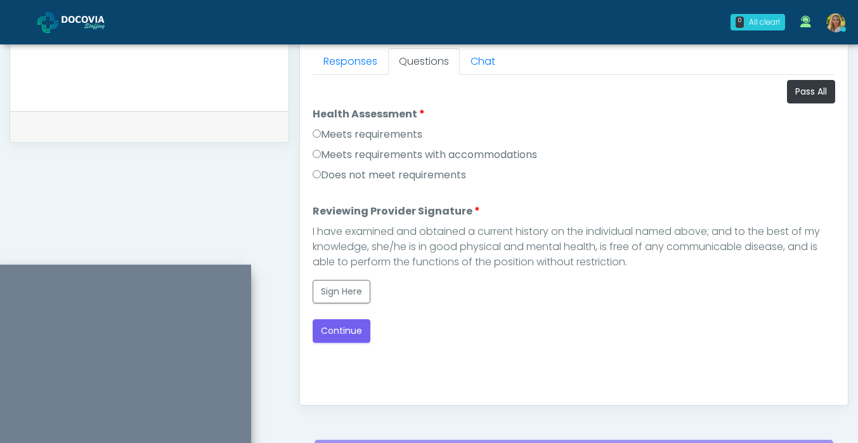
scroll to position [555, 0]
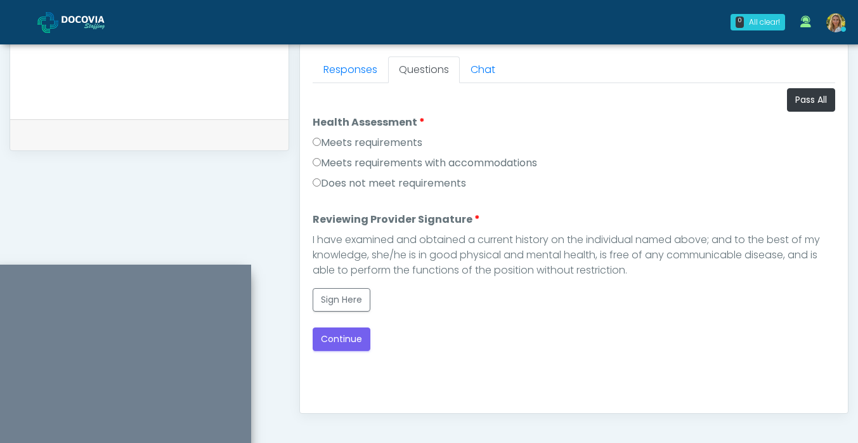
click at [399, 144] on label "Meets requirements" at bounding box center [368, 142] width 110 height 15
click at [350, 300] on button "Sign Here" at bounding box center [342, 299] width 58 height 23
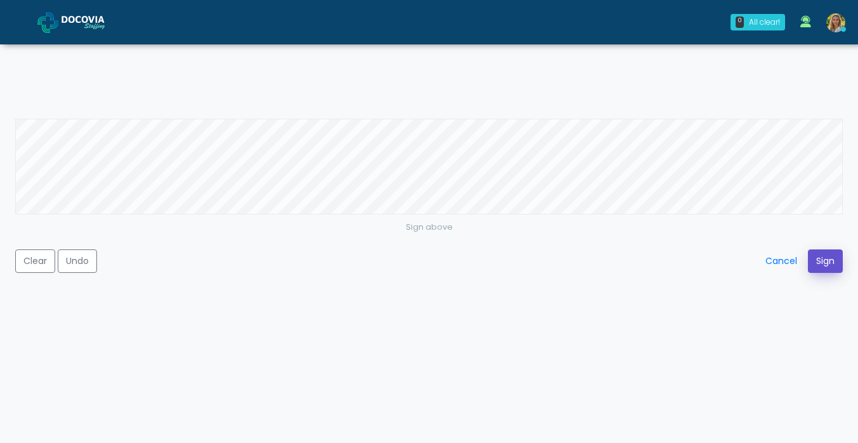
click at [826, 256] on button "Sign" at bounding box center [825, 260] width 35 height 23
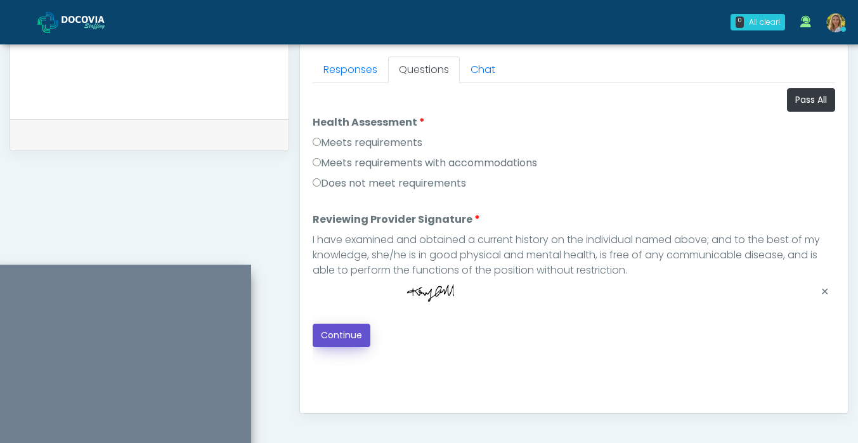
click at [358, 337] on button "Continue" at bounding box center [342, 335] width 58 height 23
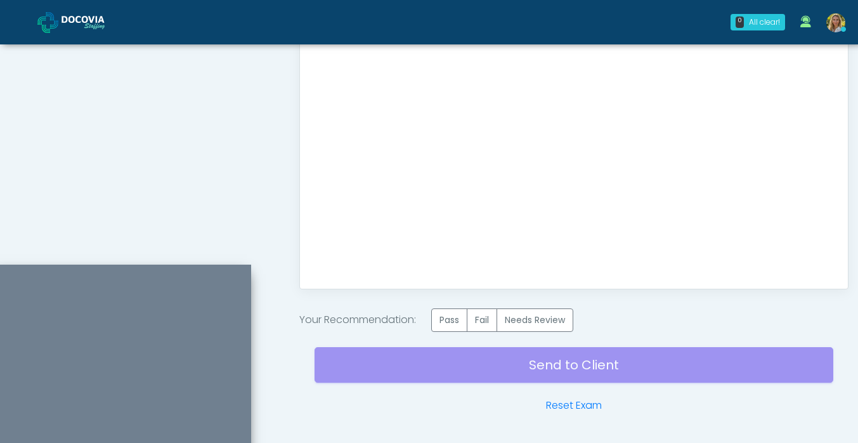
scroll to position [683, 0]
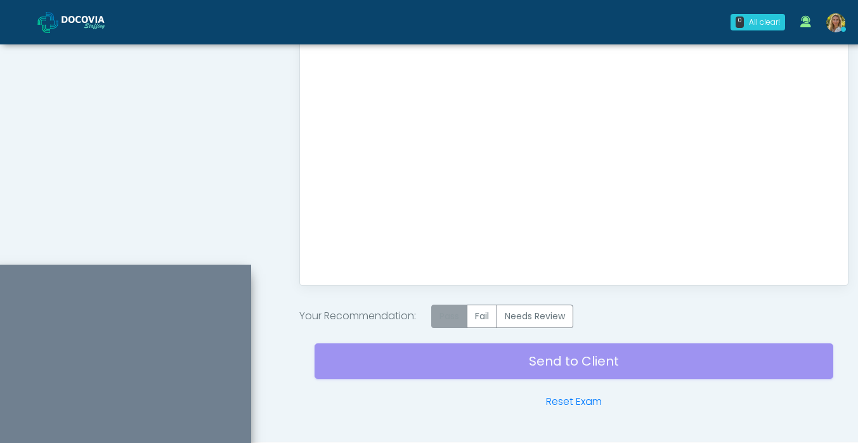
click at [466, 308] on label "Pass" at bounding box center [449, 316] width 36 height 23
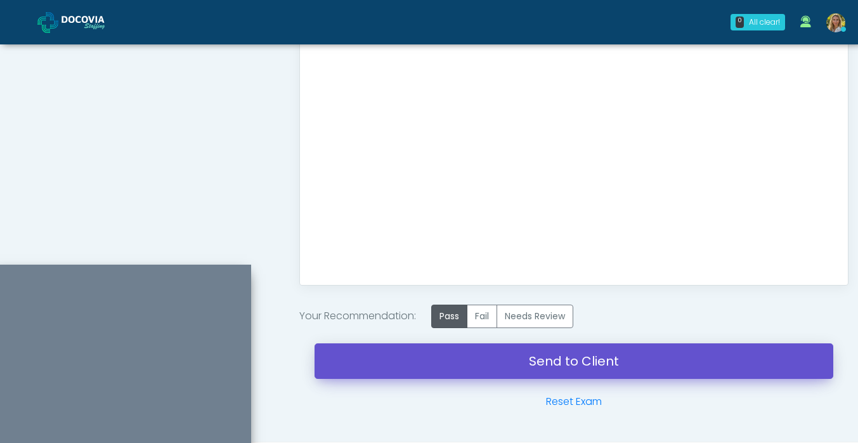
click at [463, 366] on link "Send to Client" at bounding box center [574, 361] width 519 height 36
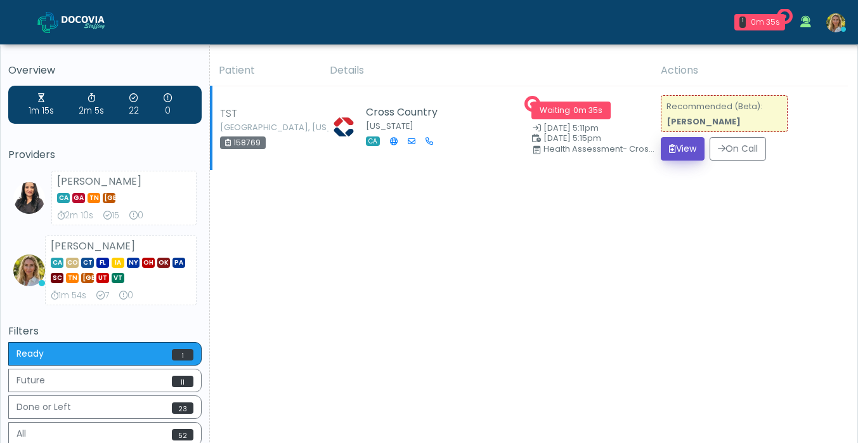
click at [682, 152] on button "View" at bounding box center [683, 148] width 44 height 23
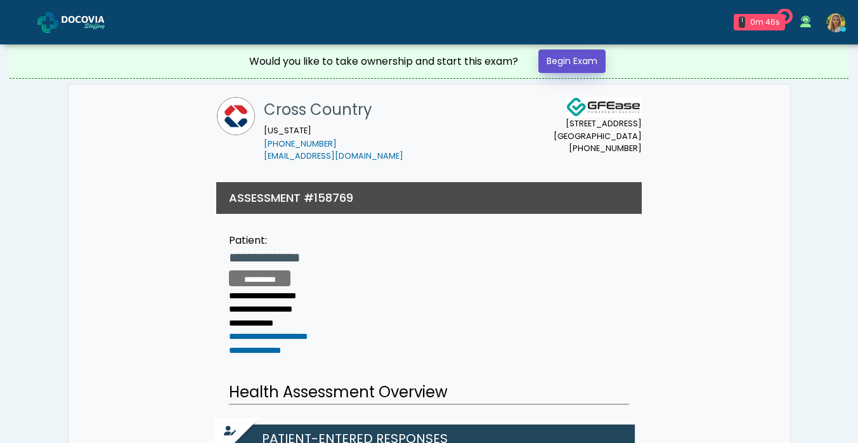
click at [558, 62] on link "Begin Exam" at bounding box center [572, 60] width 67 height 23
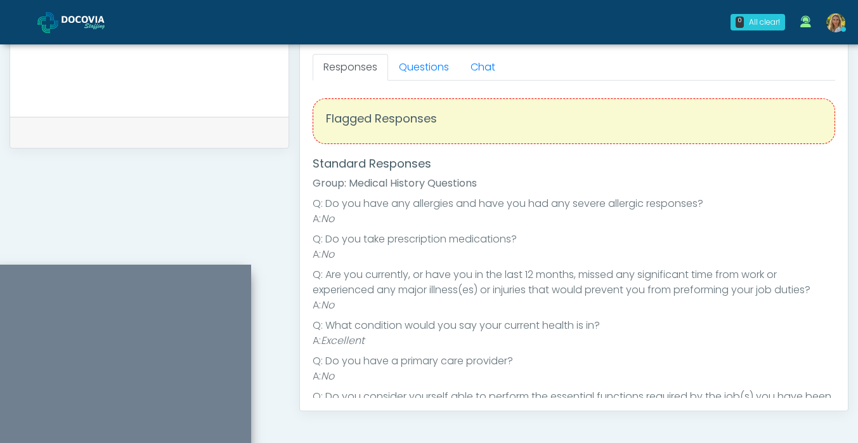
scroll to position [561, 0]
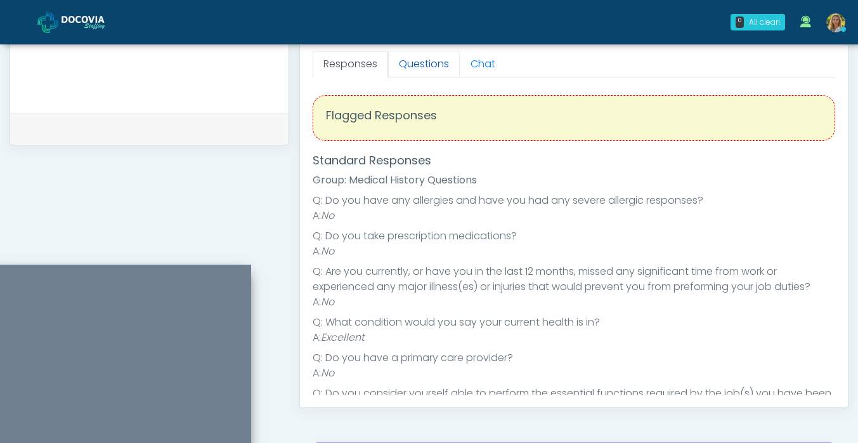
click at [419, 62] on link "Questions" at bounding box center [424, 64] width 72 height 27
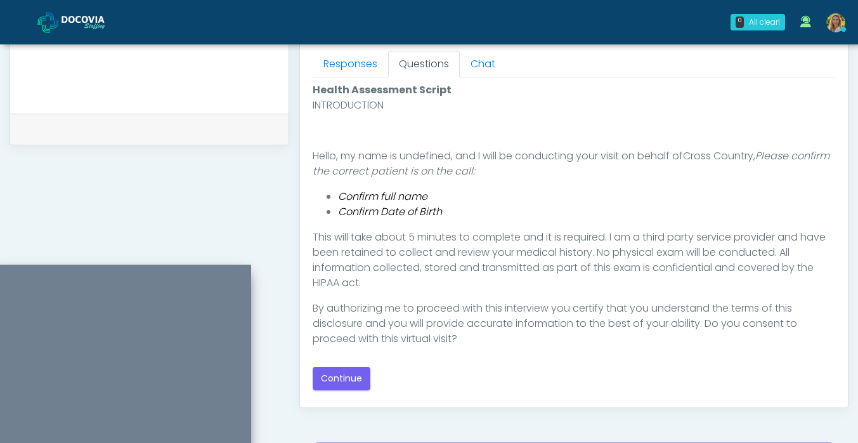
scroll to position [5, 0]
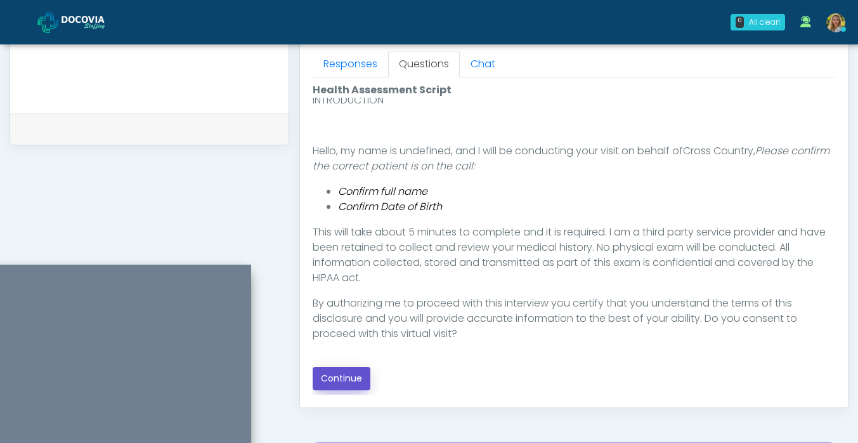
click at [343, 378] on button "Continue" at bounding box center [342, 378] width 58 height 23
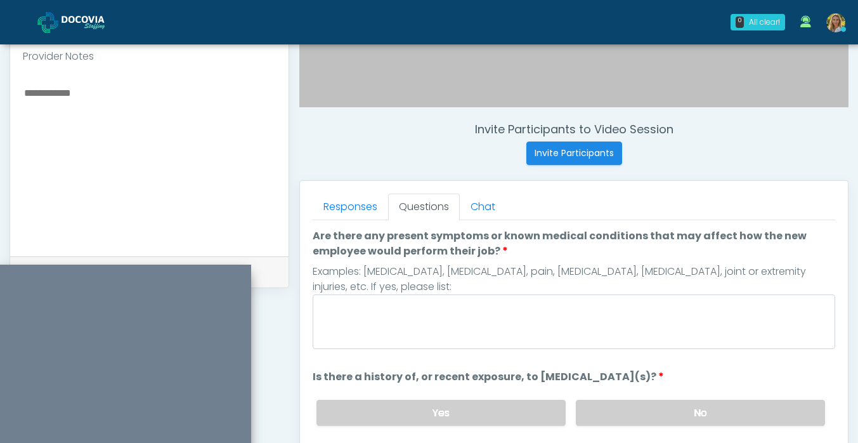
scroll to position [420, 0]
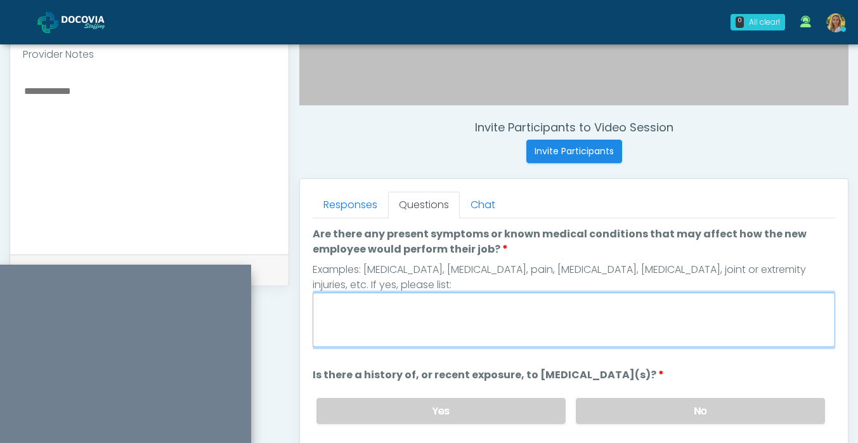
click at [389, 327] on textarea "Are there any present symptoms or known medical conditions that may affect how …" at bounding box center [574, 319] width 523 height 55
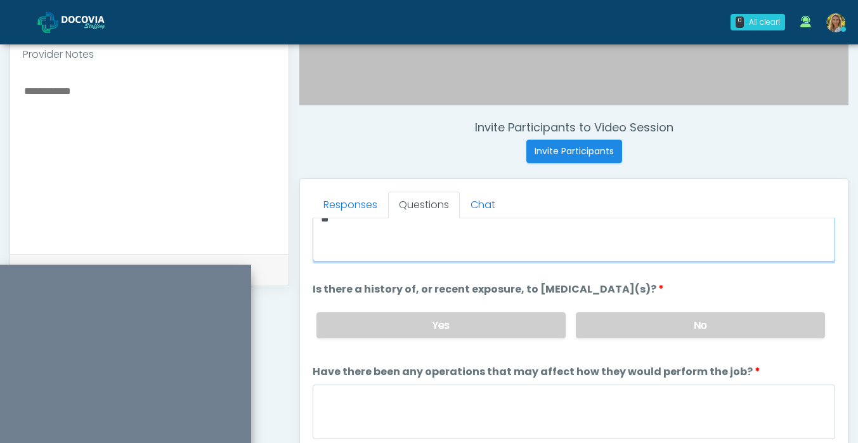
scroll to position [79, 0]
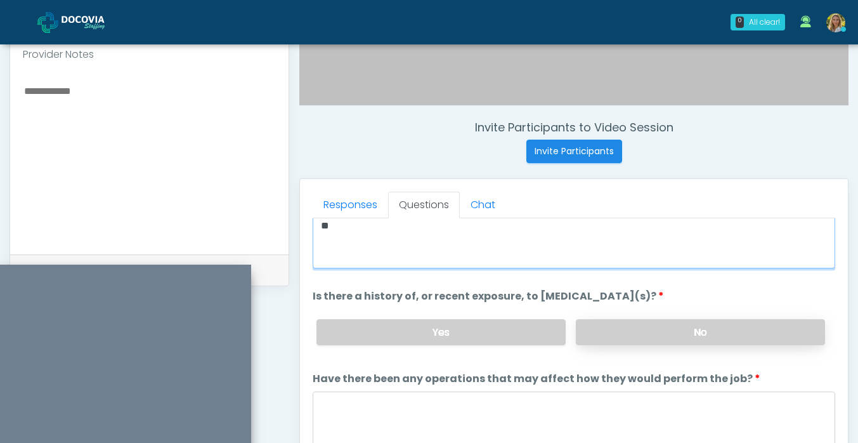
type textarea "**"
click at [632, 334] on label "No" at bounding box center [700, 332] width 249 height 26
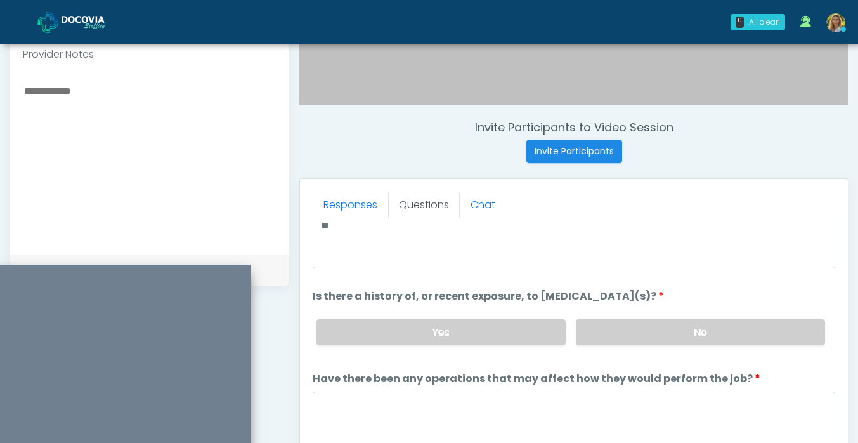
scroll to position [107, 0]
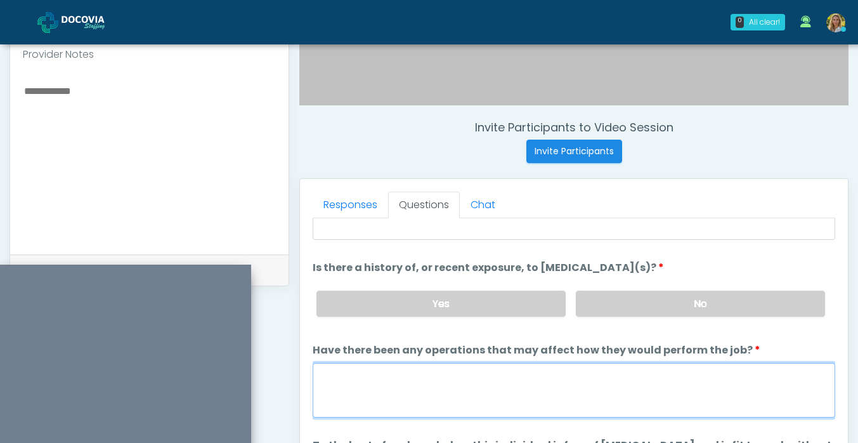
click at [457, 383] on textarea "Have there been any operations that may affect how they would perform the job?" at bounding box center [574, 390] width 523 height 55
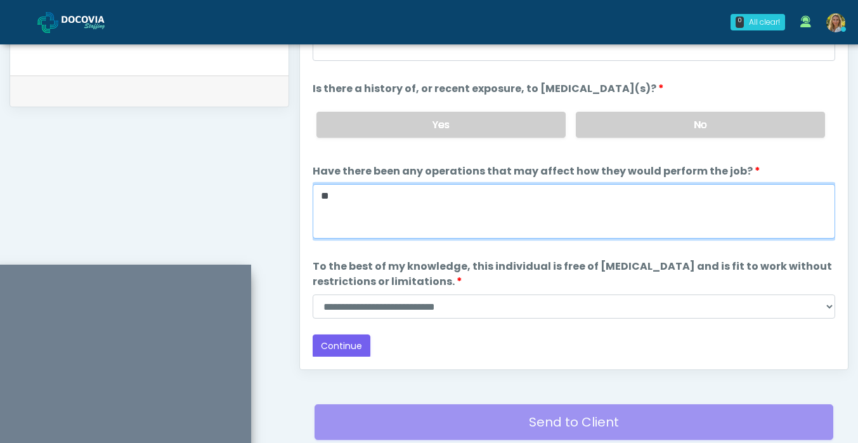
scroll to position [603, 0]
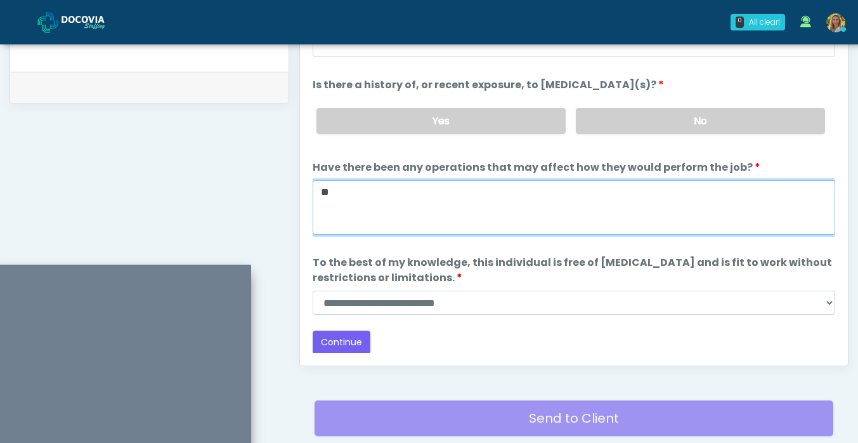
type textarea "**"
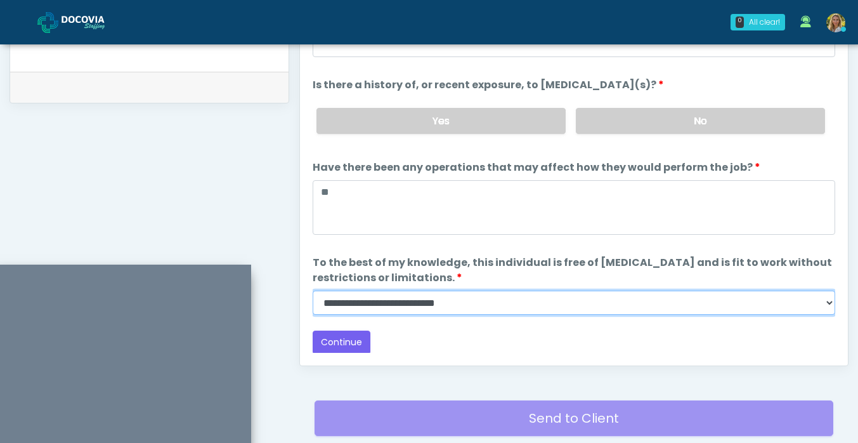
click at [390, 301] on select "**********" at bounding box center [574, 303] width 523 height 24
select select "******"
click at [313, 291] on select "**********" at bounding box center [574, 303] width 523 height 24
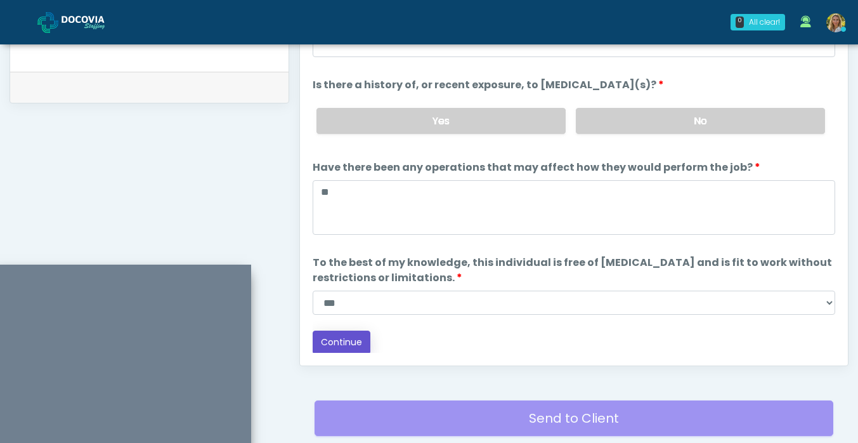
click at [355, 338] on button "Continue" at bounding box center [342, 342] width 58 height 23
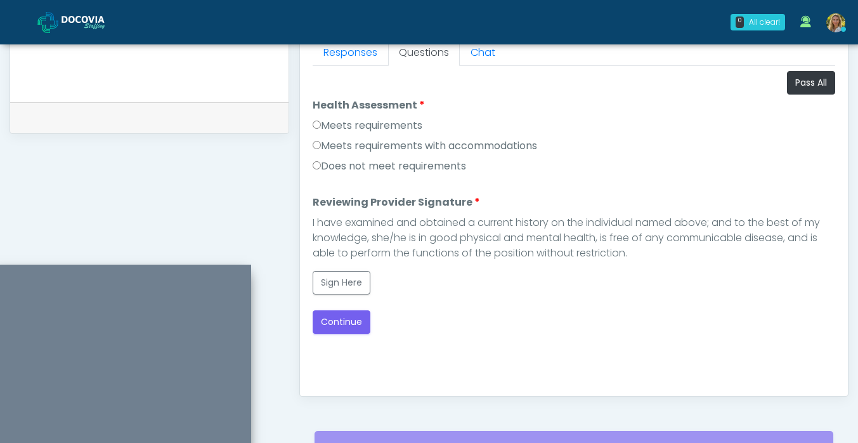
scroll to position [568, 0]
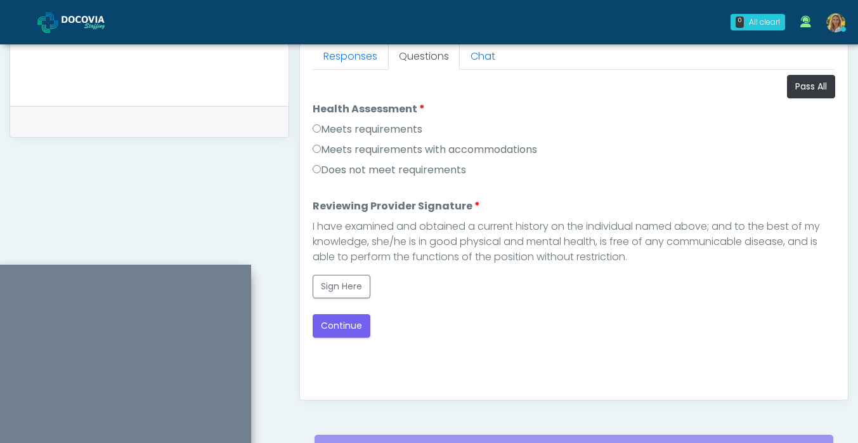
click at [364, 129] on label "Meets requirements" at bounding box center [368, 129] width 110 height 15
click at [338, 291] on button "Sign Here" at bounding box center [342, 286] width 58 height 23
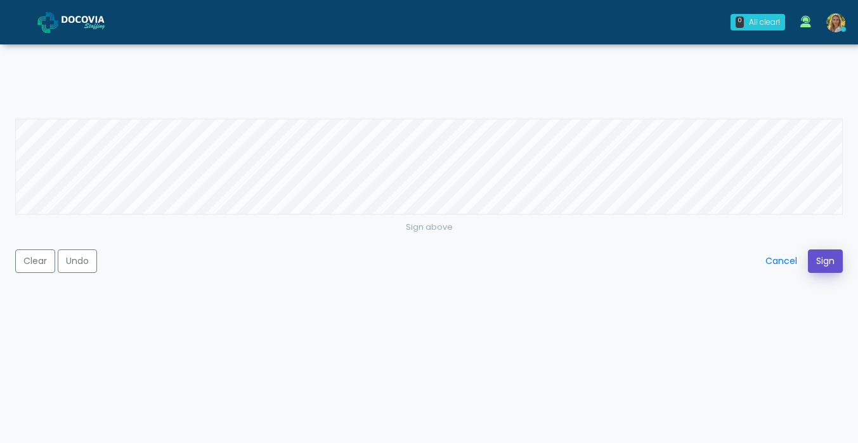
click at [822, 253] on button "Sign" at bounding box center [825, 260] width 35 height 23
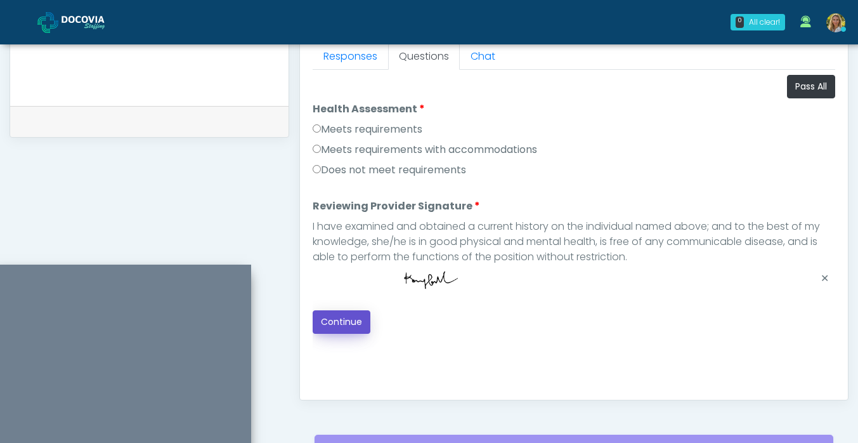
click at [353, 319] on button "Continue" at bounding box center [342, 321] width 58 height 23
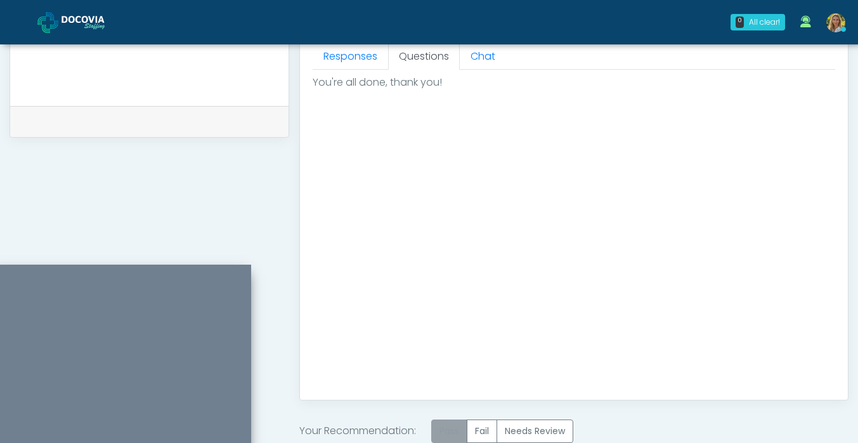
click at [442, 427] on label "Pass" at bounding box center [449, 430] width 36 height 23
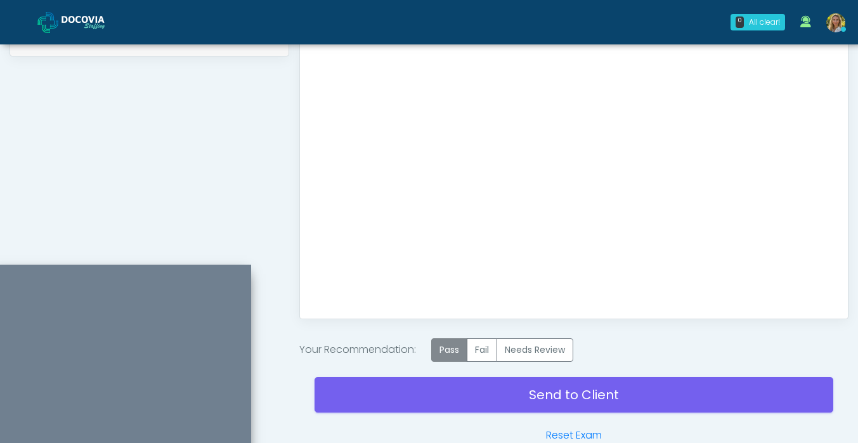
scroll to position [658, 0]
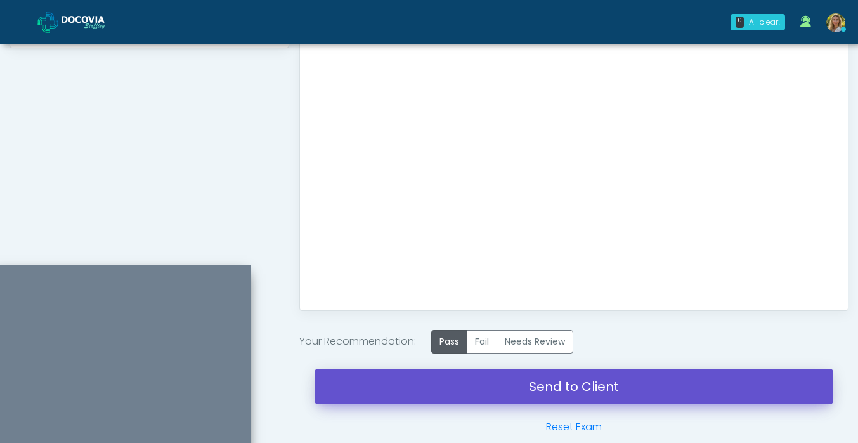
click at [426, 390] on link "Send to Client" at bounding box center [574, 387] width 519 height 36
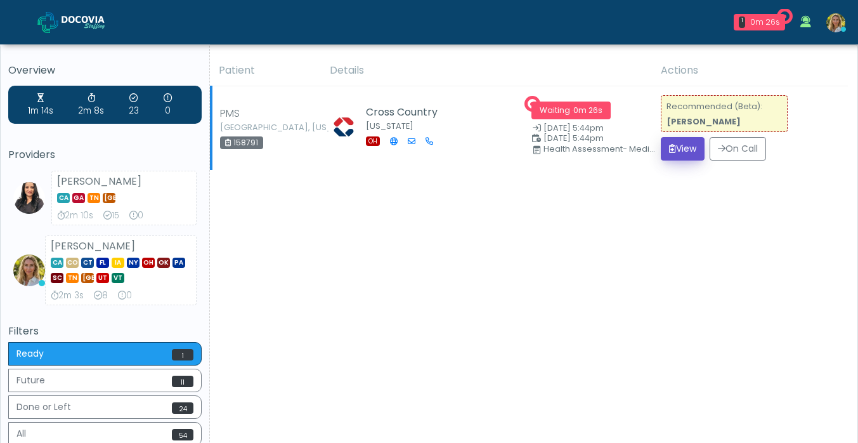
click at [679, 157] on button "View" at bounding box center [683, 148] width 44 height 23
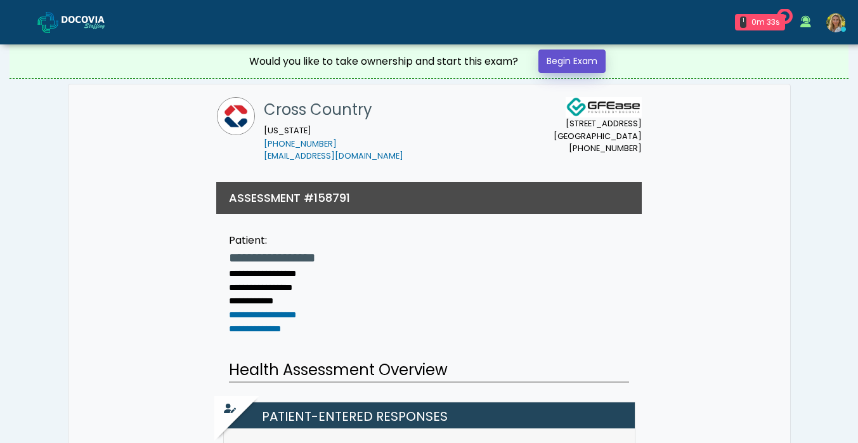
click at [595, 62] on link "Begin Exam" at bounding box center [572, 60] width 67 height 23
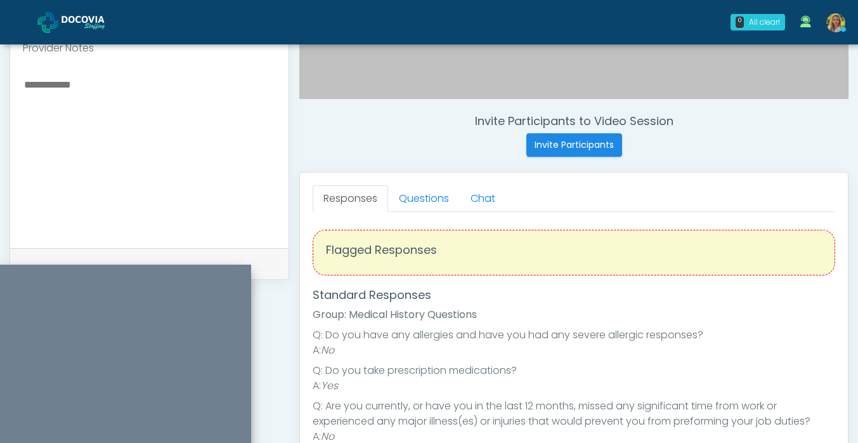
scroll to position [430, 0]
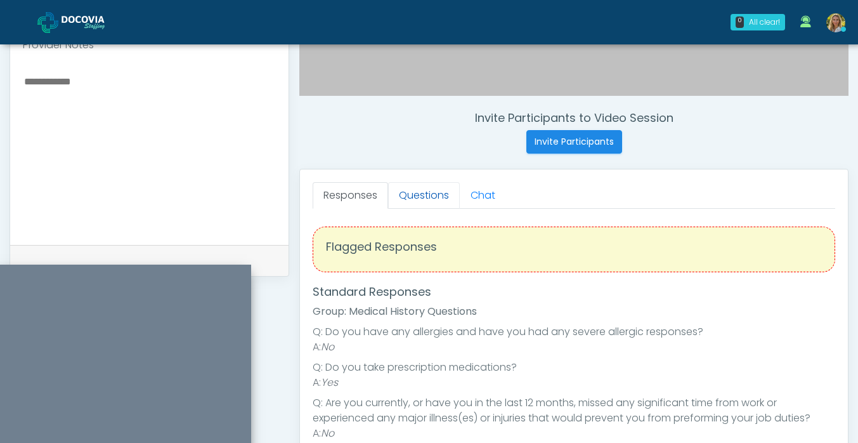
click at [430, 195] on link "Questions" at bounding box center [424, 195] width 72 height 27
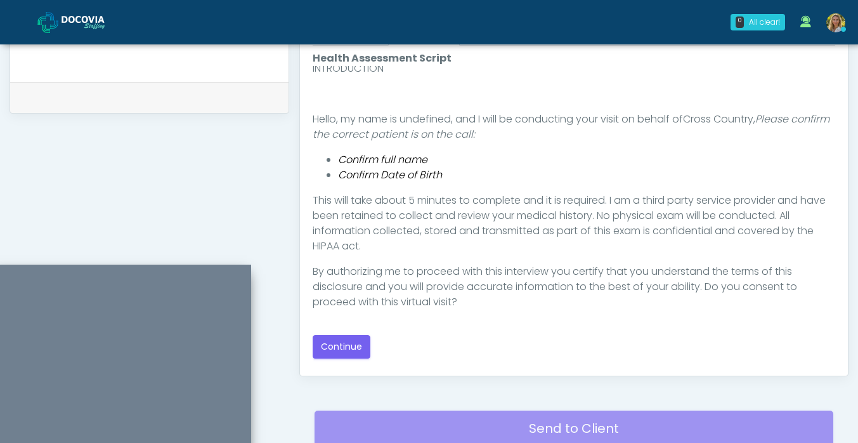
scroll to position [598, 0]
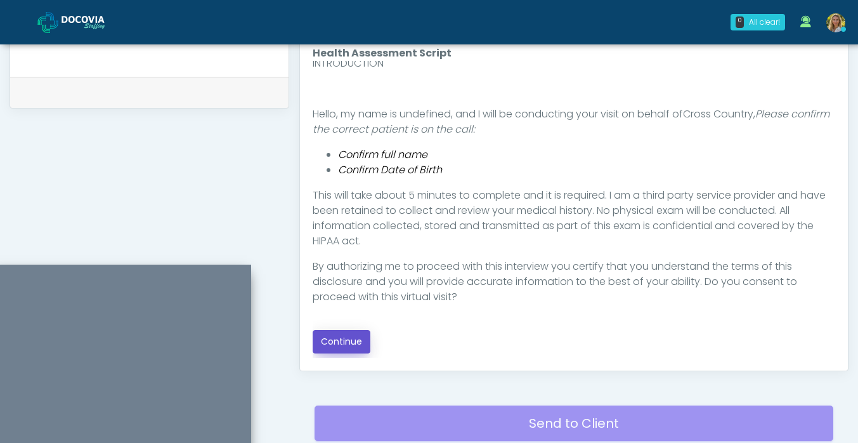
click at [358, 337] on button "Continue" at bounding box center [342, 341] width 58 height 23
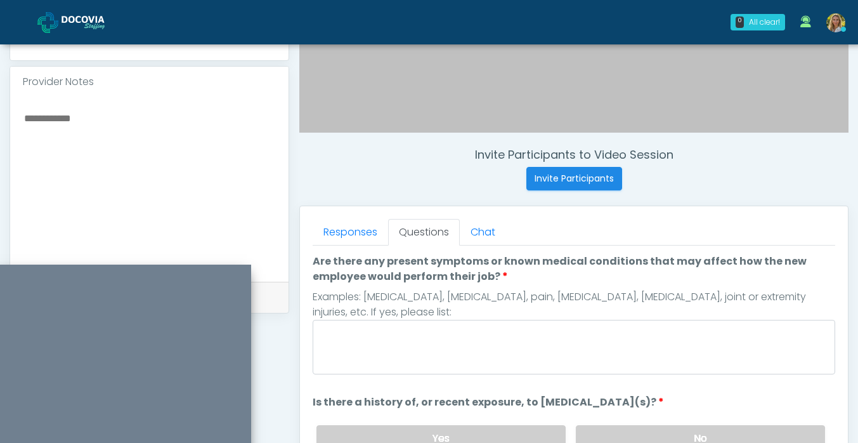
scroll to position [405, 0]
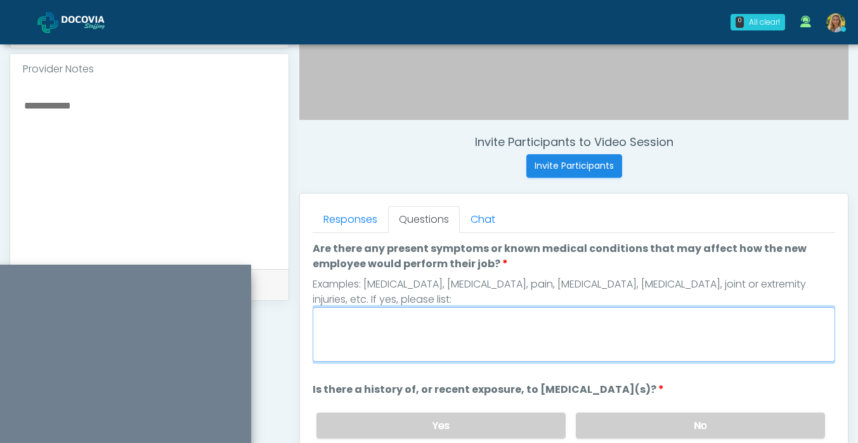
click at [393, 329] on textarea "Are there any present symptoms or known medical conditions that may affect how …" at bounding box center [574, 334] width 523 height 55
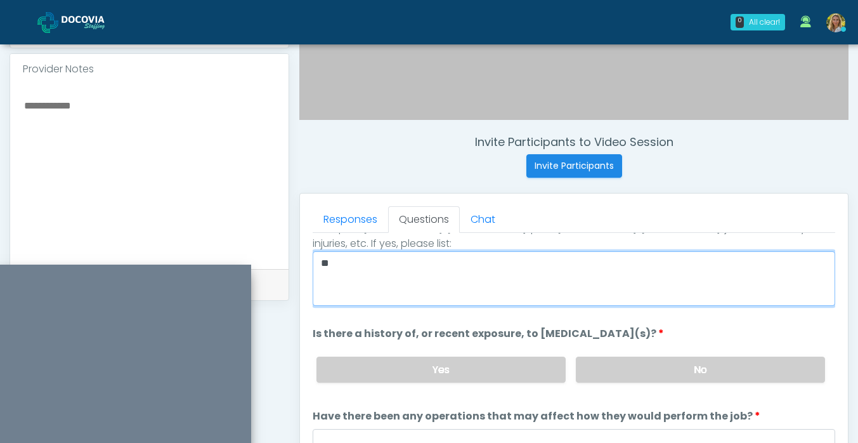
scroll to position [60, 0]
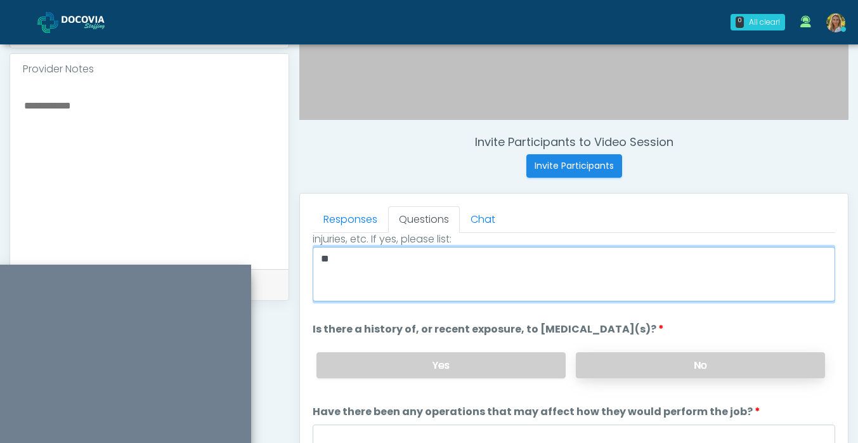
type textarea "**"
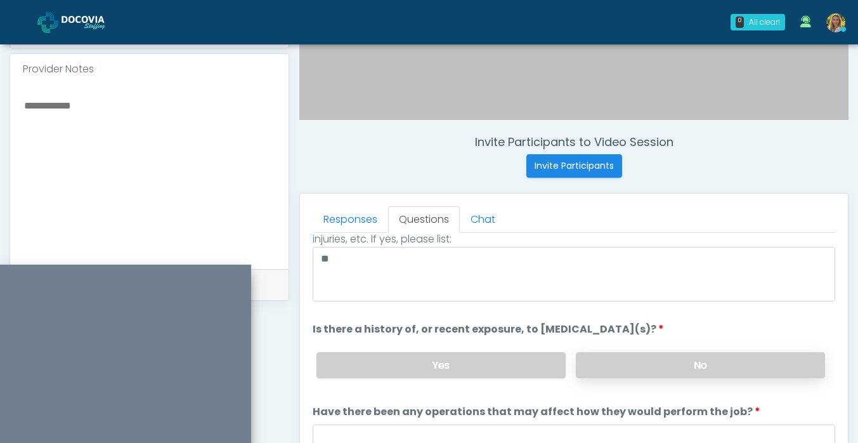
click at [624, 370] on label "No" at bounding box center [700, 365] width 249 height 26
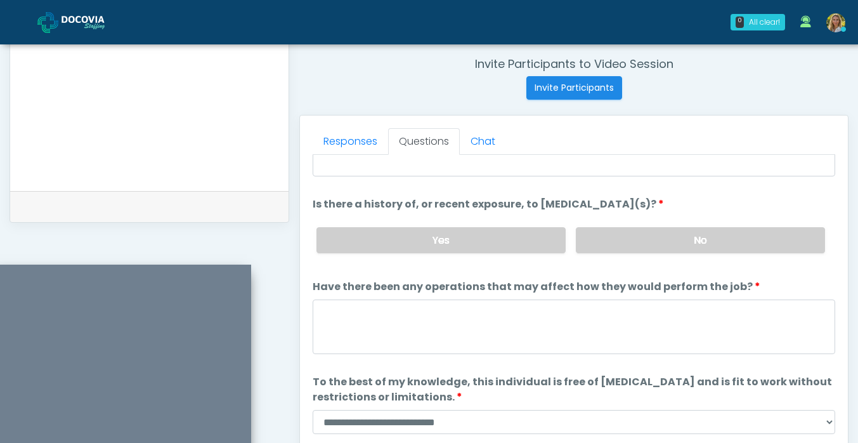
scroll to position [482, 0]
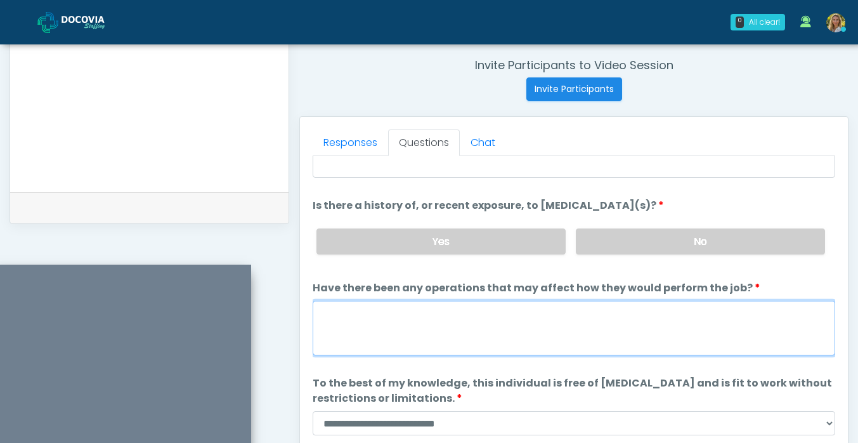
click at [444, 308] on textarea "Have there been any operations that may affect how they would perform the job?" at bounding box center [574, 328] width 523 height 55
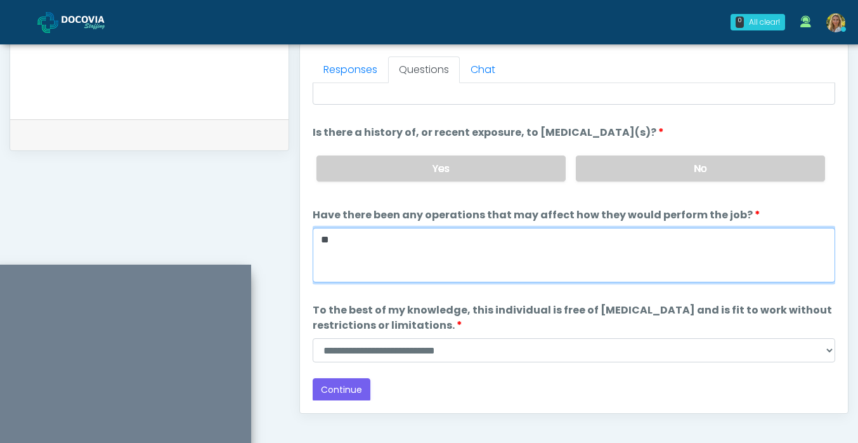
scroll to position [558, 0]
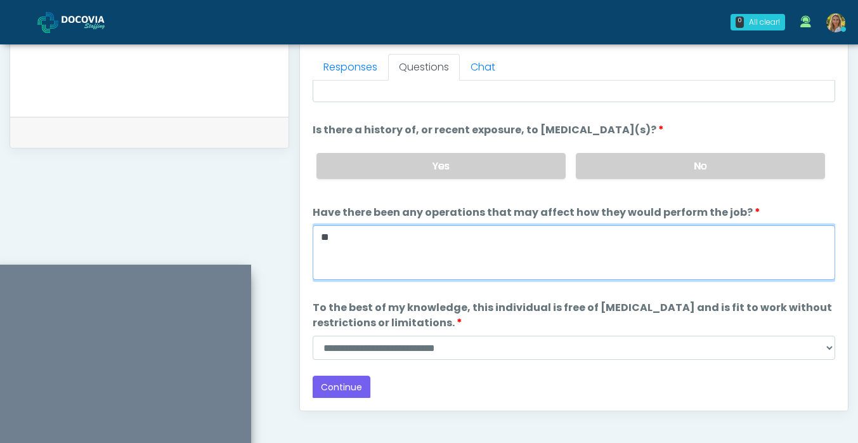
type textarea "**"
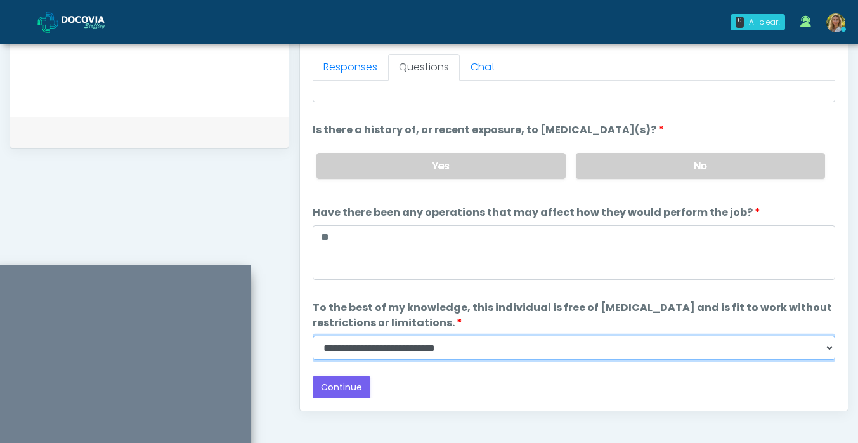
click at [451, 348] on select "**********" at bounding box center [574, 348] width 523 height 24
select select "******"
click at [313, 336] on select "**********" at bounding box center [574, 348] width 523 height 24
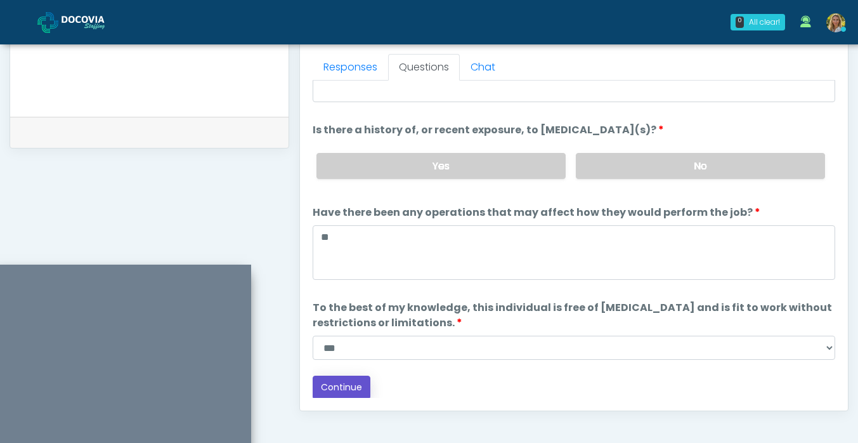
click at [343, 388] on button "Continue" at bounding box center [342, 387] width 58 height 23
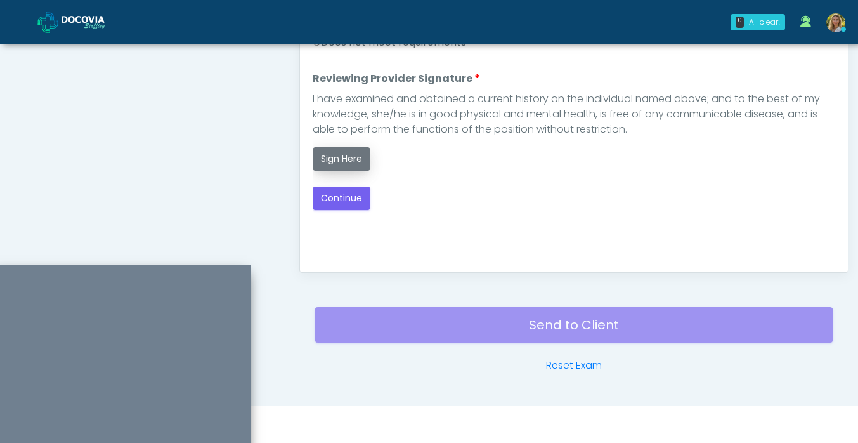
scroll to position [610, 0]
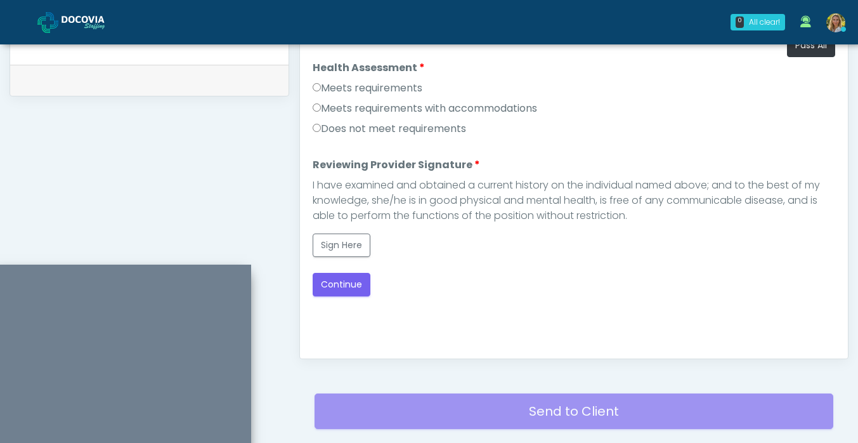
click at [357, 90] on label "Meets requirements" at bounding box center [368, 88] width 110 height 15
click at [332, 260] on div "Loading... Connecting to your agent... Please wait while we prepare your person…" at bounding box center [574, 165] width 523 height 263
click at [333, 243] on button "Sign Here" at bounding box center [342, 244] width 58 height 23
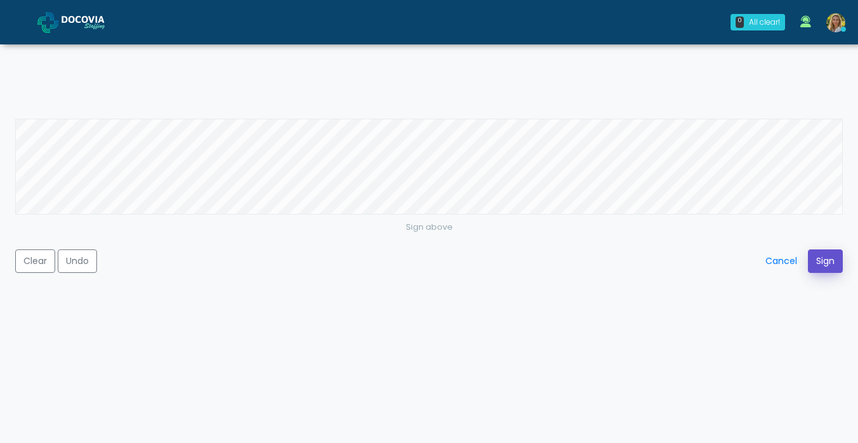
click at [829, 258] on button "Sign" at bounding box center [825, 260] width 35 height 23
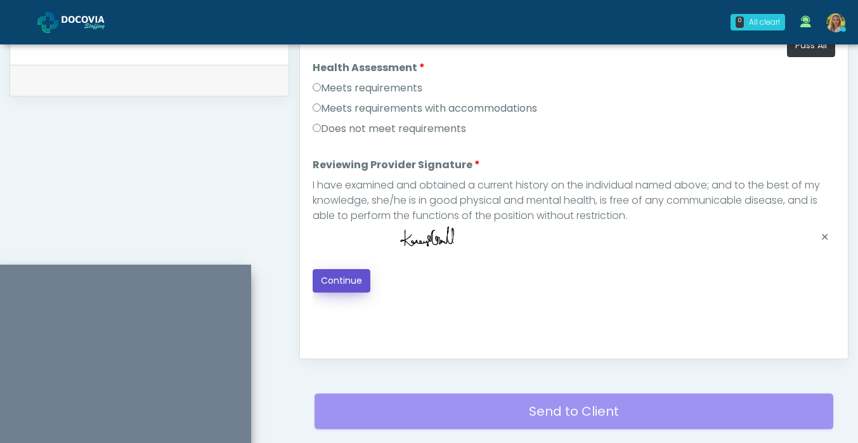
click at [345, 279] on button "Continue" at bounding box center [342, 280] width 58 height 23
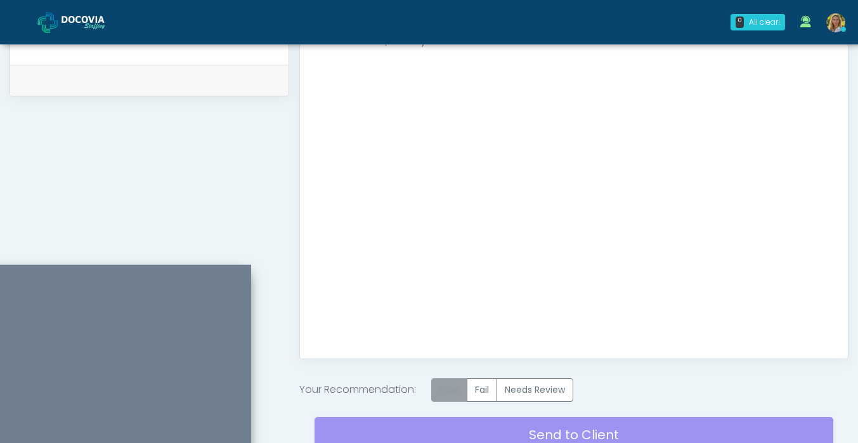
click at [456, 390] on label "Pass" at bounding box center [449, 389] width 36 height 23
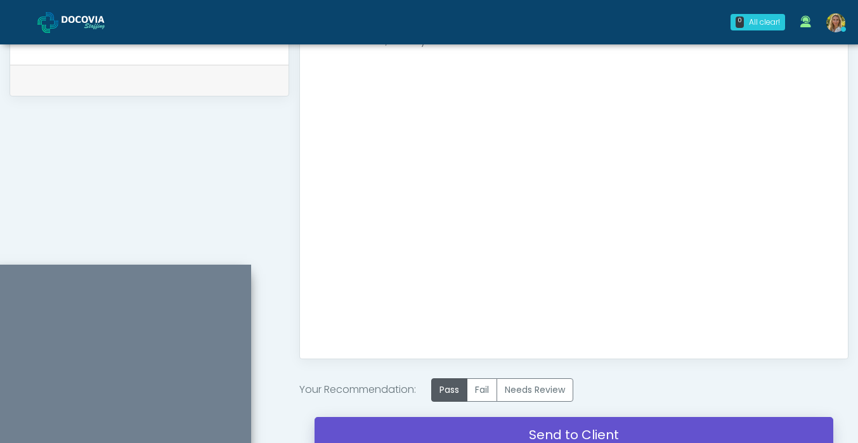
click at [442, 435] on link "Send to Client" at bounding box center [574, 435] width 519 height 36
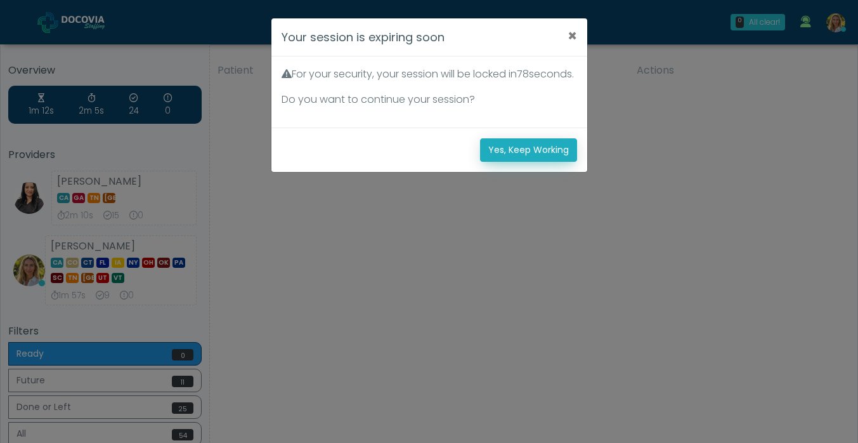
click at [513, 162] on button "Yes, Keep Working" at bounding box center [528, 149] width 97 height 23
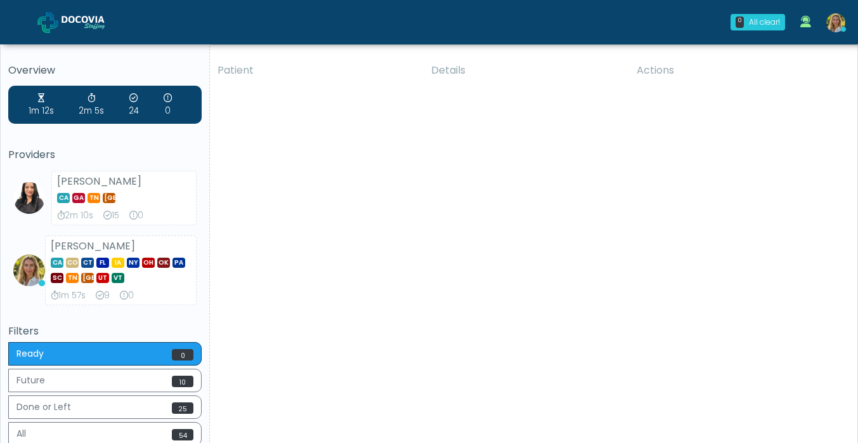
click at [838, 27] on img at bounding box center [836, 22] width 19 height 19
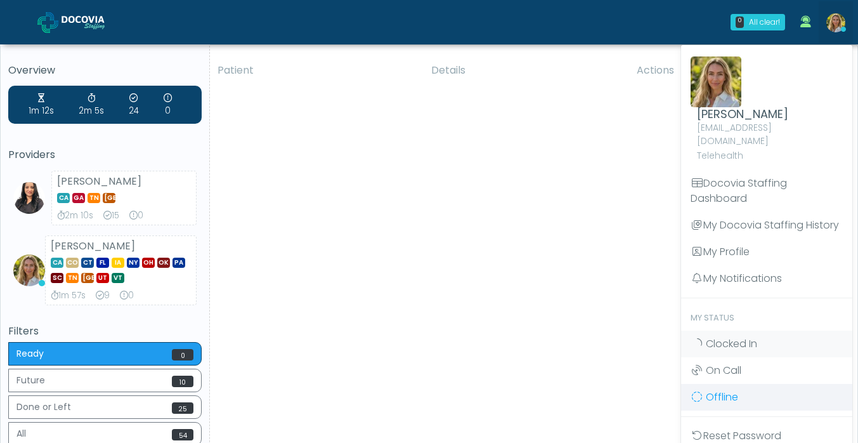
click at [724, 390] on span "Offline" at bounding box center [722, 397] width 32 height 15
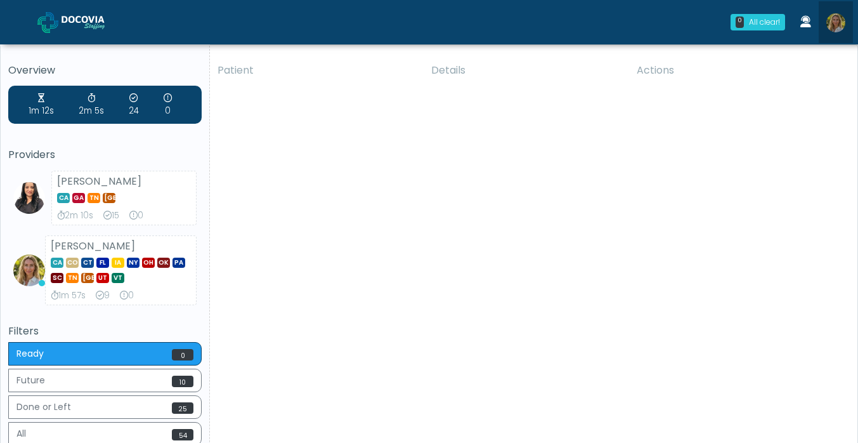
click at [841, 25] on img at bounding box center [836, 22] width 19 height 19
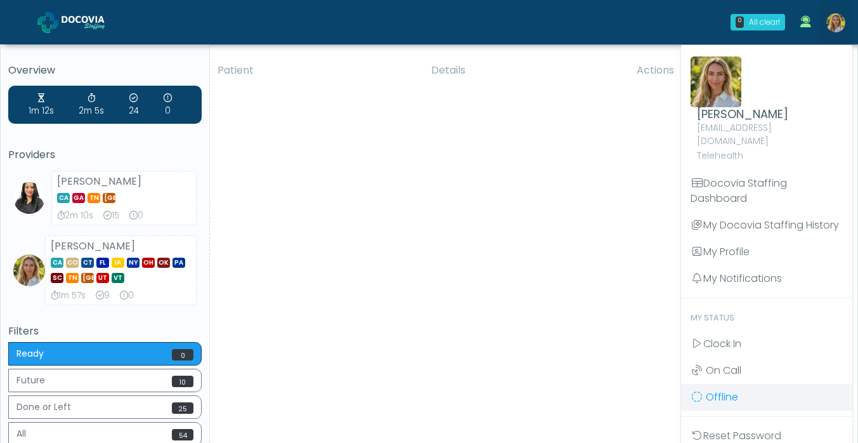
click at [715, 385] on ul "Kacey Cornell kaceynic@gmail.com Telehealth Docovia Staffing Dashboard My Docov…" at bounding box center [766, 269] width 171 height 438
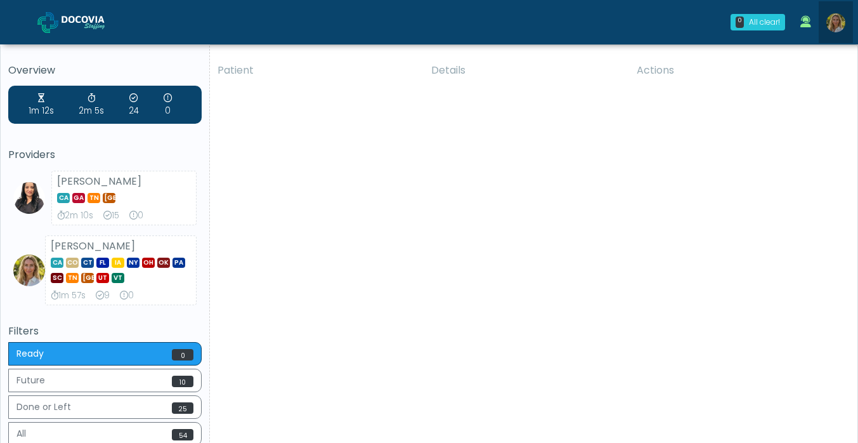
click at [841, 19] on img at bounding box center [836, 22] width 19 height 19
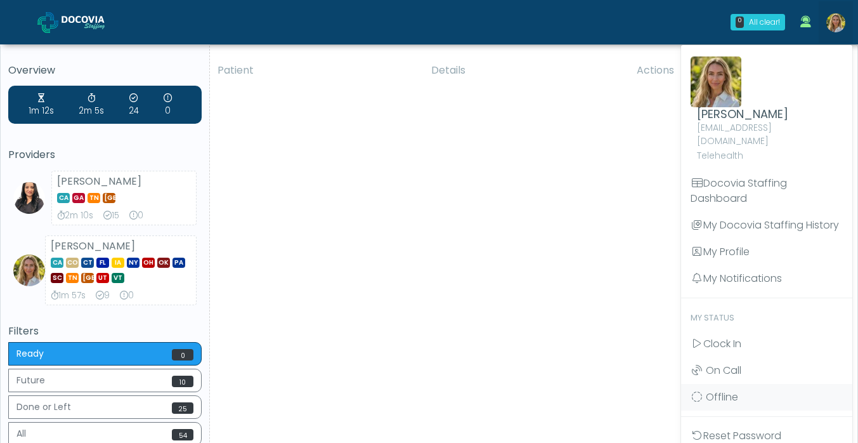
click at [595, 313] on div "Patient Details Actions PMS Reynoldsburg, Ohio 158791 Cross Country Ohio OH" at bounding box center [529, 275] width 638 height 441
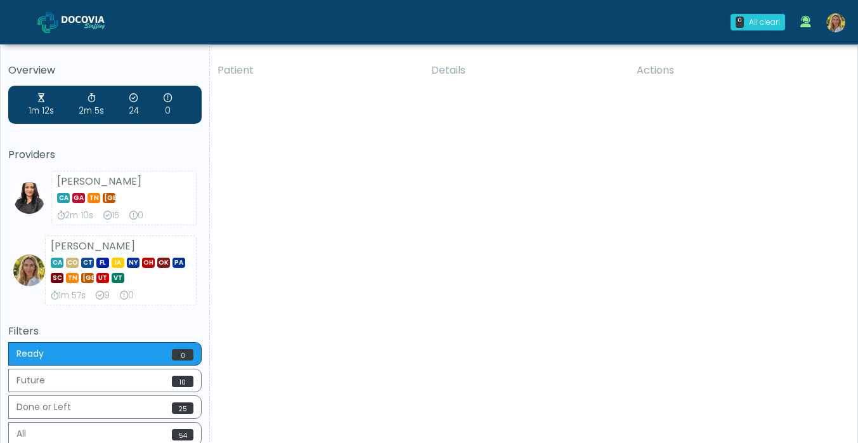
click at [831, 25] on img at bounding box center [836, 22] width 19 height 19
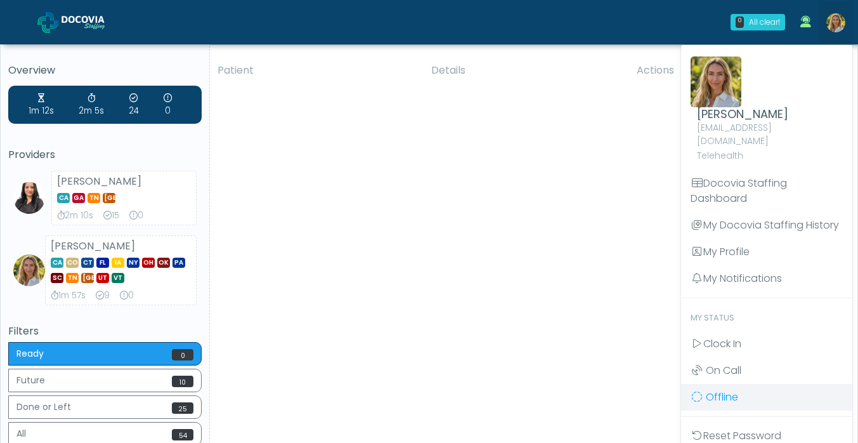
click at [696, 391] on icon at bounding box center [697, 396] width 13 height 10
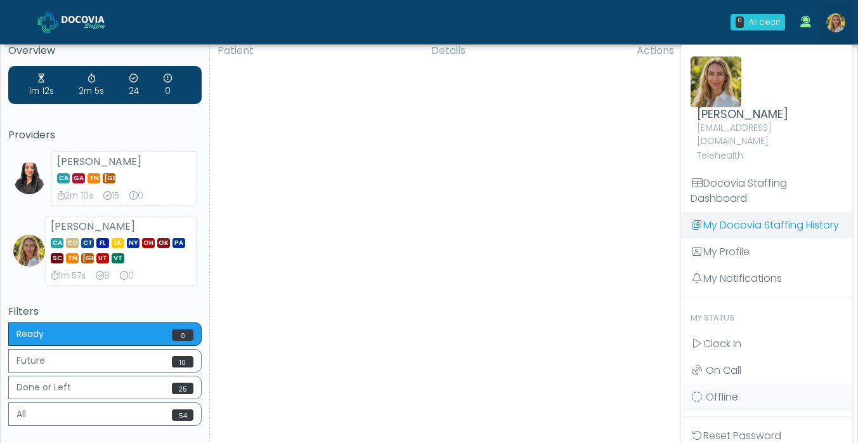
scroll to position [21, 0]
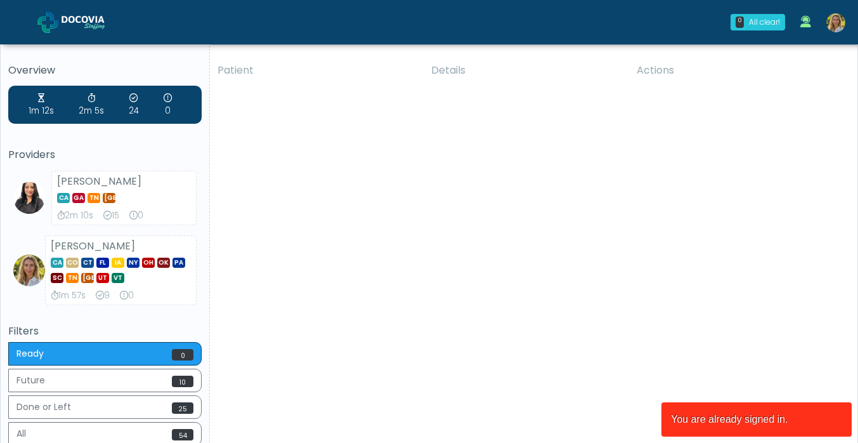
click at [834, 24] on img at bounding box center [836, 22] width 19 height 19
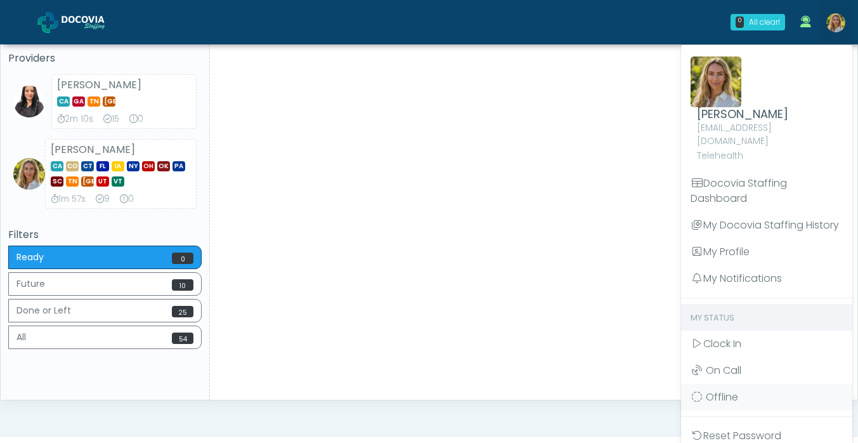
scroll to position [127, 0]
